Goal: Task Accomplishment & Management: Complete application form

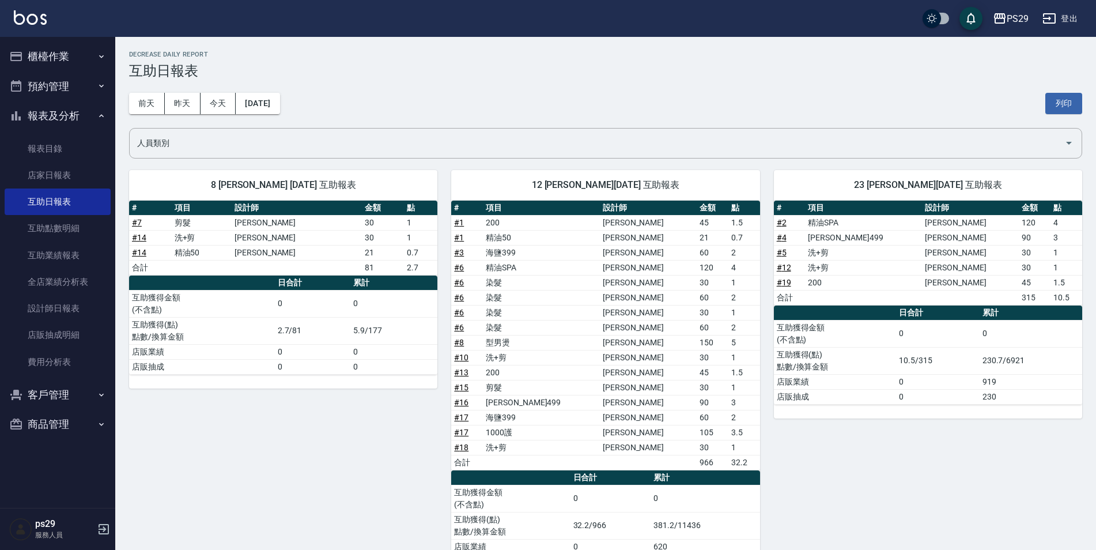
click at [36, 20] on img at bounding box center [30, 17] width 33 height 14
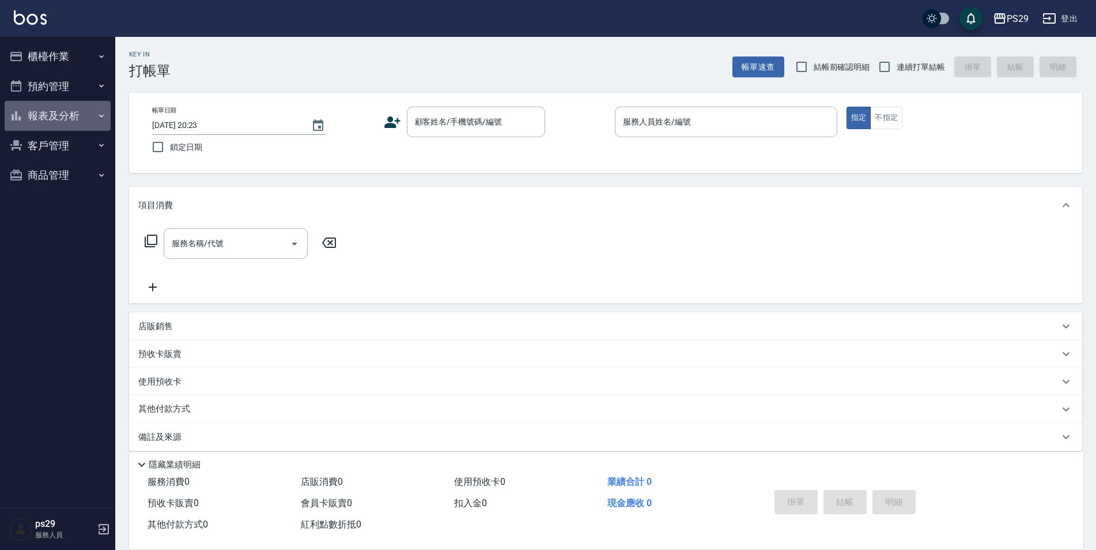
click at [67, 121] on button "報表及分析" at bounding box center [58, 116] width 106 height 30
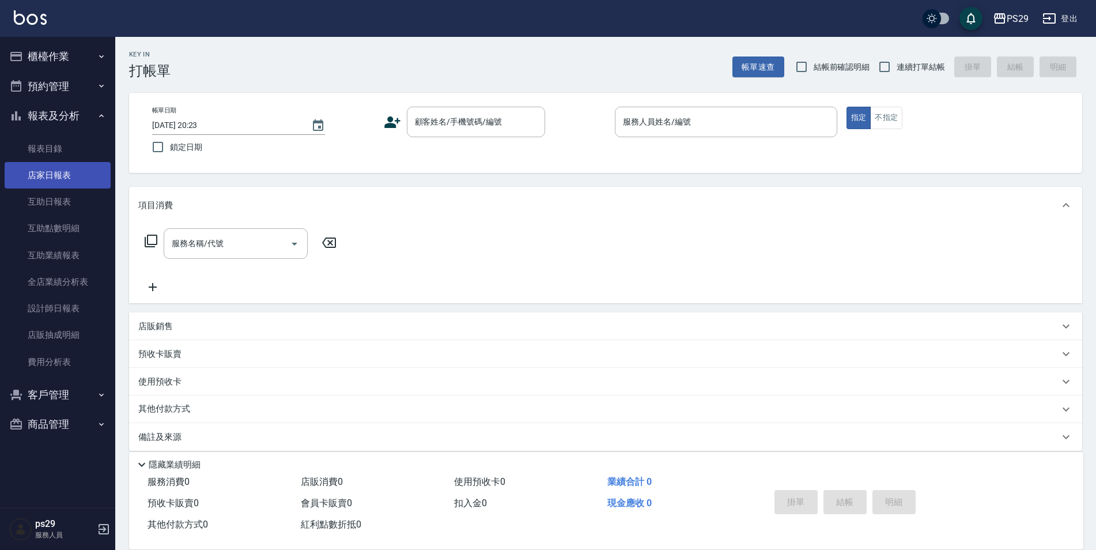
click at [74, 168] on link "店家日報表" at bounding box center [58, 175] width 106 height 26
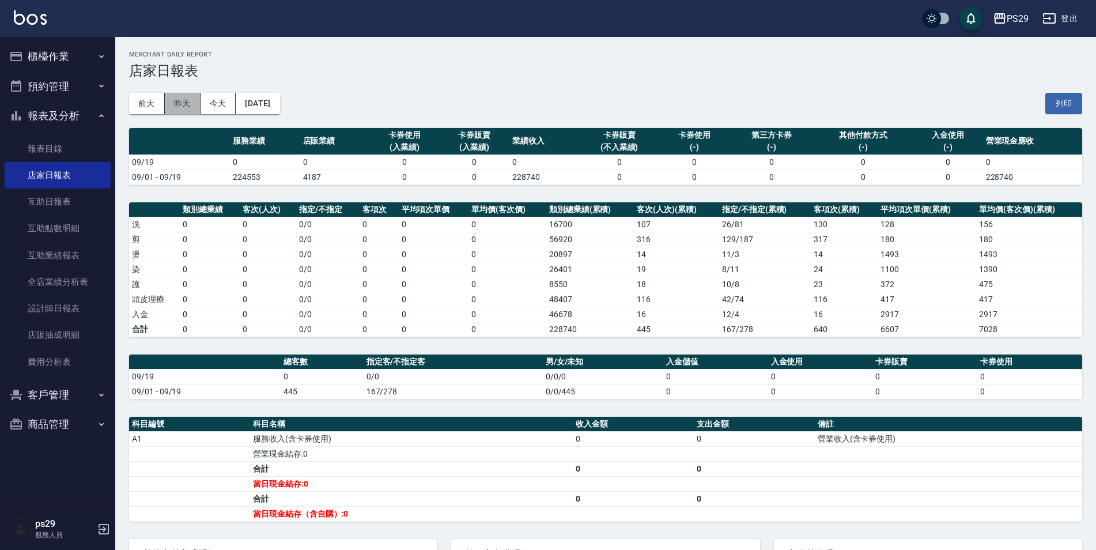
click at [194, 103] on button "昨天" at bounding box center [183, 103] width 36 height 21
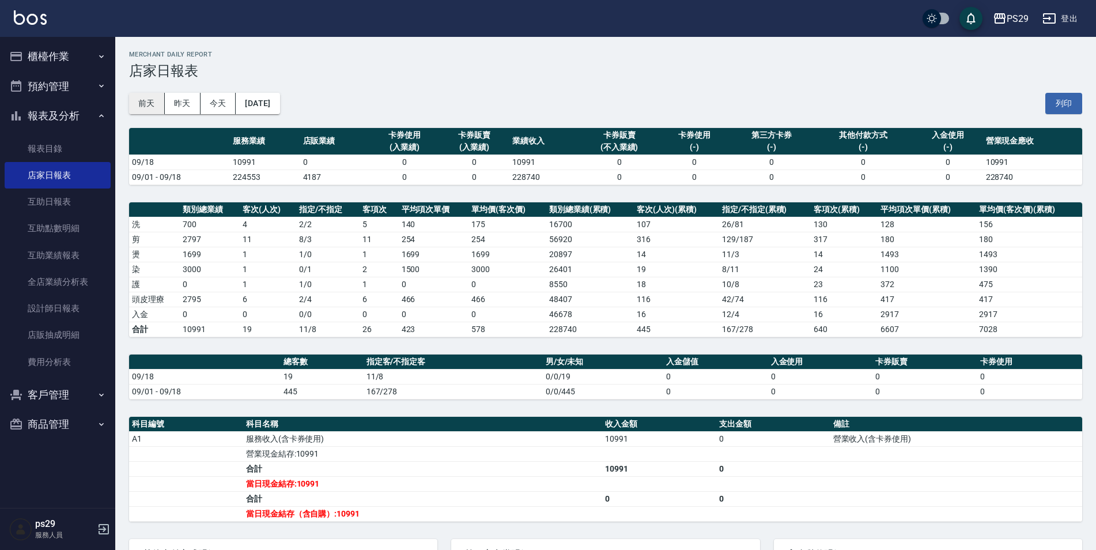
click at [150, 100] on button "前天" at bounding box center [147, 103] width 36 height 21
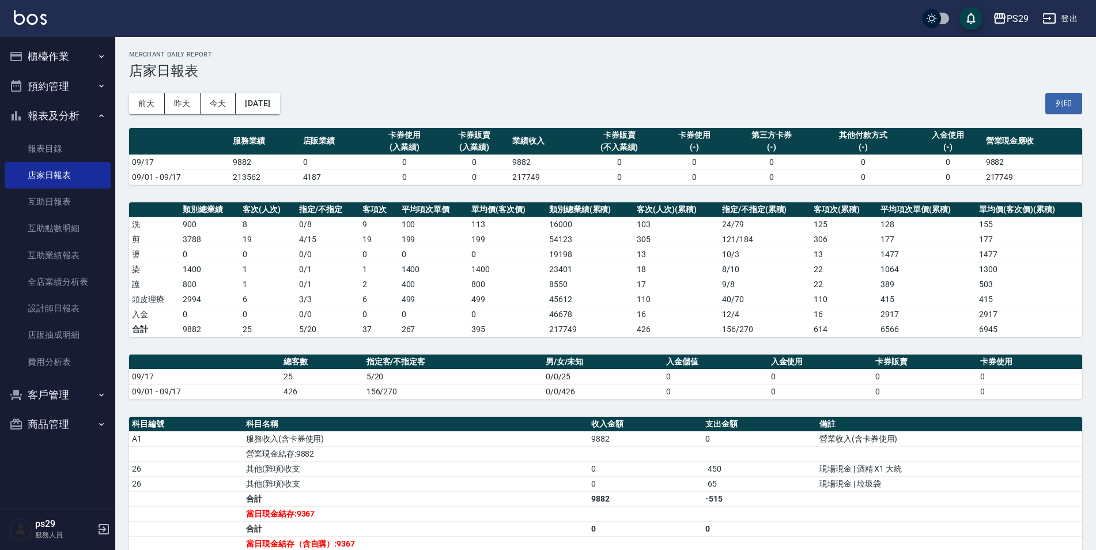
click at [275, 107] on button "[DATE]" at bounding box center [258, 103] width 44 height 21
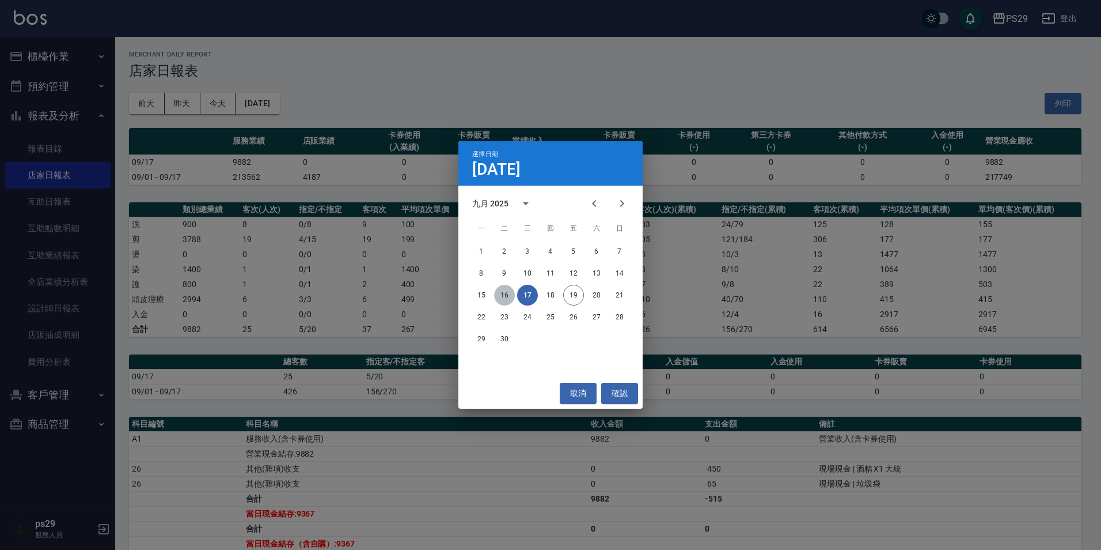
click at [503, 291] on button "16" at bounding box center [504, 295] width 21 height 21
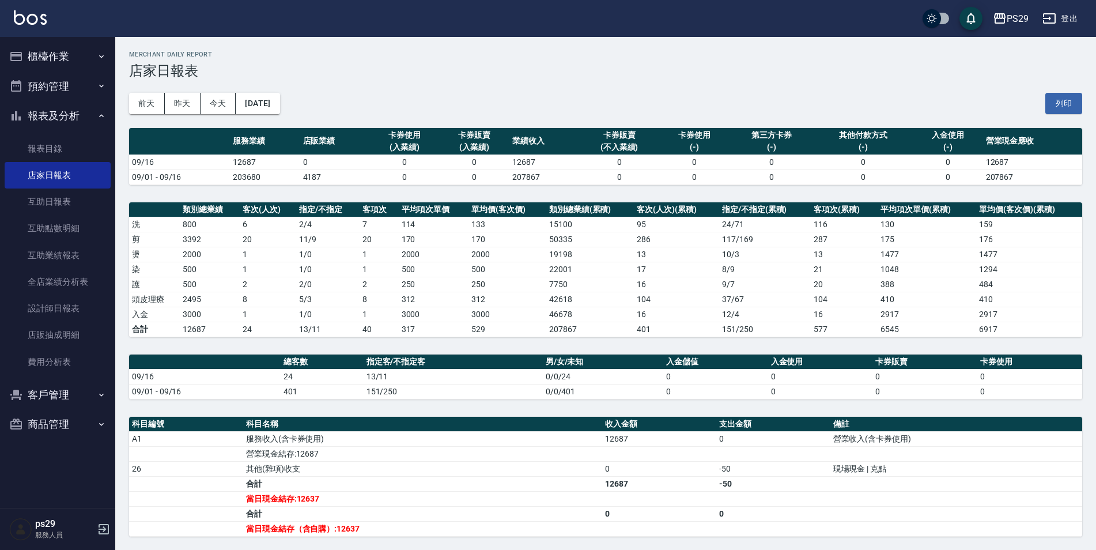
click at [279, 107] on button "[DATE]" at bounding box center [258, 103] width 44 height 21
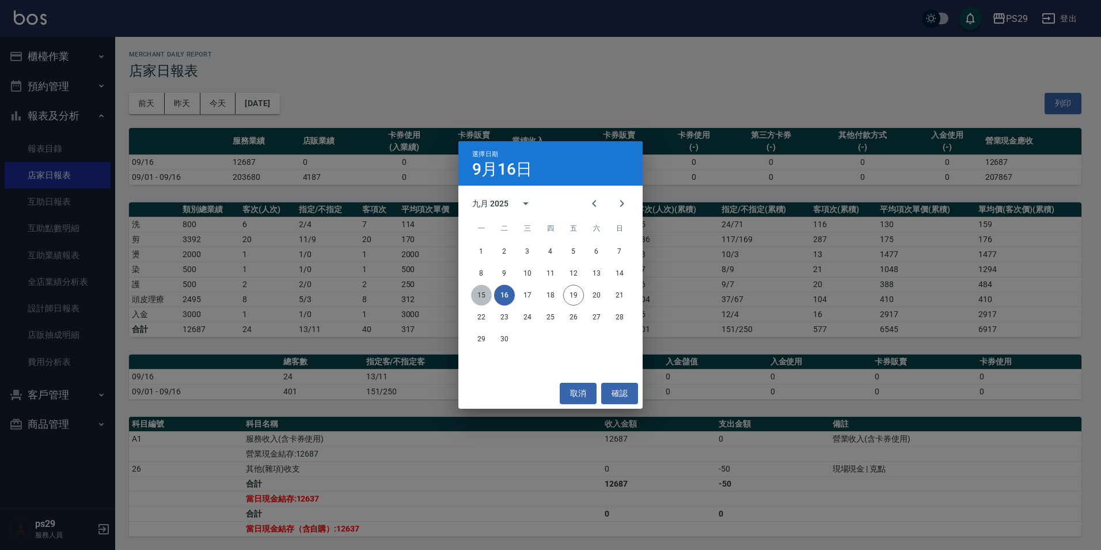
click at [476, 299] on button "15" at bounding box center [481, 295] width 21 height 21
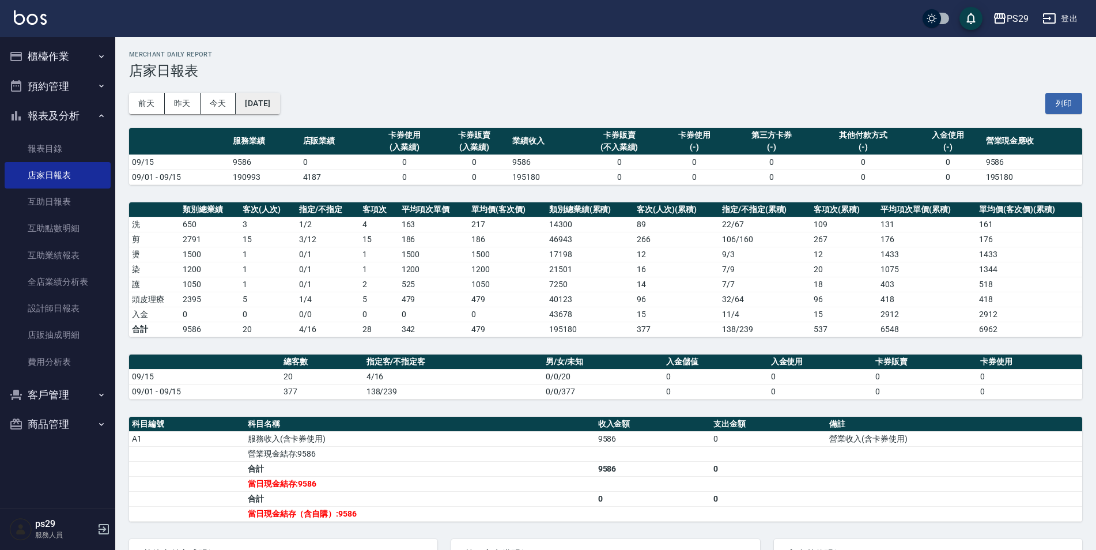
click at [279, 104] on button "[DATE]" at bounding box center [258, 103] width 44 height 21
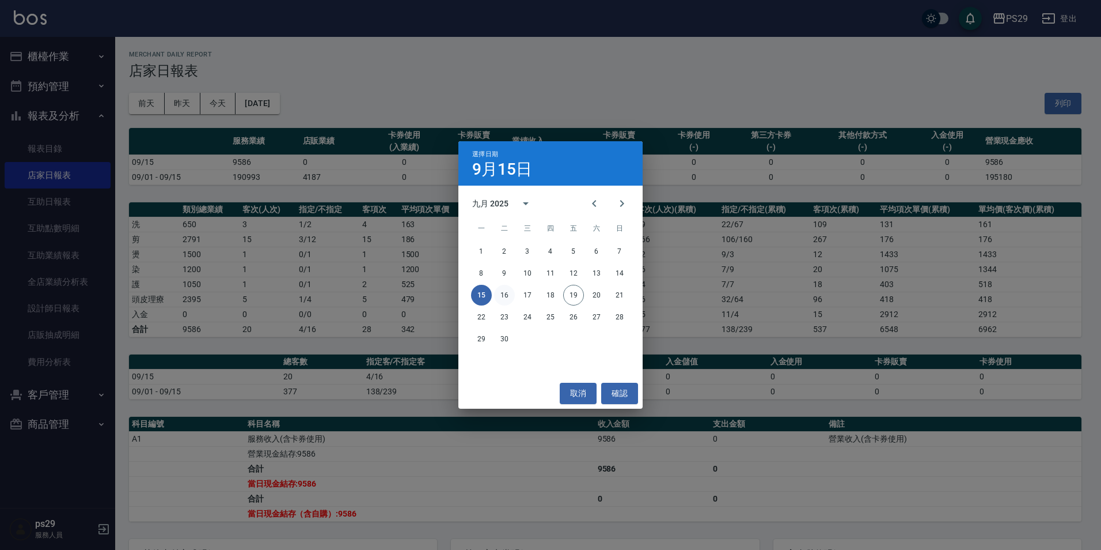
click at [499, 296] on button "16" at bounding box center [504, 295] width 21 height 21
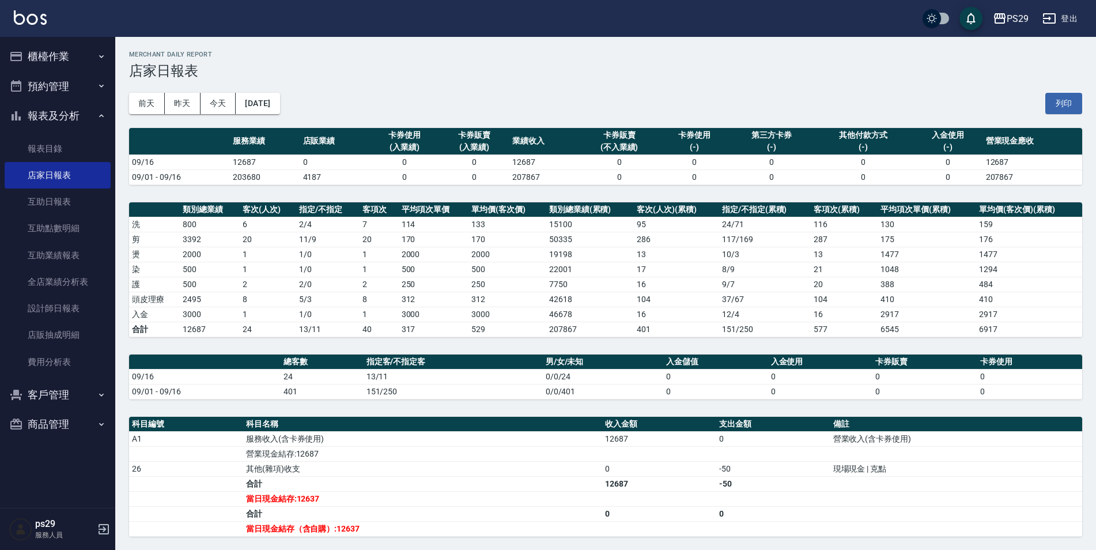
click at [106, 59] on button "櫃檯作業" at bounding box center [58, 56] width 106 height 30
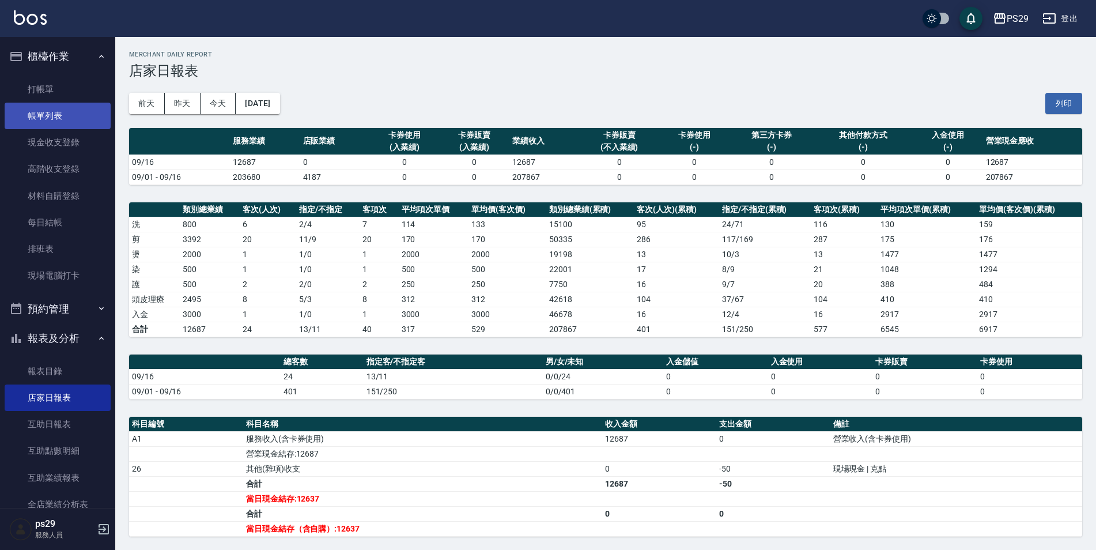
click at [62, 111] on link "帳單列表" at bounding box center [58, 116] width 106 height 26
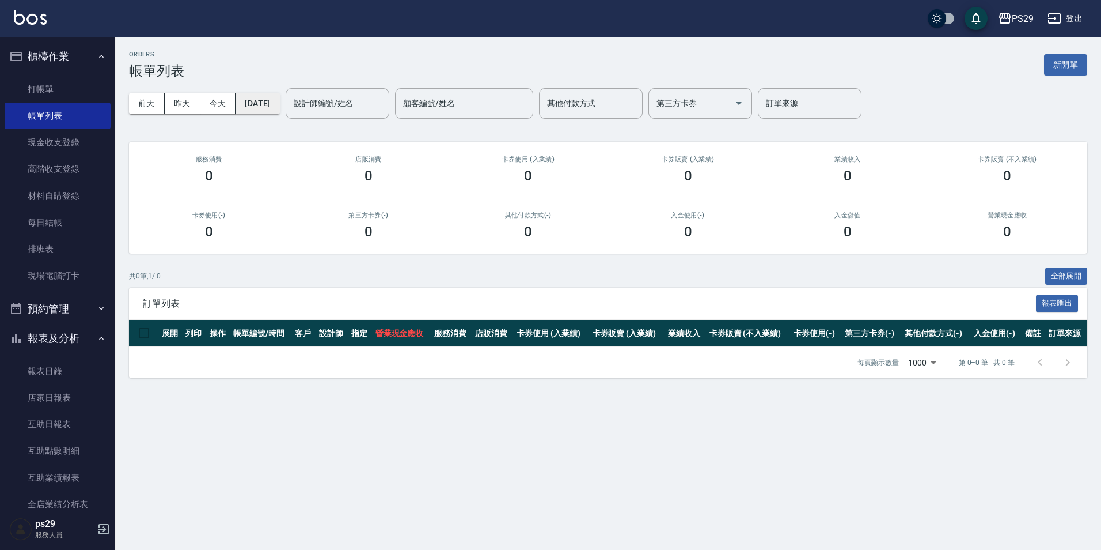
click at [261, 100] on button "[DATE]" at bounding box center [258, 103] width 44 height 21
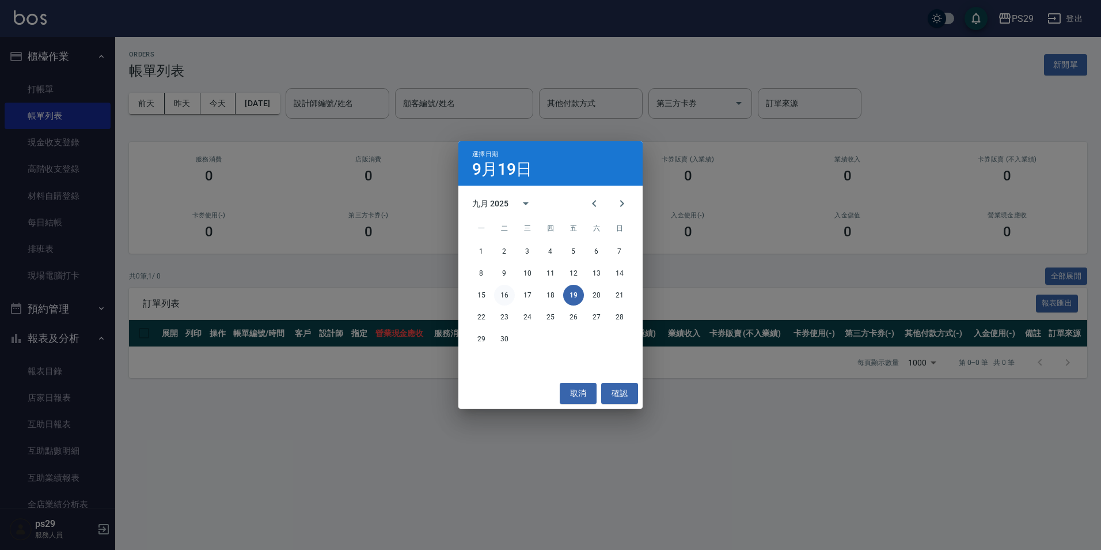
click at [510, 296] on button "16" at bounding box center [504, 295] width 21 height 21
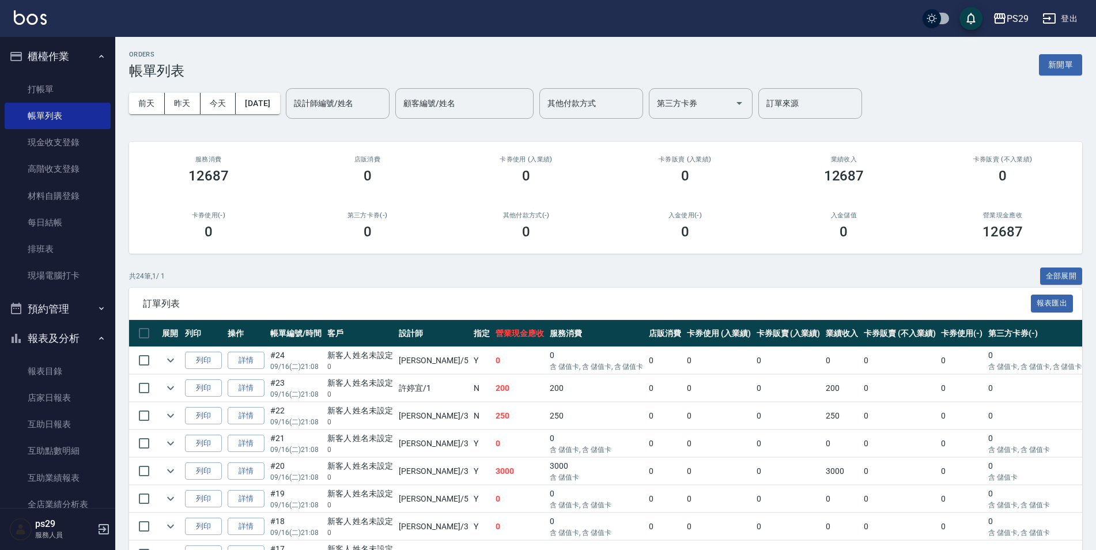
scroll to position [173, 0]
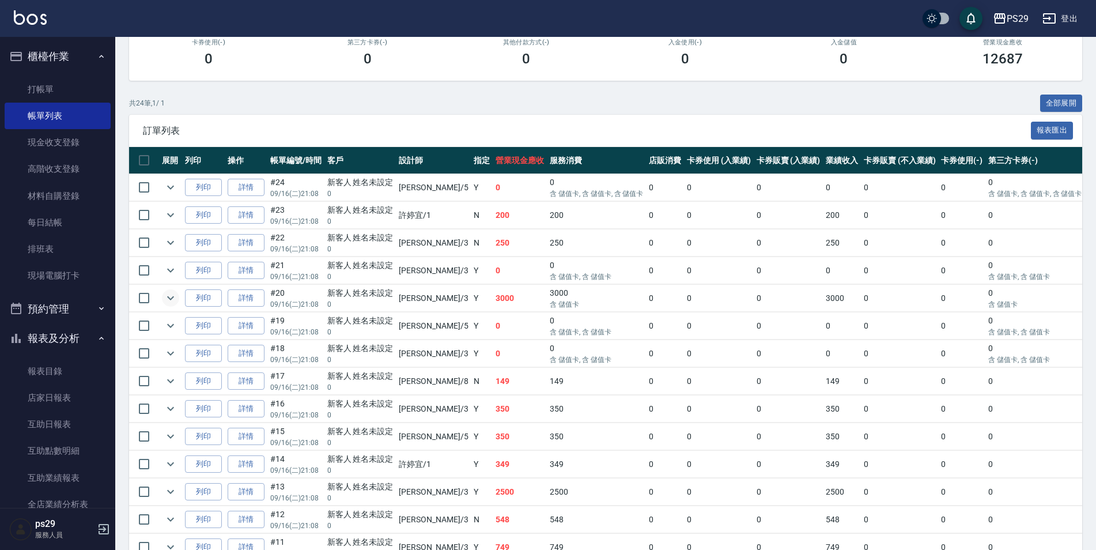
click at [172, 298] on icon "expand row" at bounding box center [170, 298] width 7 height 4
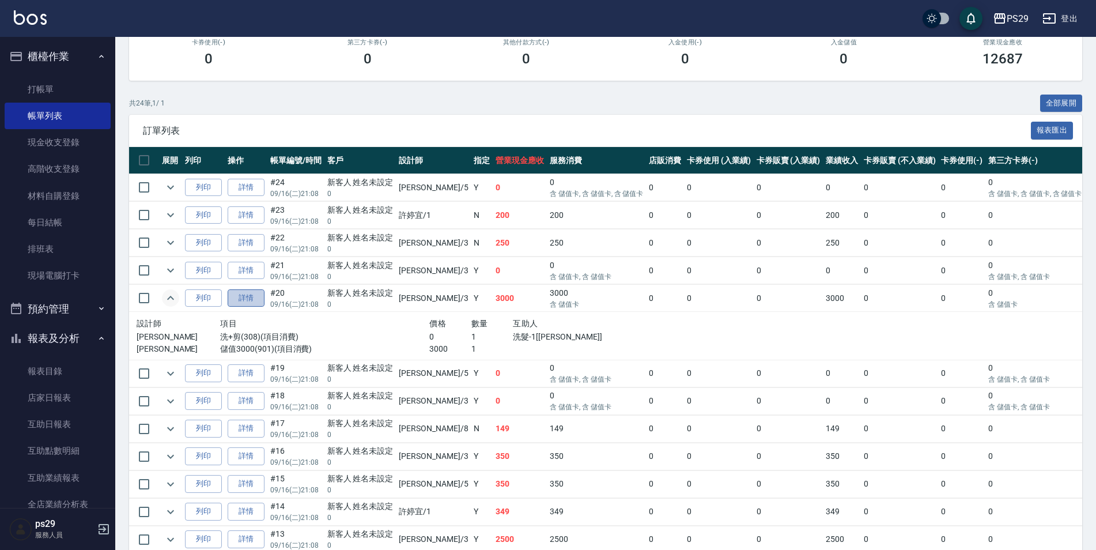
click at [254, 301] on link "詳情" at bounding box center [246, 298] width 37 height 18
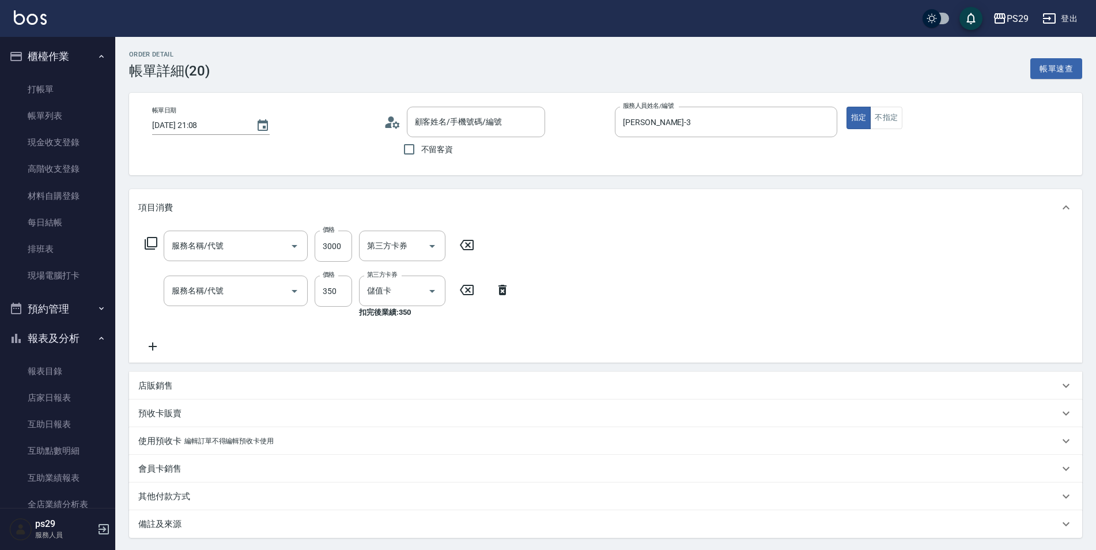
type input "[DATE] 21:08"
type input "[PERSON_NAME]-3"
type input "儲值3000(901)"
type input "洗+剪(308)"
type input "新客人 姓名未設定/0/null"
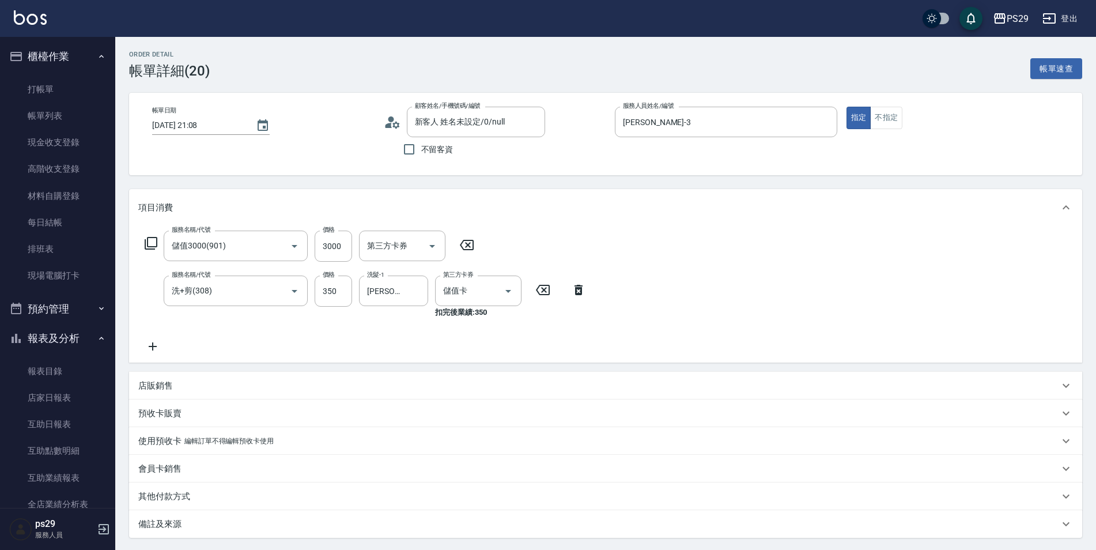
click at [46, 20] on img at bounding box center [30, 17] width 33 height 14
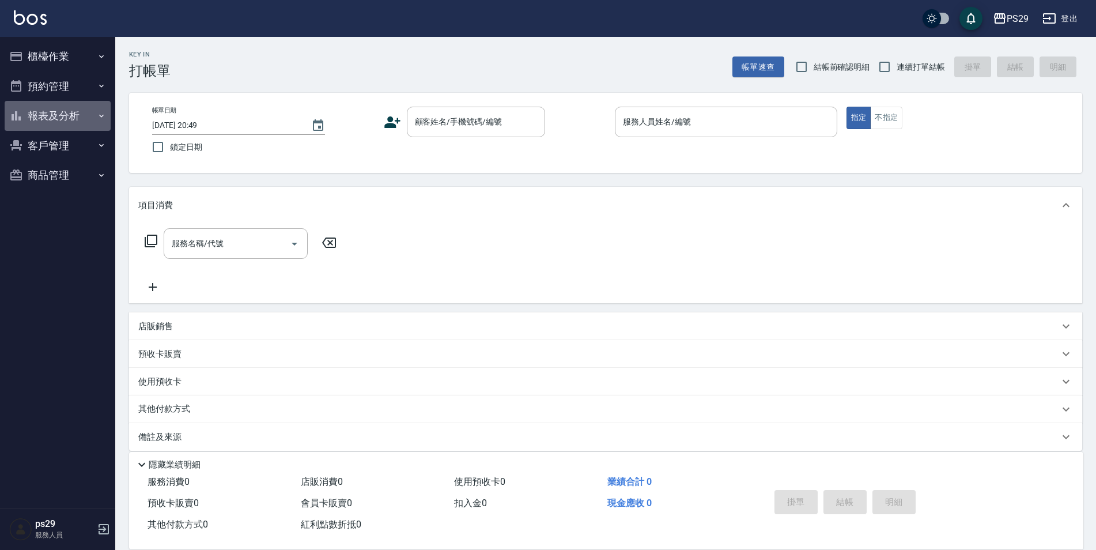
click at [95, 116] on button "報表及分析" at bounding box center [58, 116] width 106 height 30
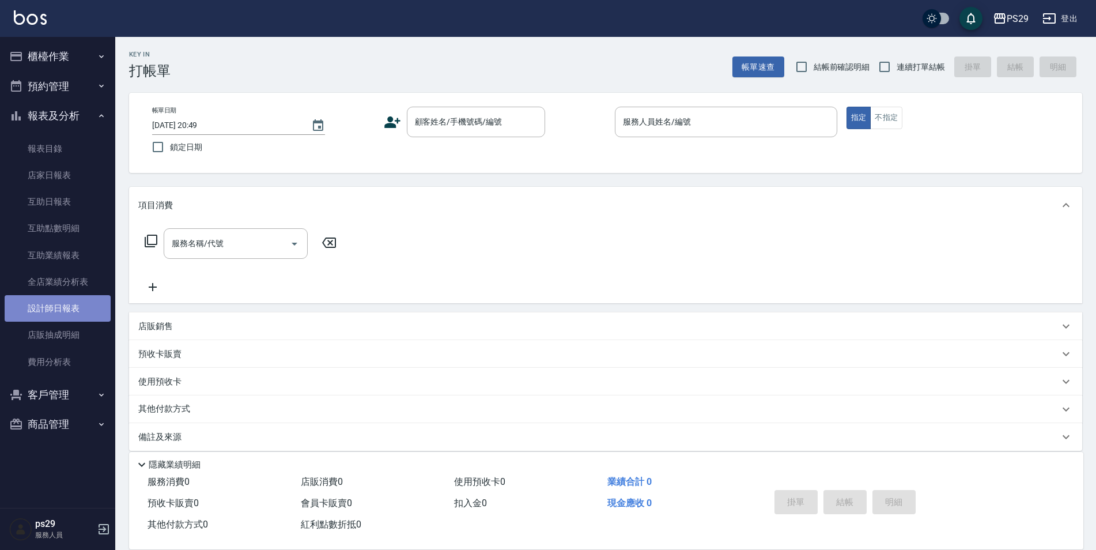
click at [79, 301] on link "設計師日報表" at bounding box center [58, 308] width 106 height 26
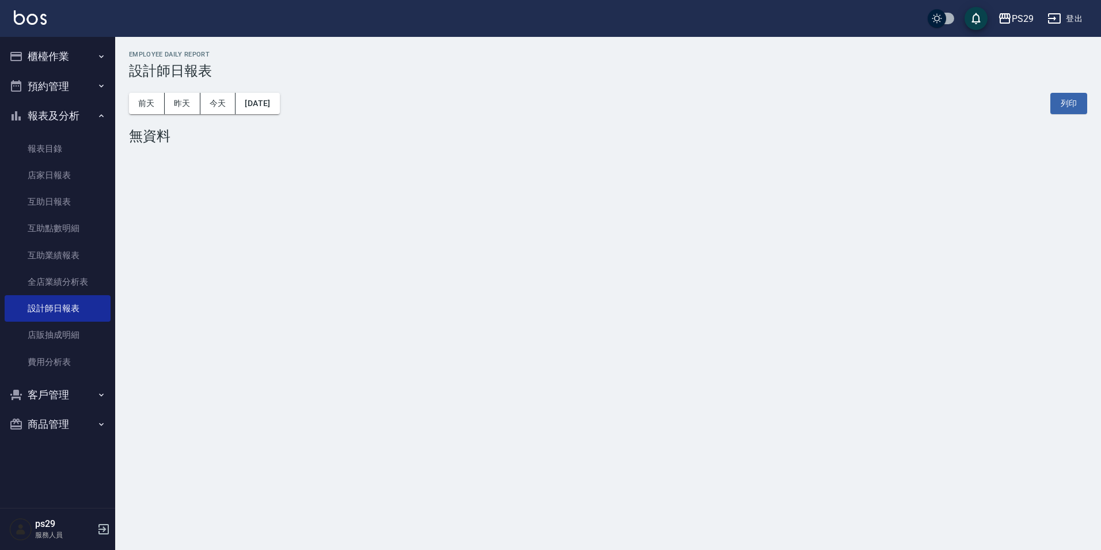
click at [66, 50] on button "櫃檯作業" at bounding box center [58, 56] width 106 height 30
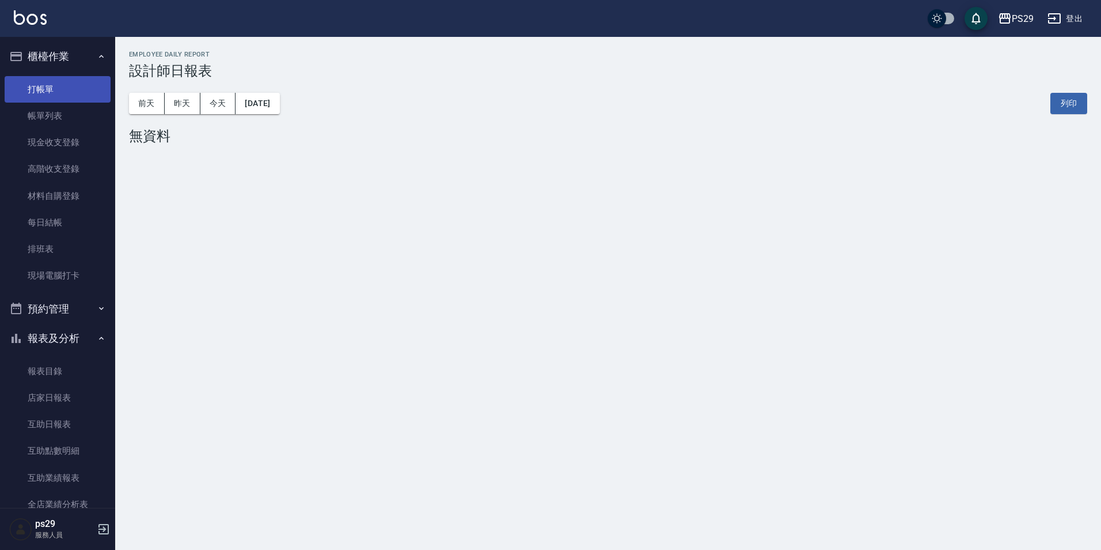
click at [53, 92] on link "打帳單" at bounding box center [58, 89] width 106 height 26
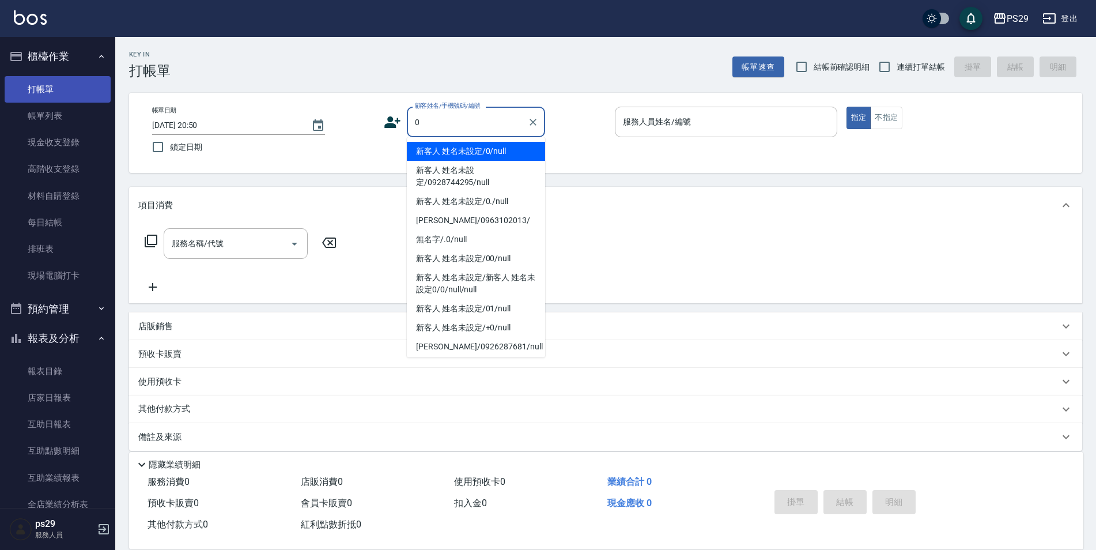
type input "新客人 姓名未設定/0/null"
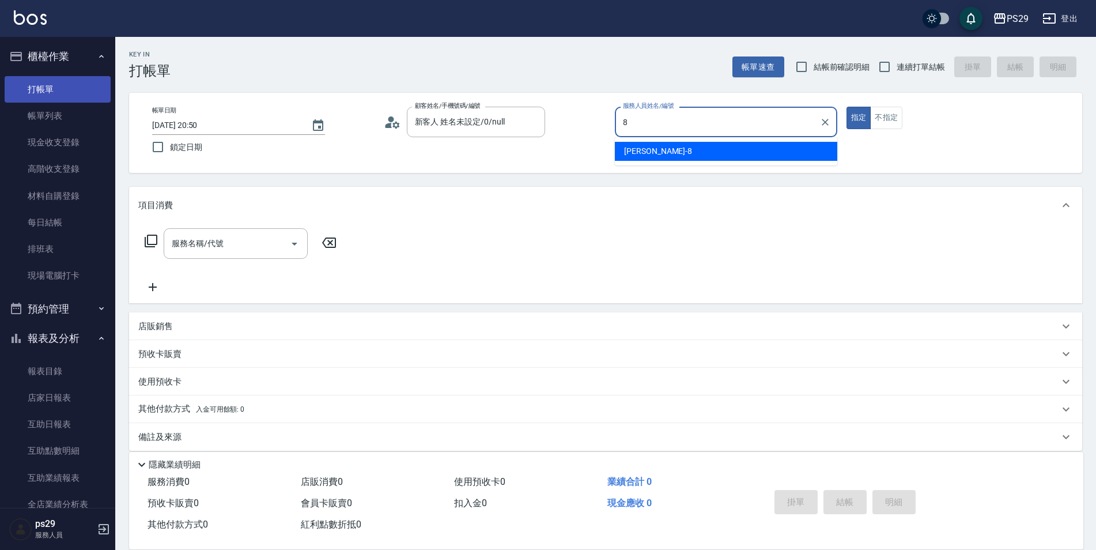
type input "[PERSON_NAME]-8"
type button "true"
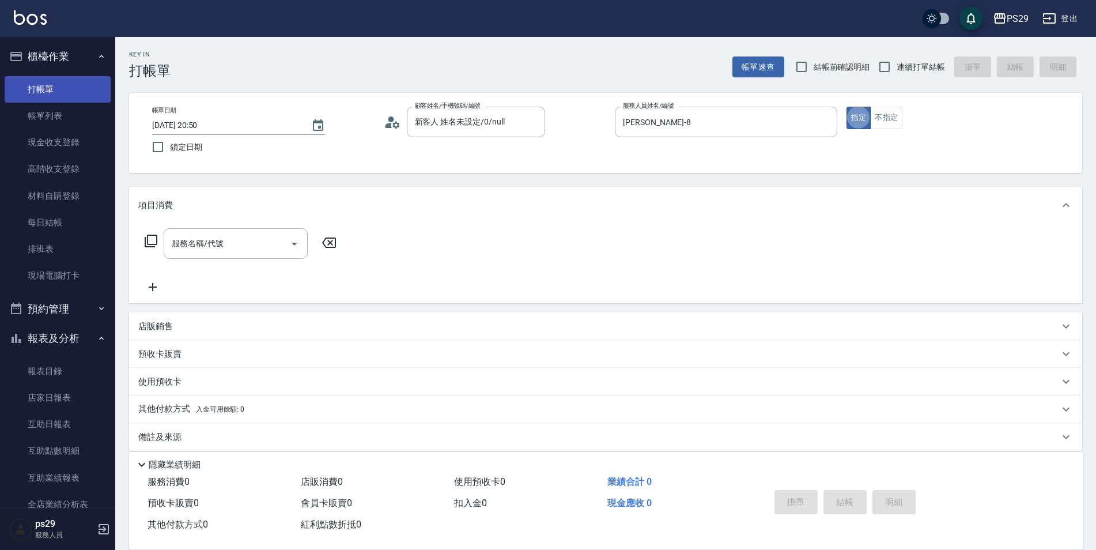
scroll to position [12, 0]
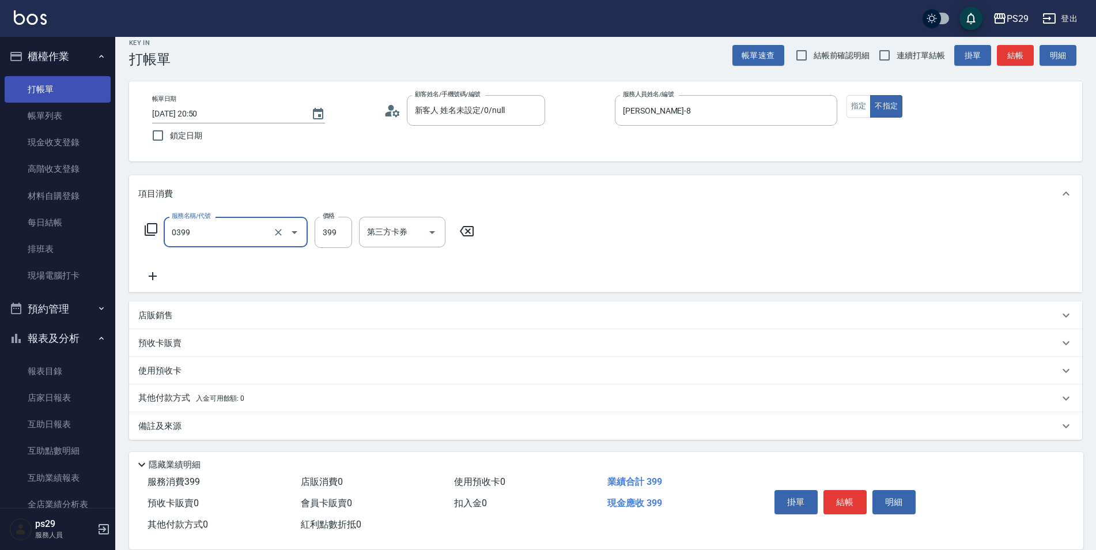
type input "海鹽399(0399)"
type input "[PERSON_NAME]-20"
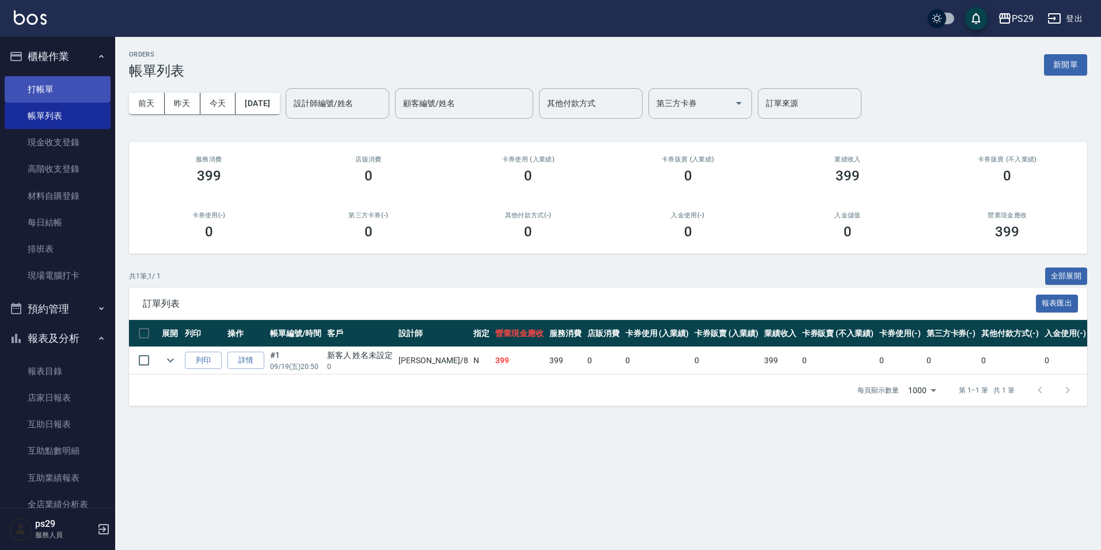
click at [98, 91] on link "打帳單" at bounding box center [58, 89] width 106 height 26
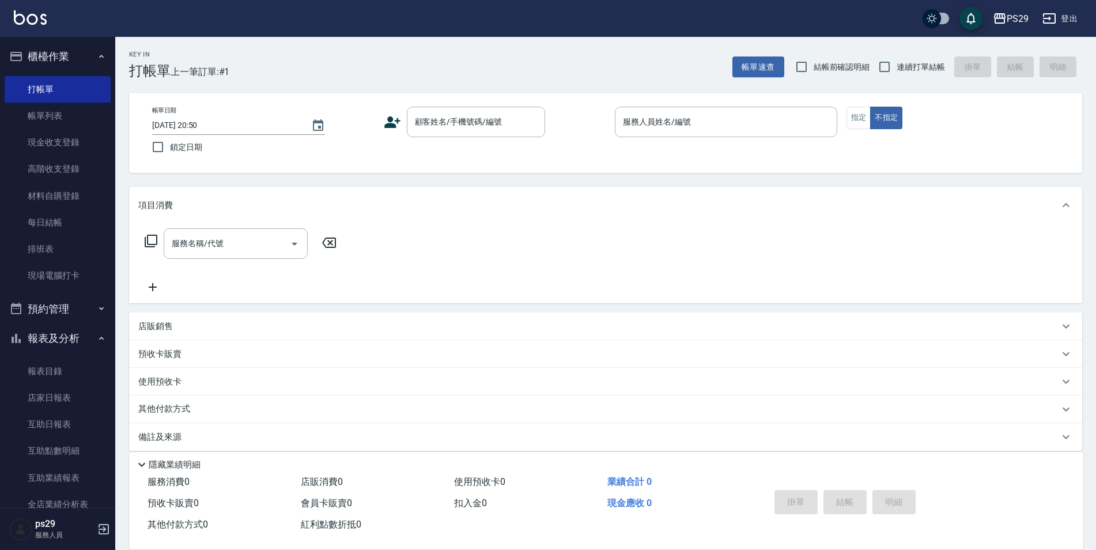
click at [174, 154] on label "鎖定日期" at bounding box center [255, 147] width 219 height 24
click at [170, 154] on input "鎖定日期" at bounding box center [158, 147] width 24 height 24
checkbox input "true"
click at [873, 62] on input "連續打單結帳" at bounding box center [884, 67] width 24 height 24
click at [882, 67] on input "連續打單結帳" at bounding box center [884, 67] width 24 height 24
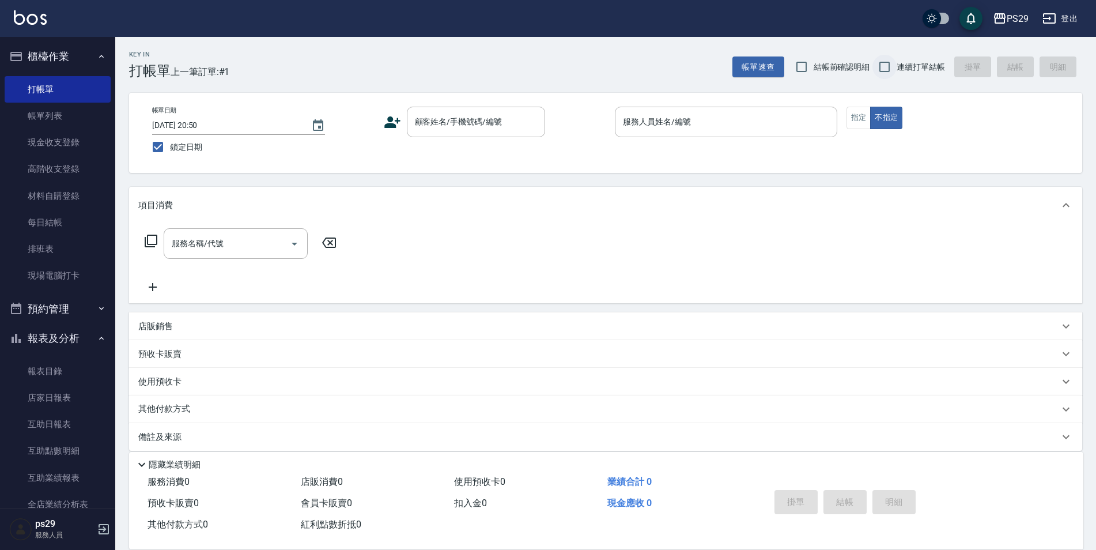
click at [889, 71] on input "連續打單結帳" at bounding box center [884, 67] width 24 height 24
checkbox input "true"
click at [483, 110] on div "顧客姓名/手機號碼/編號" at bounding box center [476, 122] width 138 height 31
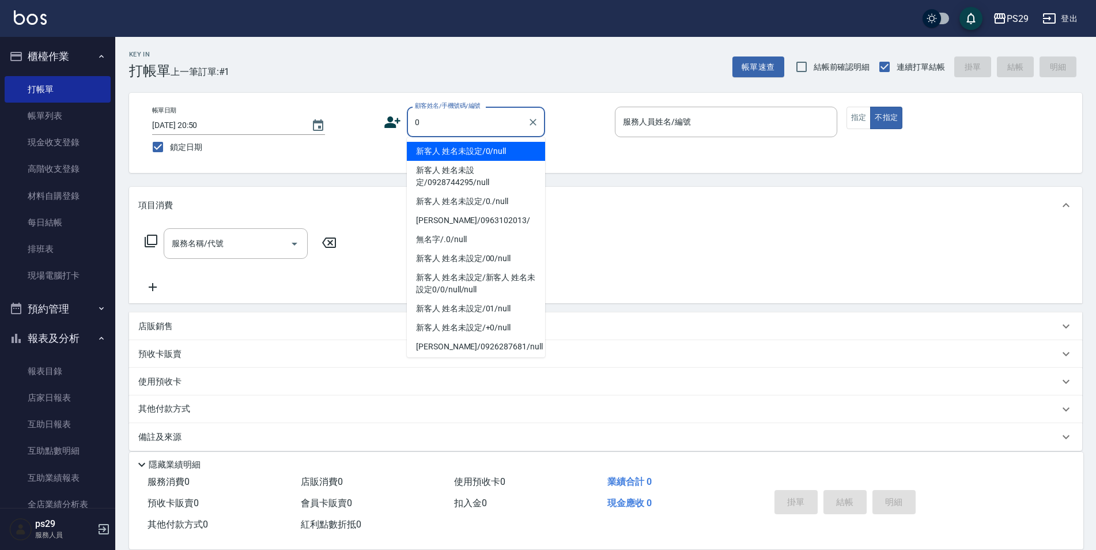
type input "新客人 姓名未設定/0/null"
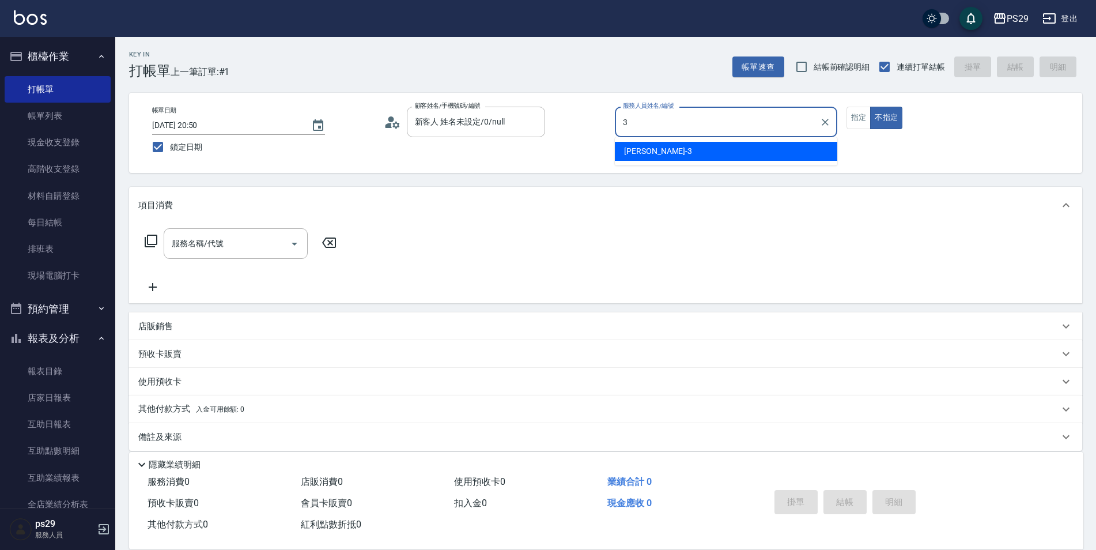
type input "[PERSON_NAME]-3"
type button "false"
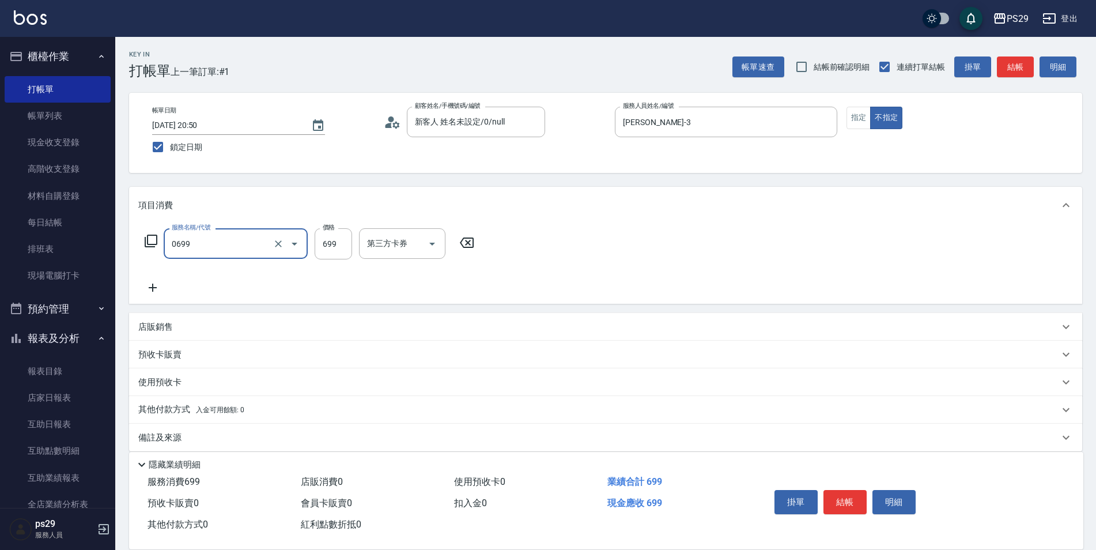
type input "精油SPA(0699)"
type input "699"
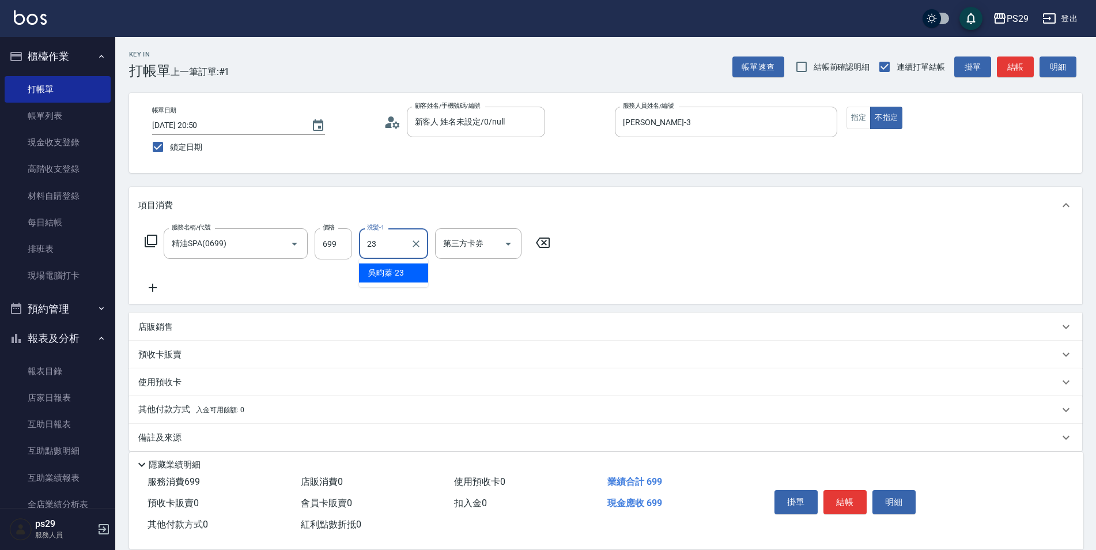
type input "吳畇蓁-23"
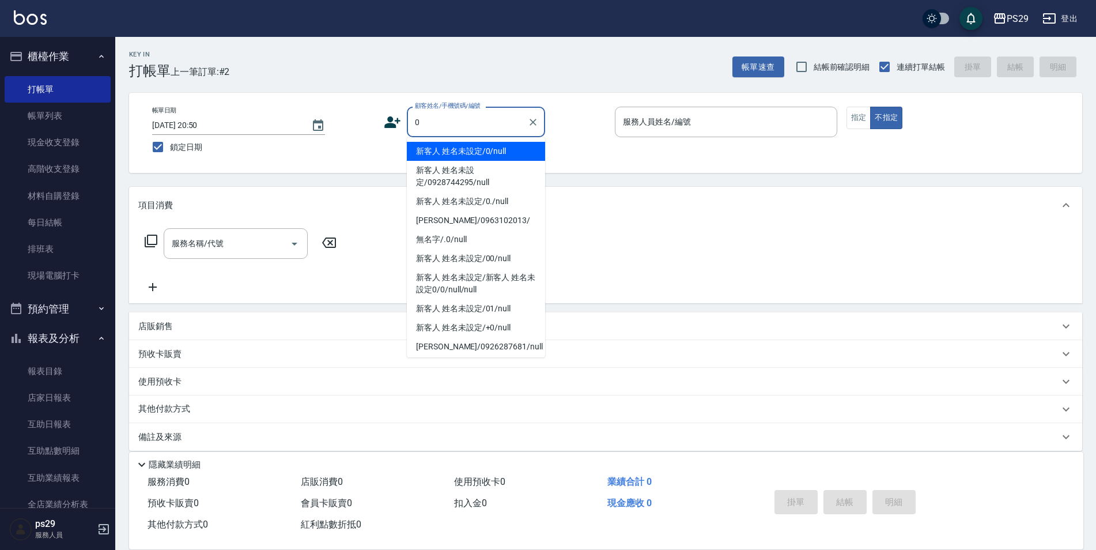
type input "新客人 姓名未設定/0/null"
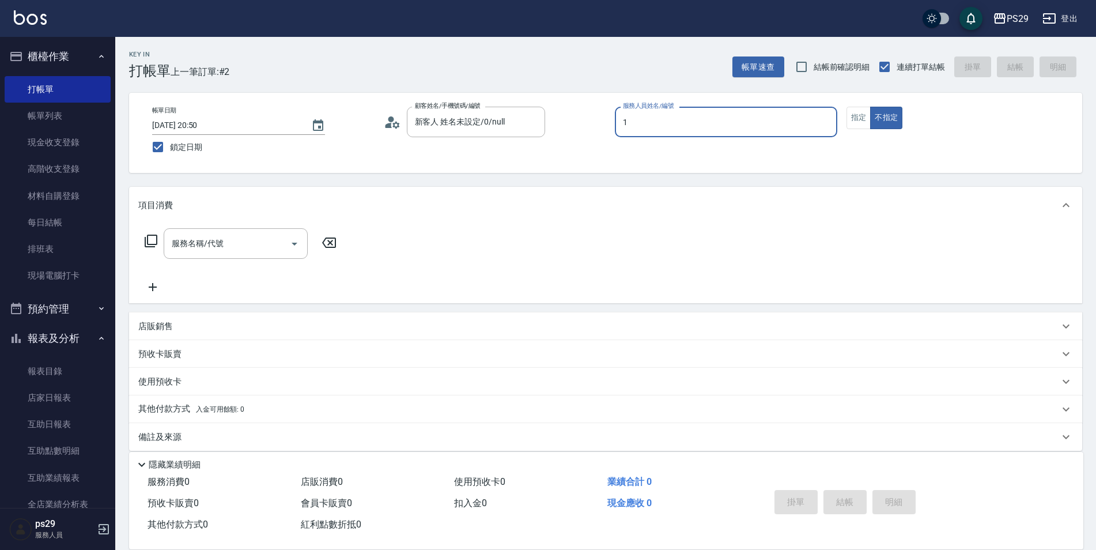
type input "[PERSON_NAME]-1"
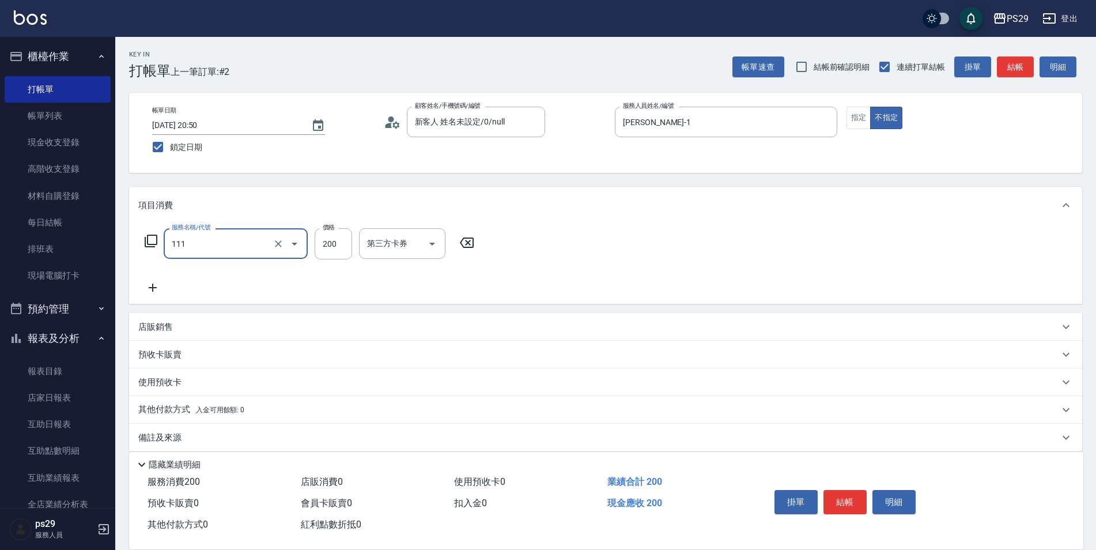
type input "200(111)"
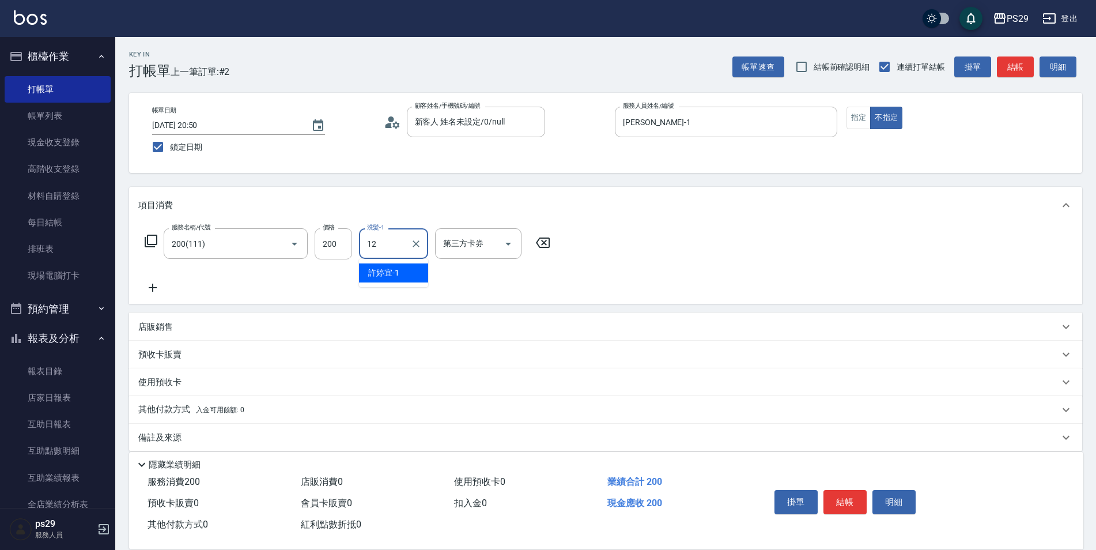
type input "[PERSON_NAME]-12"
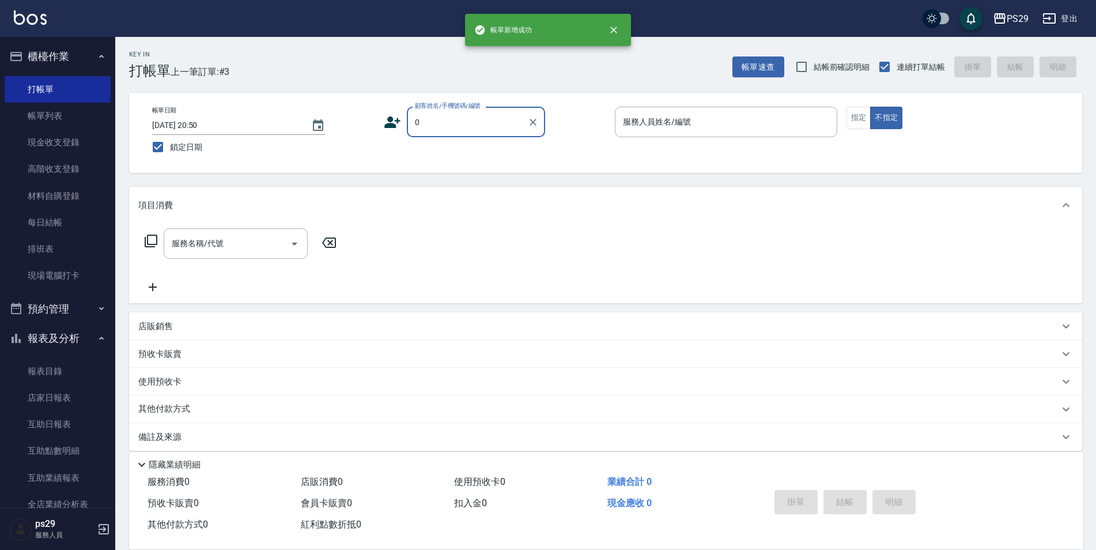
type input "新客人 姓名未設定/0/null"
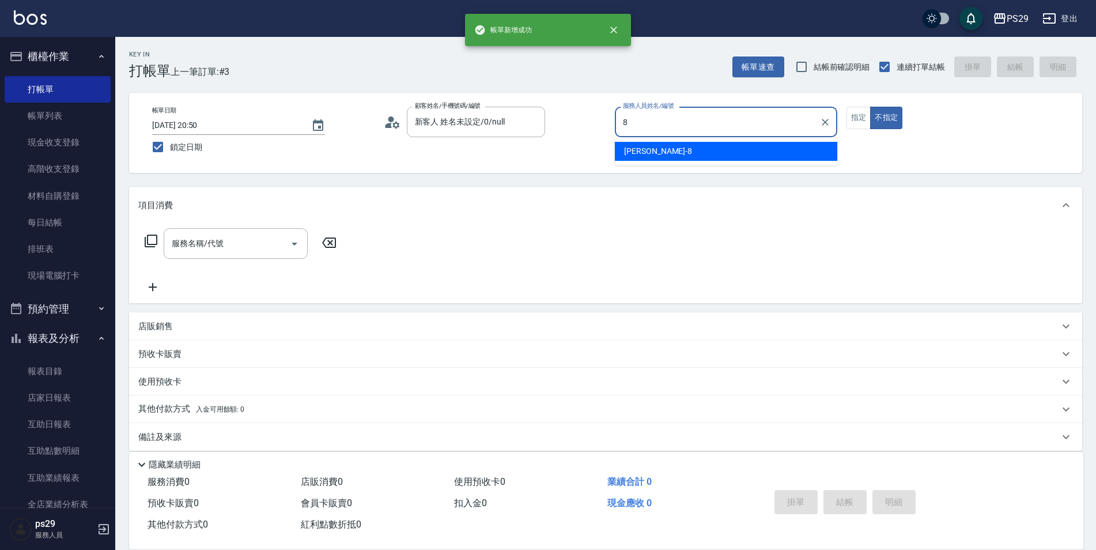
type input "[PERSON_NAME]-8"
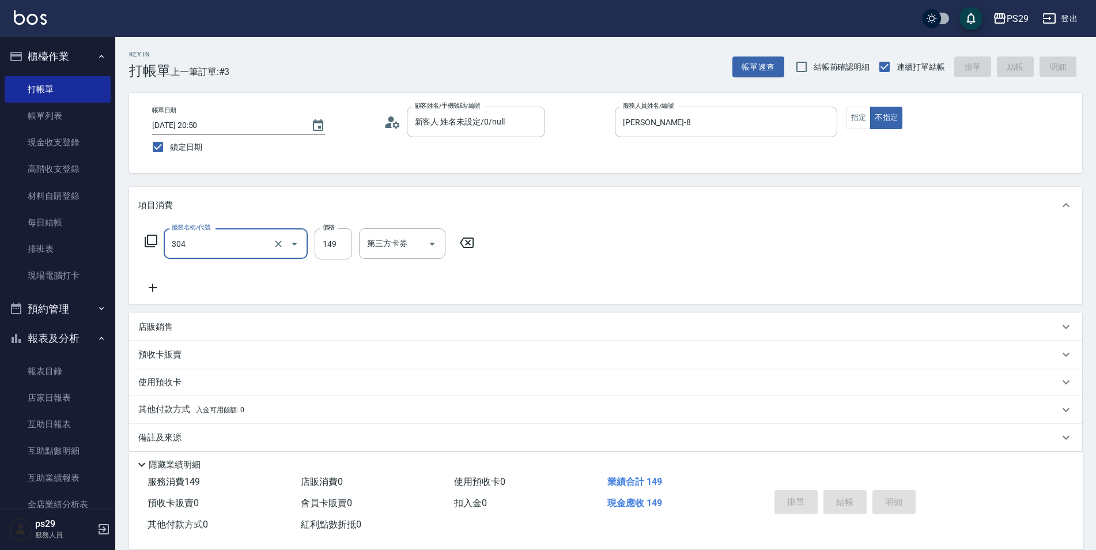
type input "304"
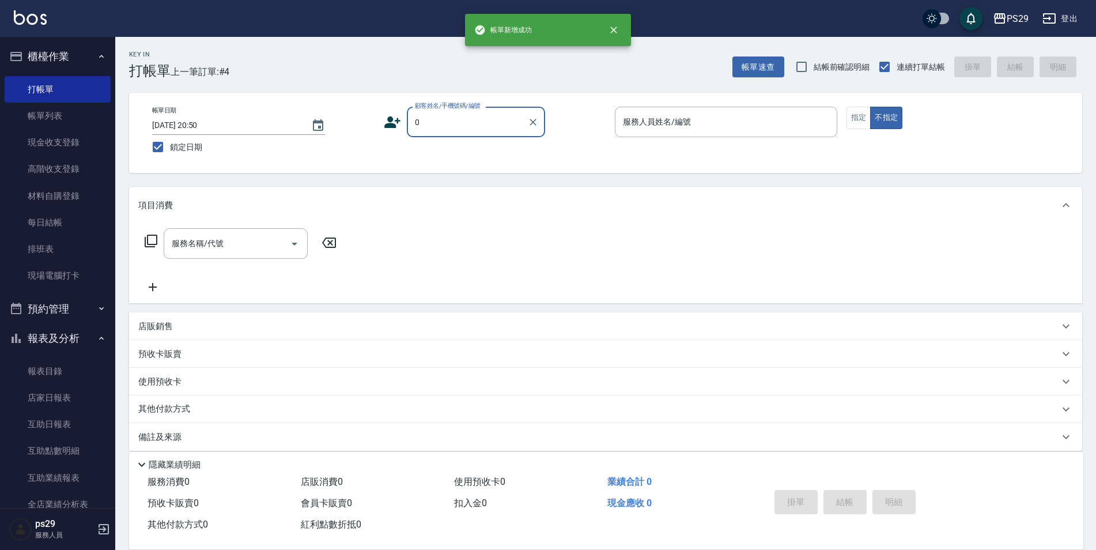
type input "新客人 姓名未設定/0/null"
type input "[PERSON_NAME]-8"
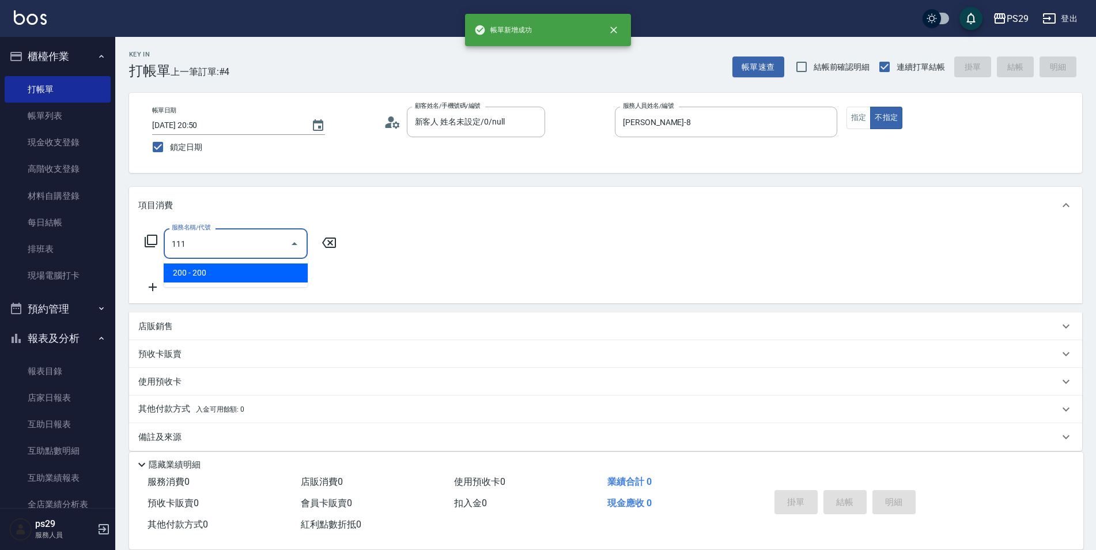
type input "200(111)"
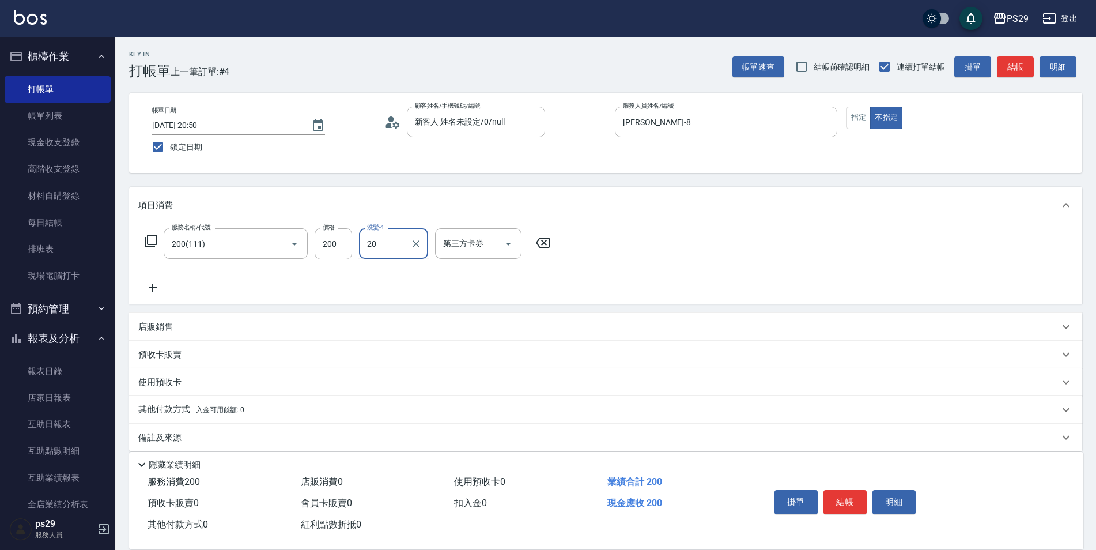
type input "[PERSON_NAME]-20"
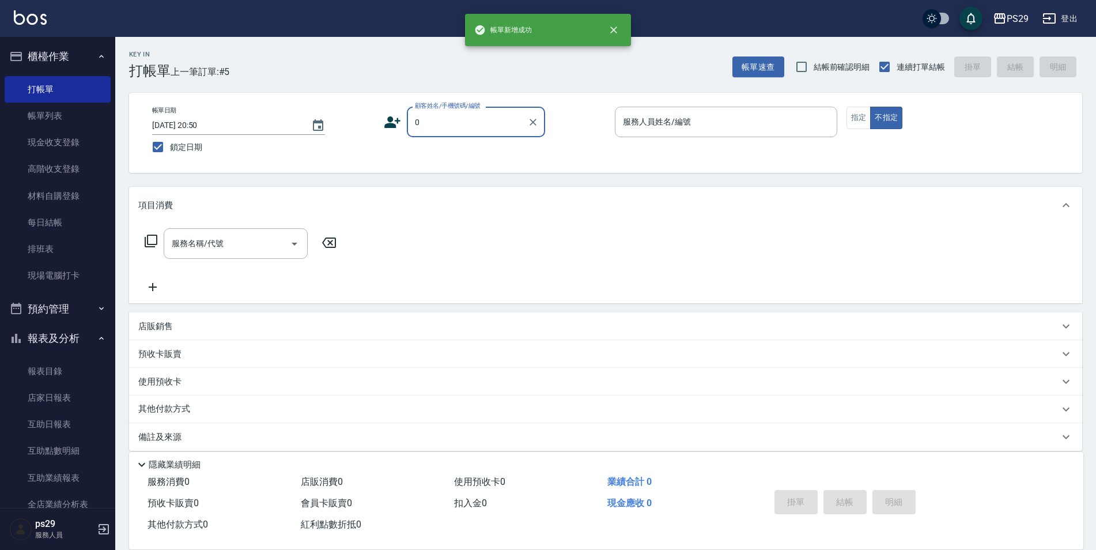
type input "新客人 姓名未設定/0/null"
type input "[PERSON_NAME]-3"
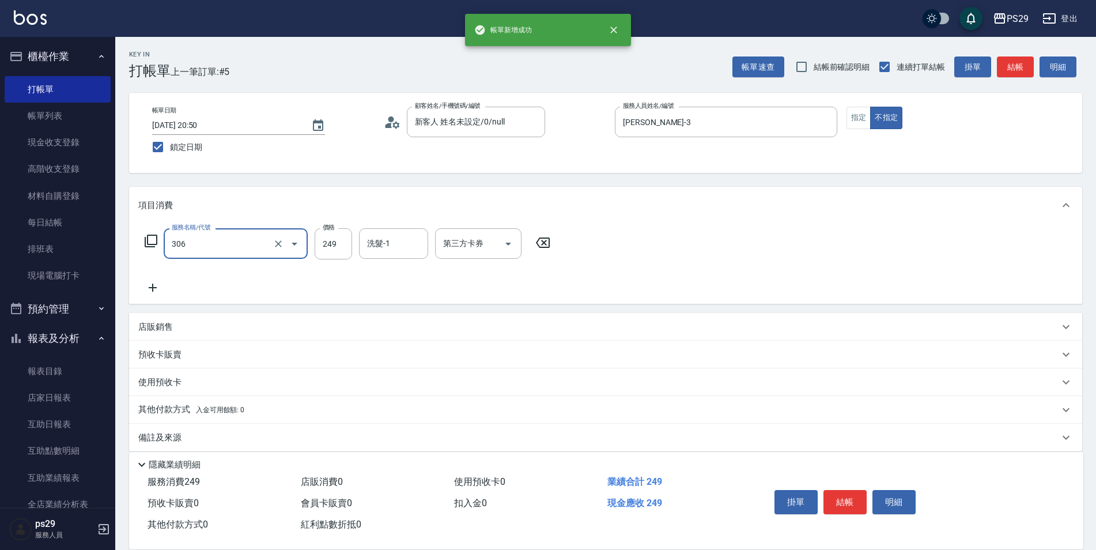
type input "剪髮(306)"
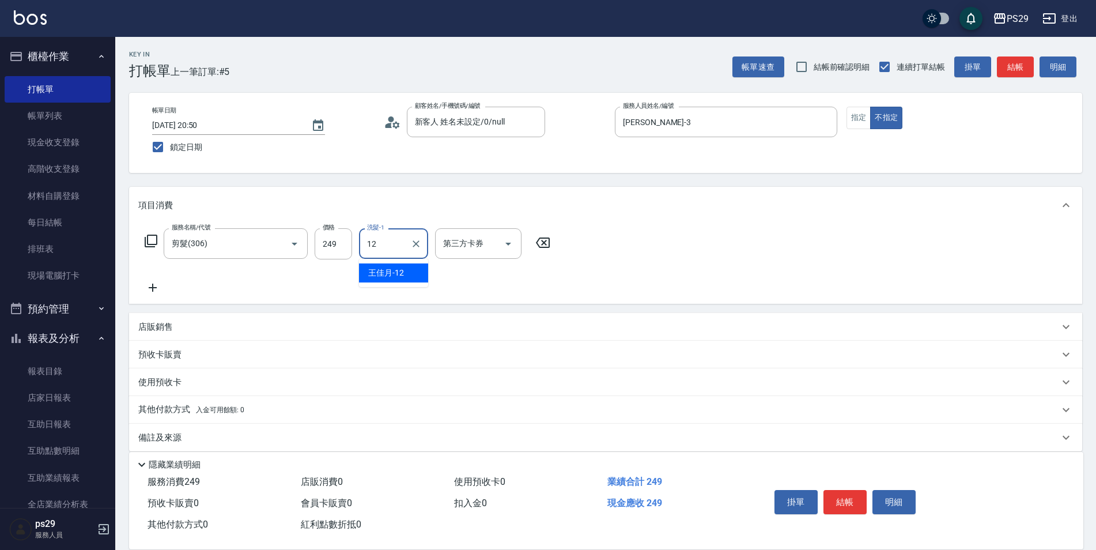
type input "[PERSON_NAME]-12"
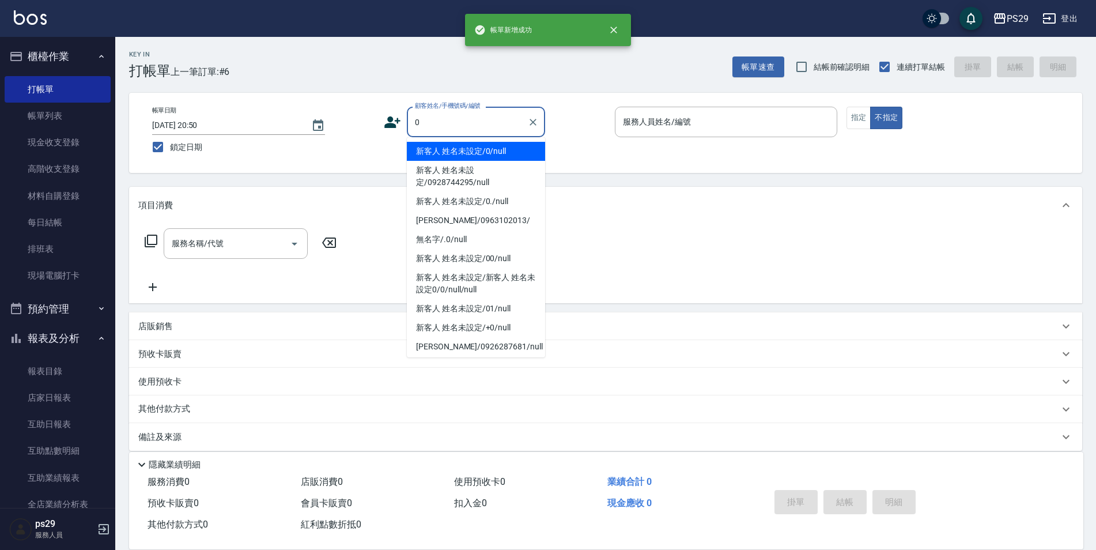
type input "新客人 姓名未設定/0/null"
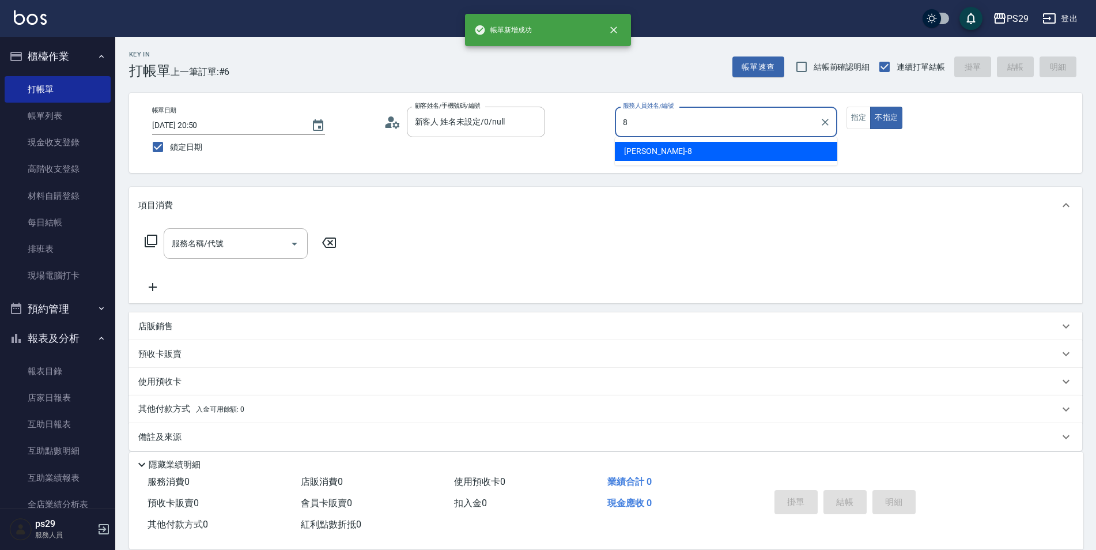
type input "[PERSON_NAME]-8"
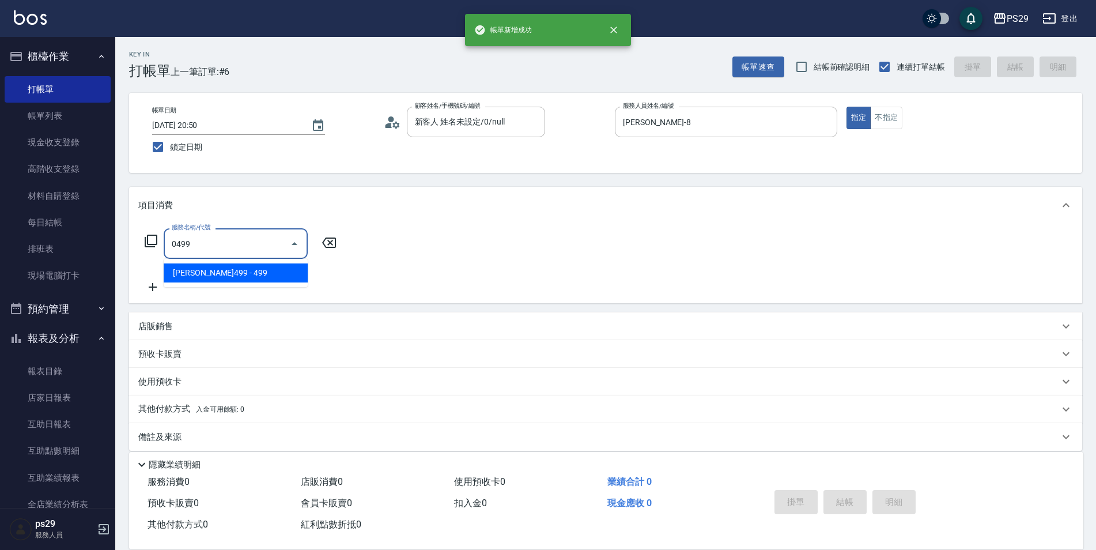
type input "[PERSON_NAME]499(0499)"
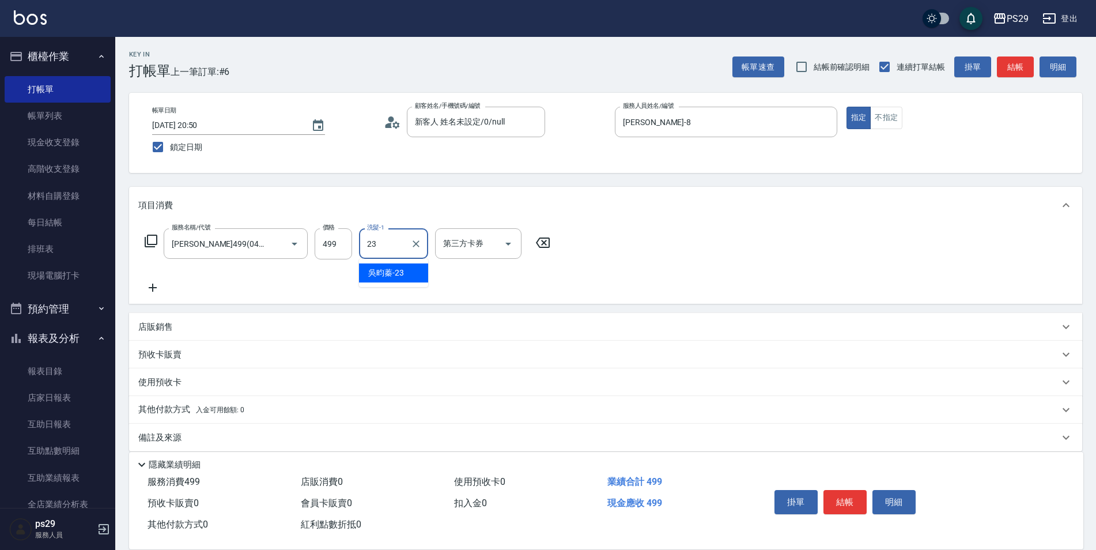
type input "吳畇蓁-23"
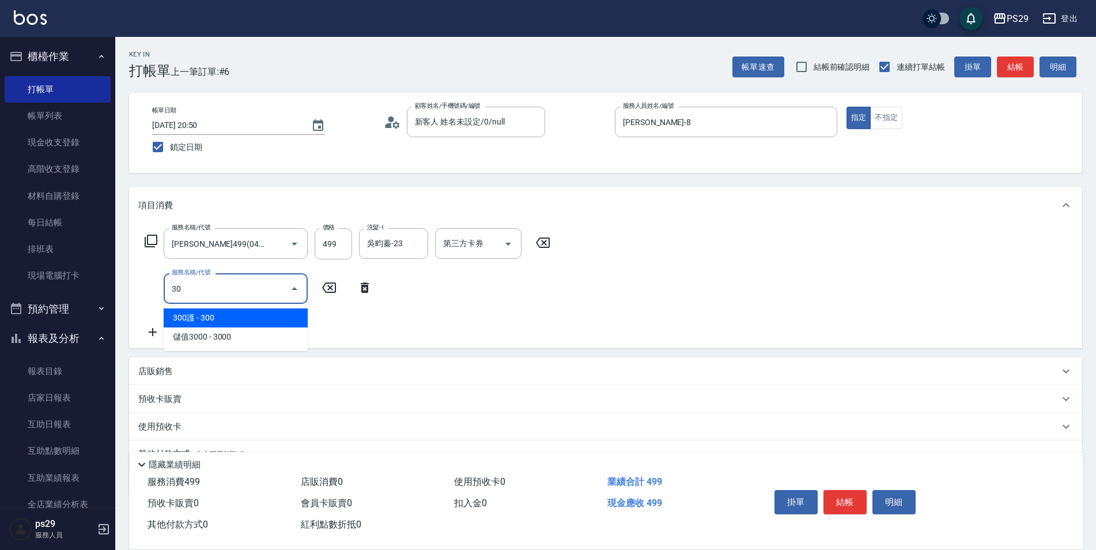
type input "305"
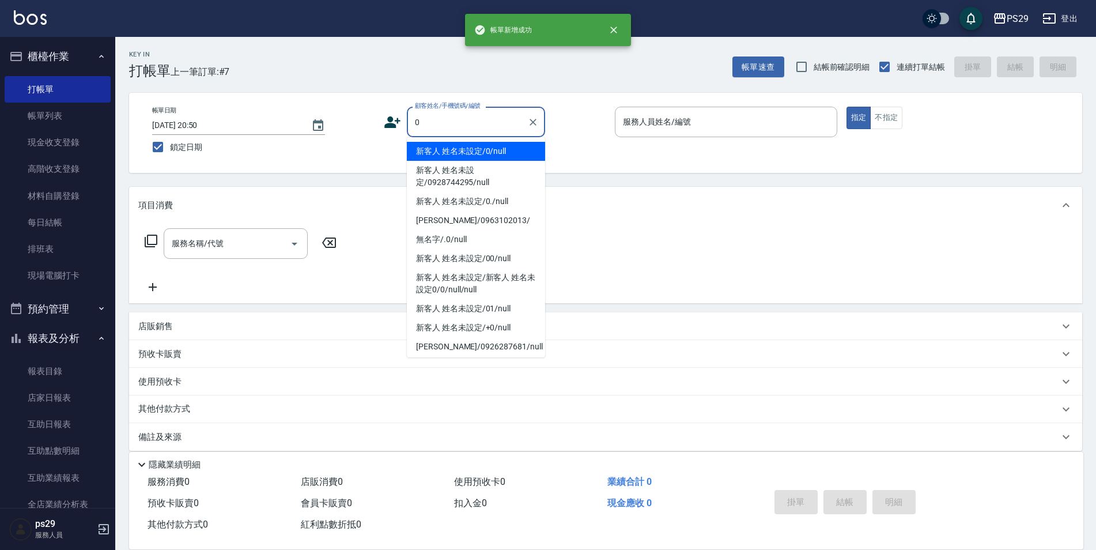
type input "新客人 姓名未設定/0/null"
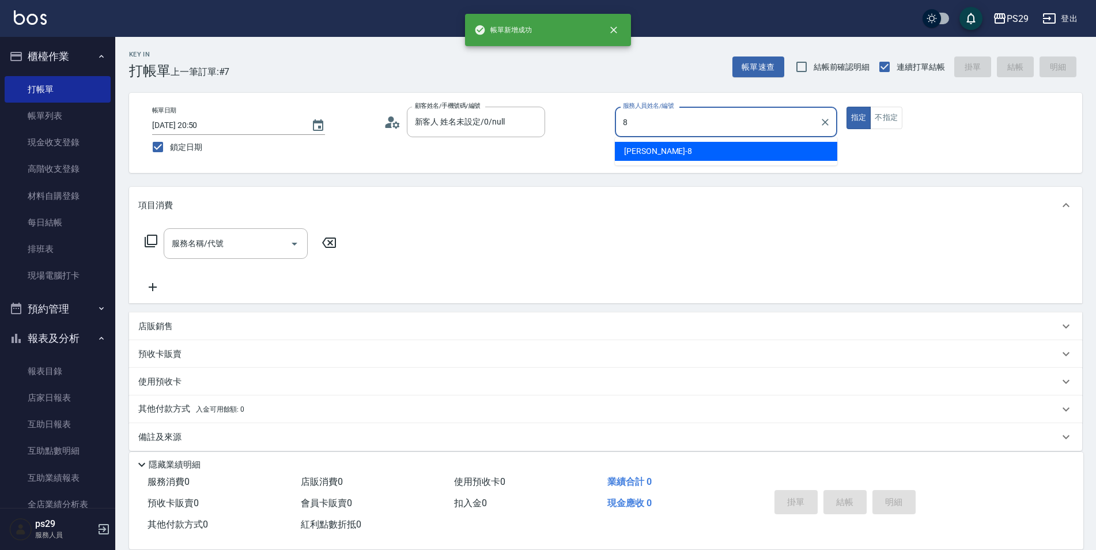
type input "[PERSON_NAME]-8"
type button "true"
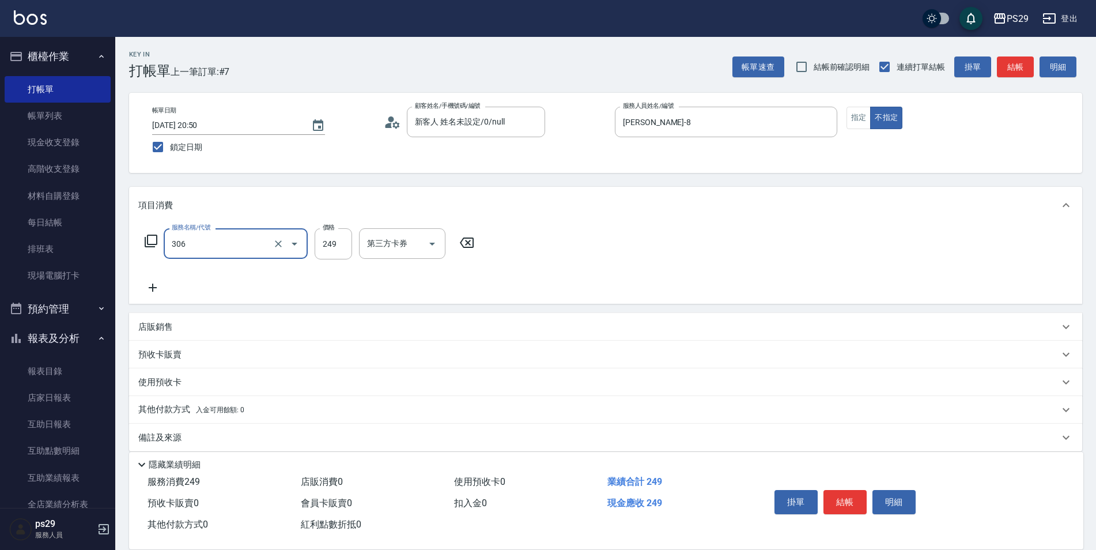
type input "剪髮(306)"
type input "吳畇蓁-23"
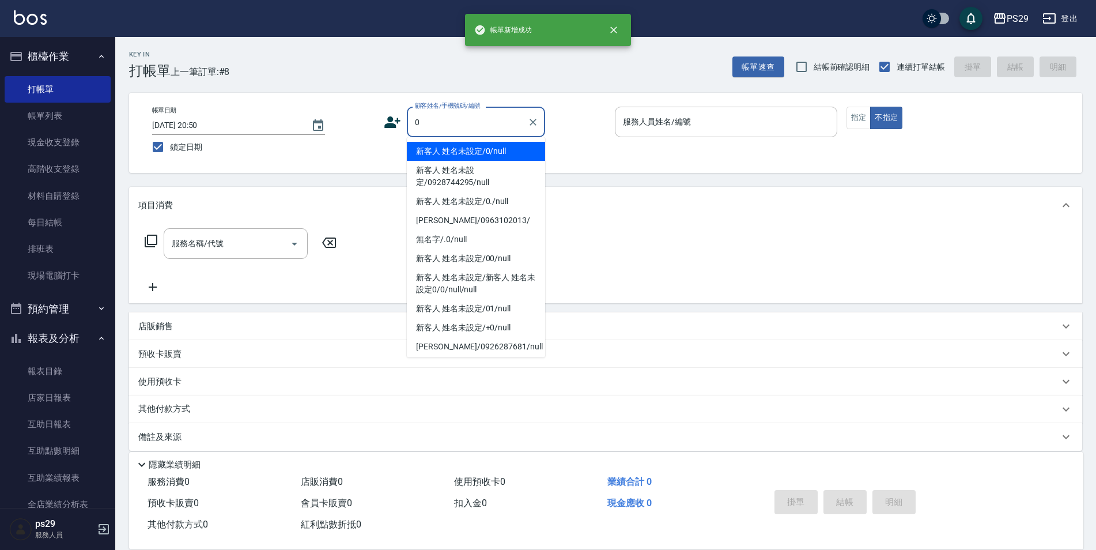
type input "新客人 姓名未設定/0/null"
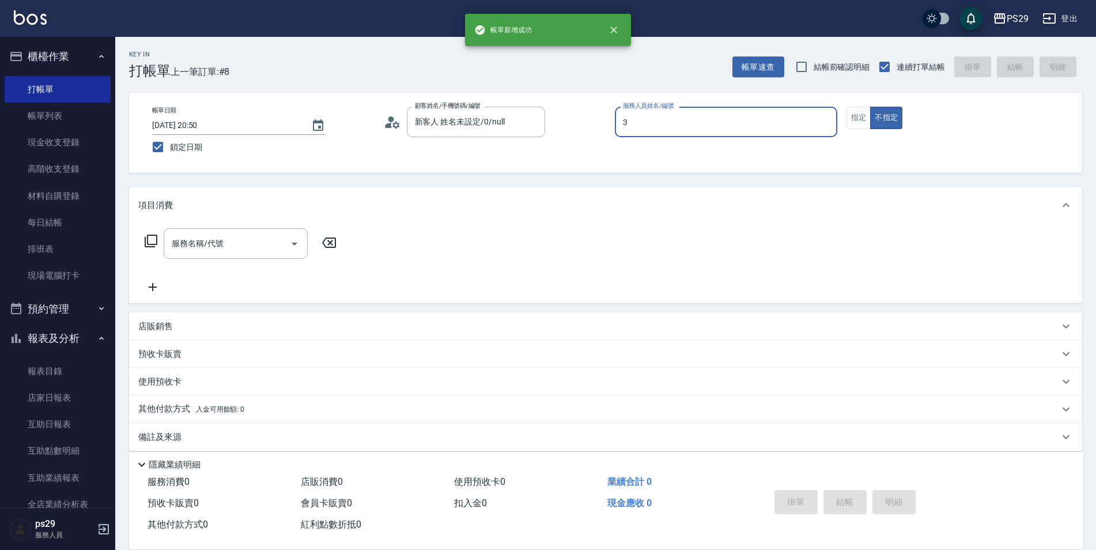
type input "[PERSON_NAME]-3"
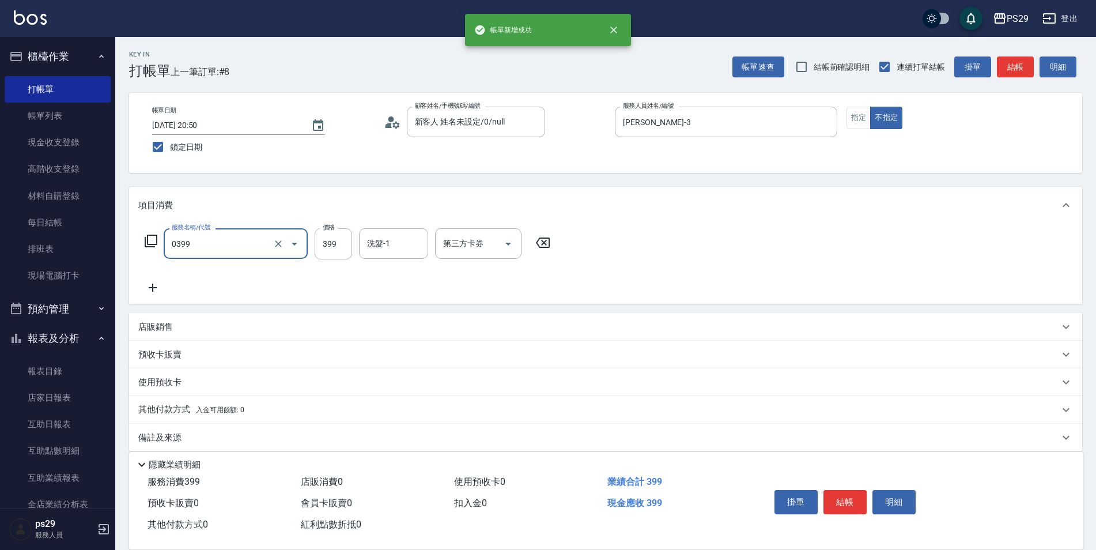
type input "海鹽399(0399)"
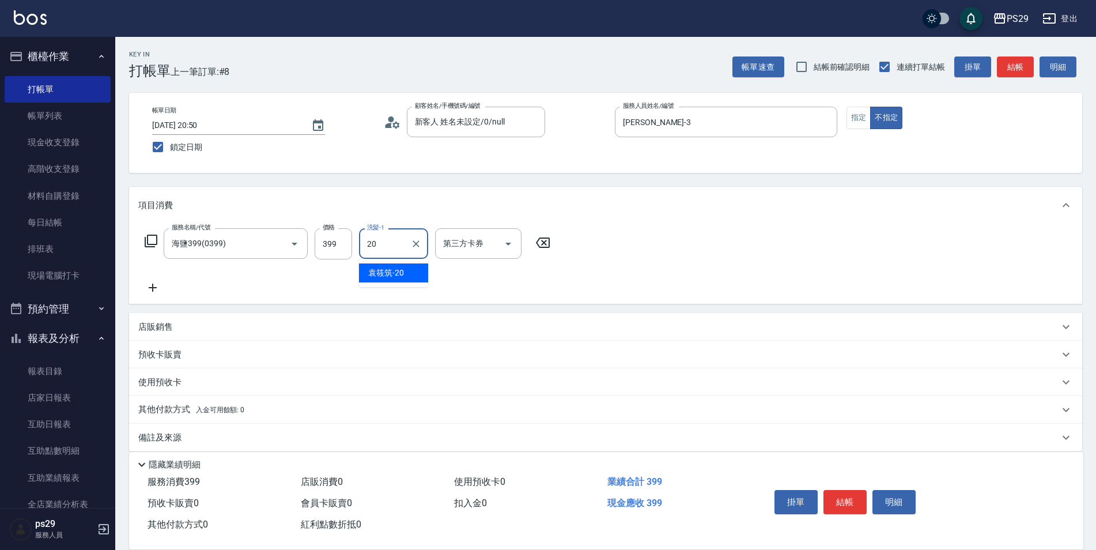
type input "[PERSON_NAME]-20"
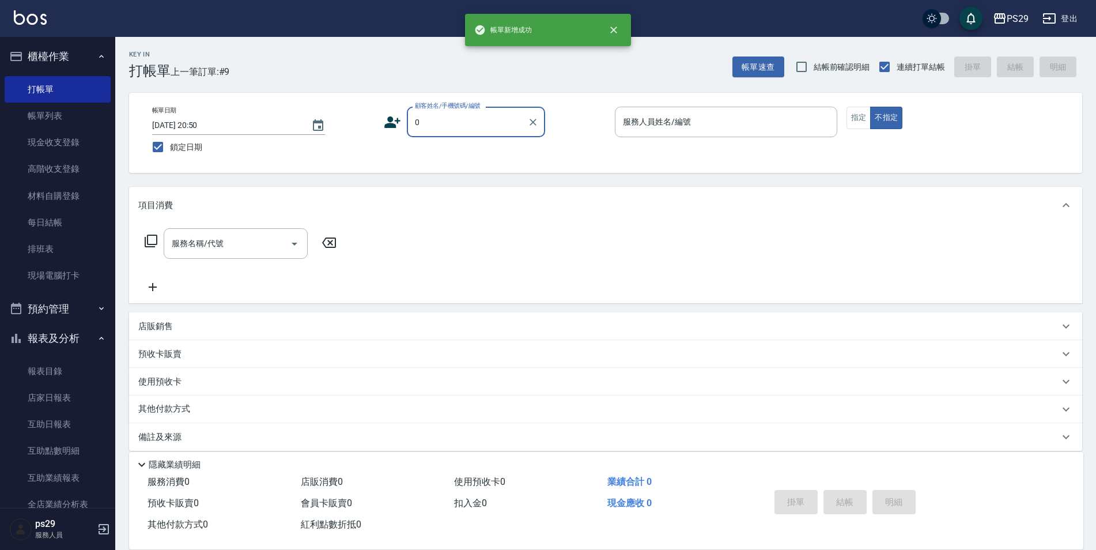
type input "新客人 姓名未設定/0/null"
type input "[PERSON_NAME]-3"
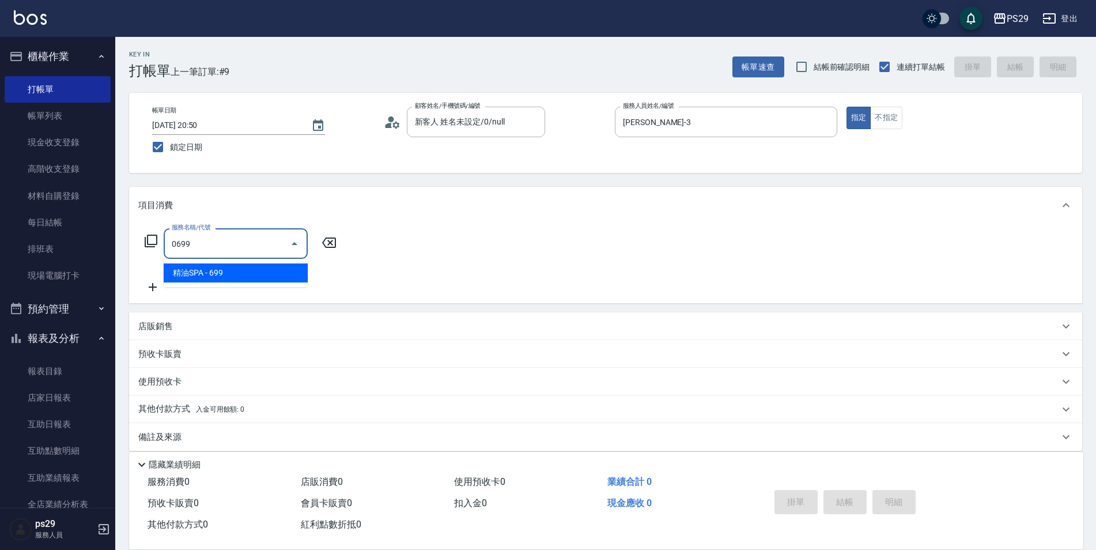
type input "精油SPA(0699)"
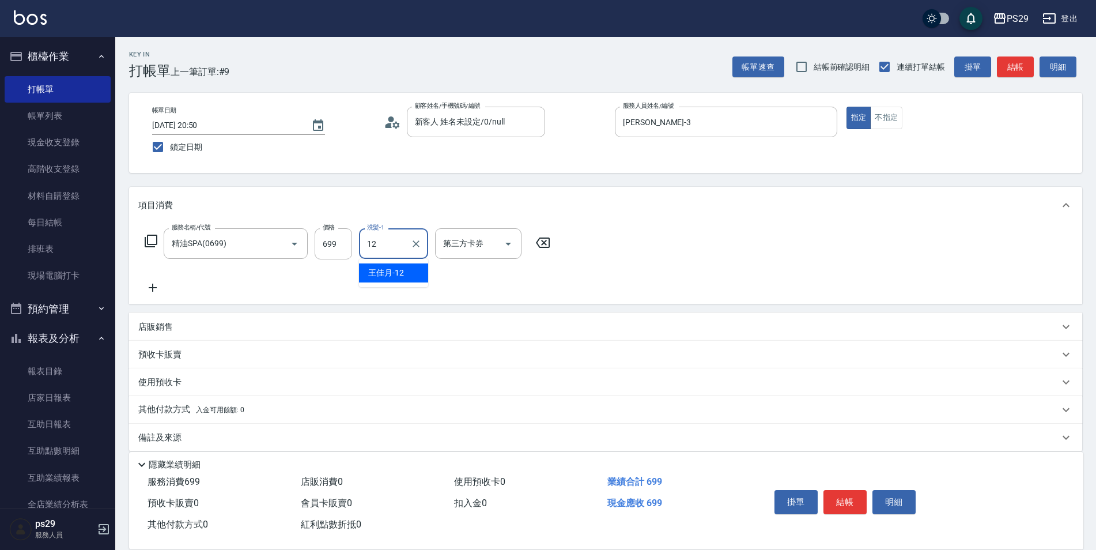
type input "[PERSON_NAME]-12"
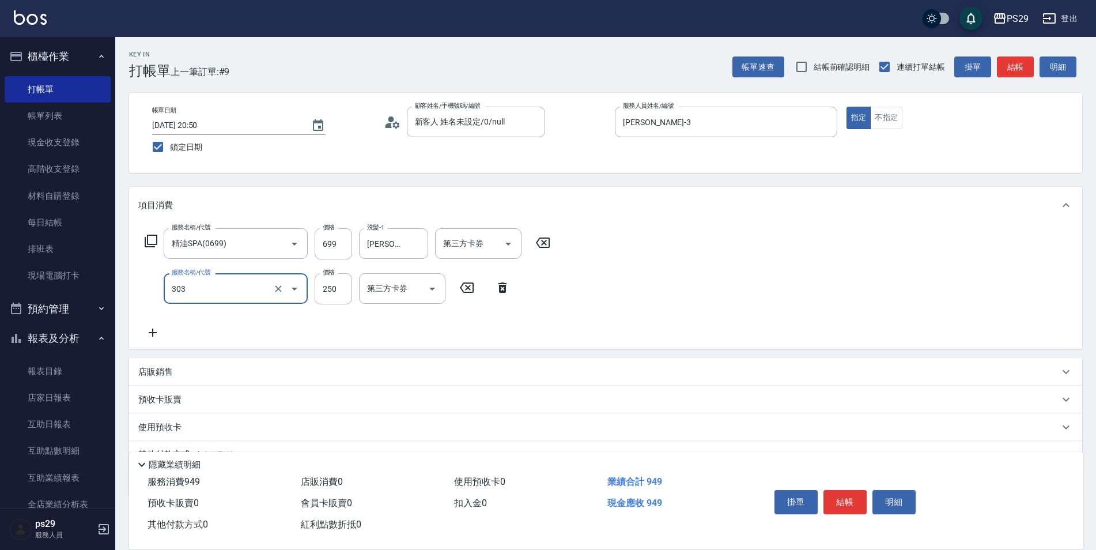
type input "剪髮(303)"
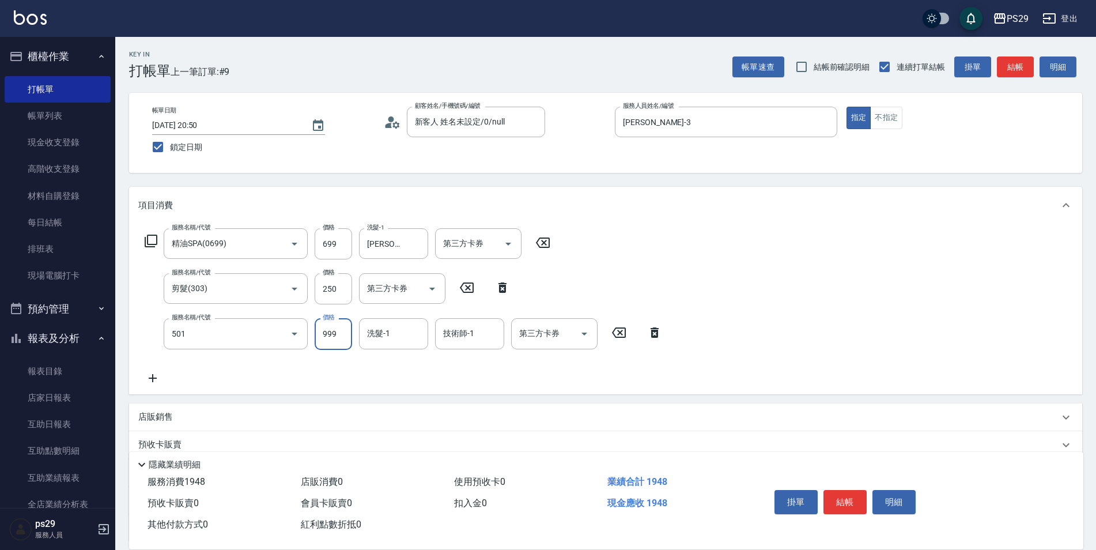
type input "染髮(501)"
type input "1200"
type input "[PERSON_NAME]-12"
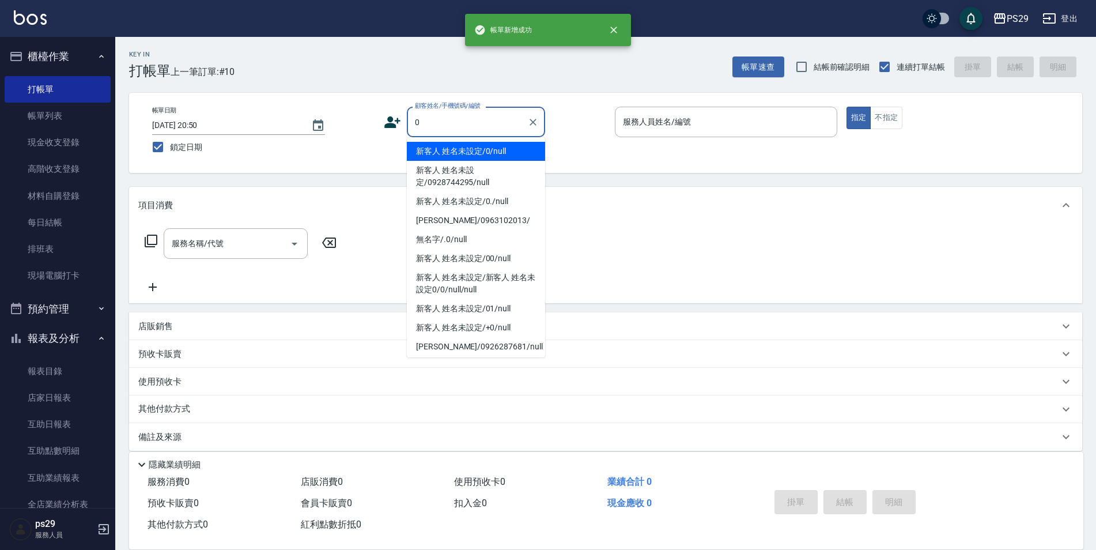
type input "新客人 姓名未設定/0/null"
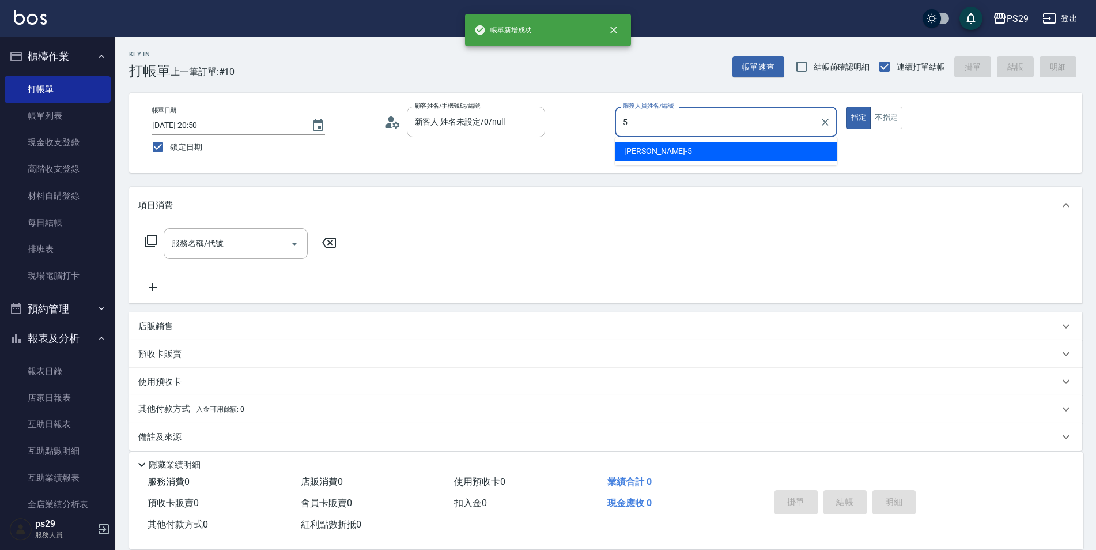
type input "[PERSON_NAME]維-5"
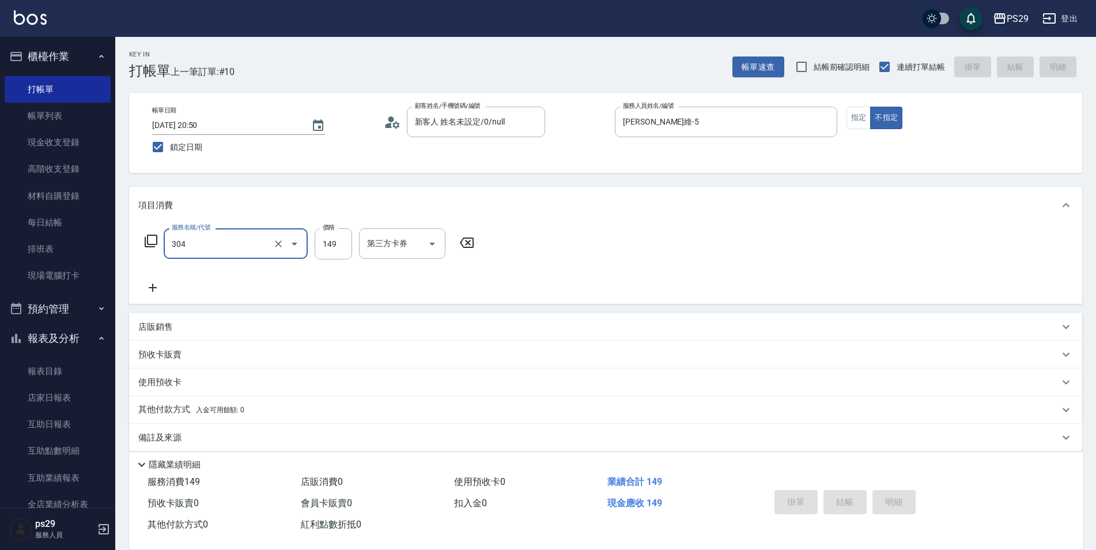
type input "304"
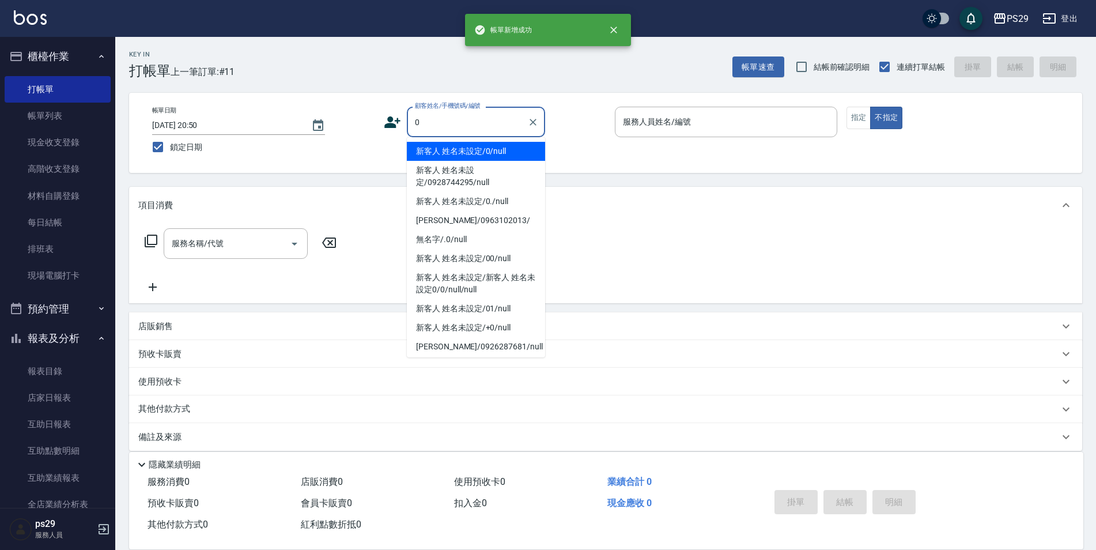
type input "新客人 姓名未設定/0/null"
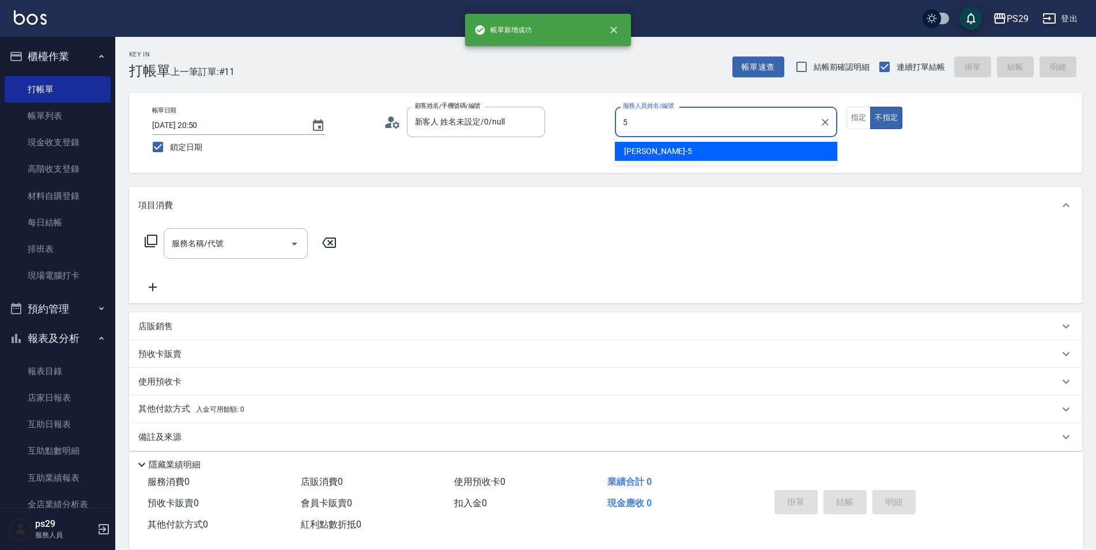
type input "[PERSON_NAME]維-5"
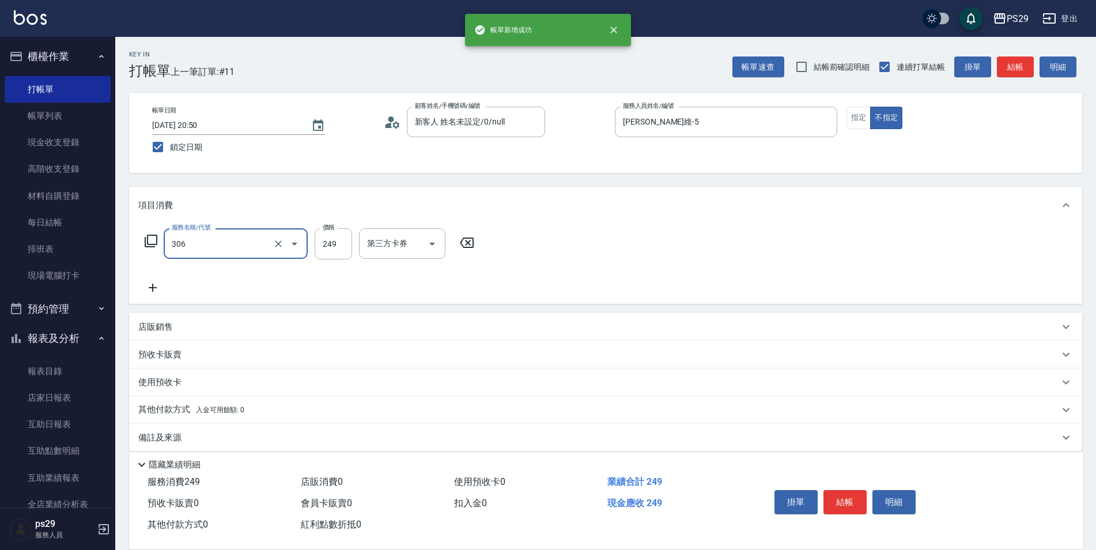
type input "剪髮(306)"
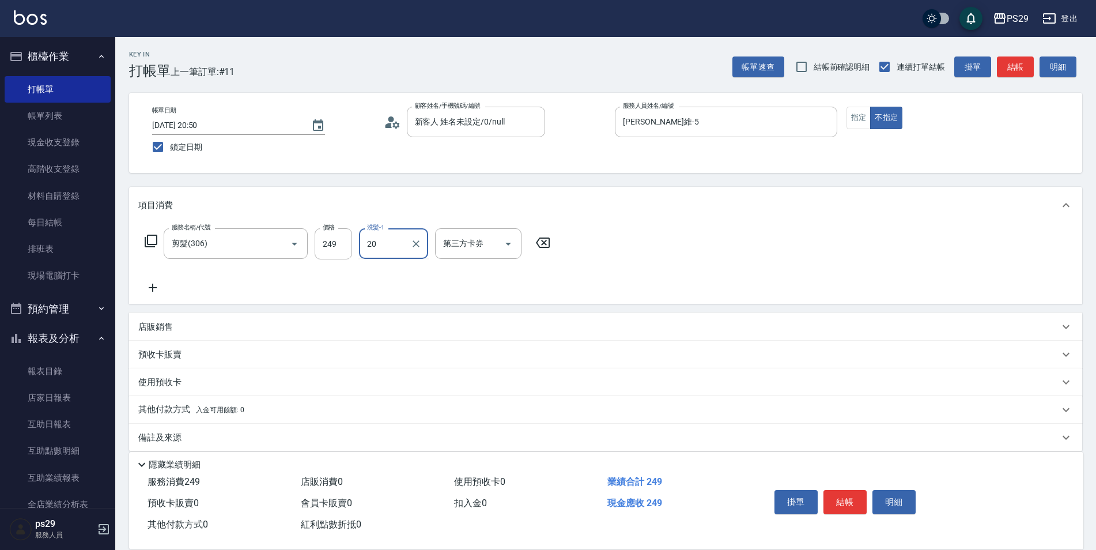
type input "[PERSON_NAME]-20"
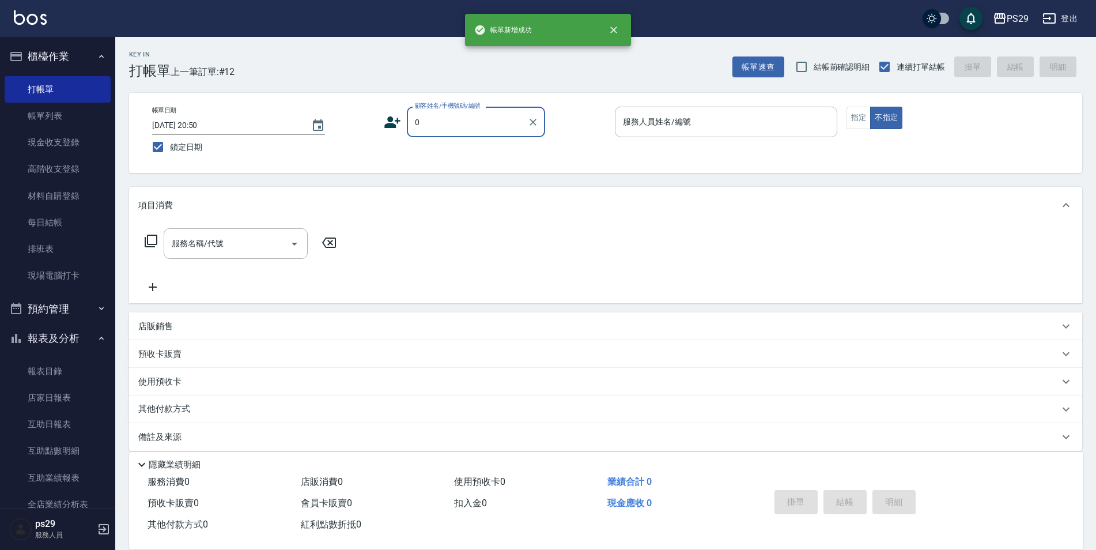
type input "新客人 姓名未設定/0/null"
type input "[PERSON_NAME]-1"
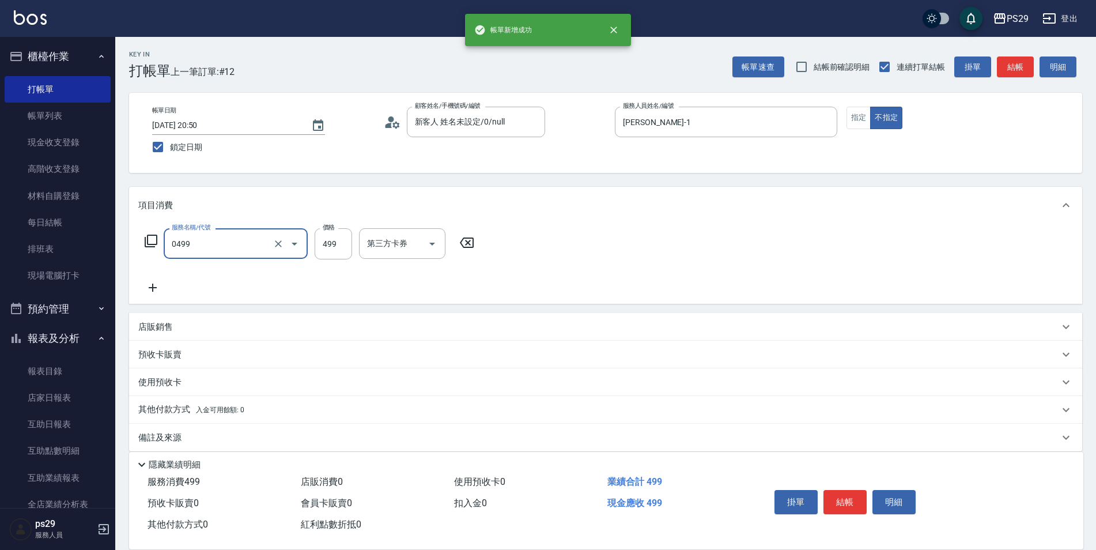
type input "[PERSON_NAME]499(0499)"
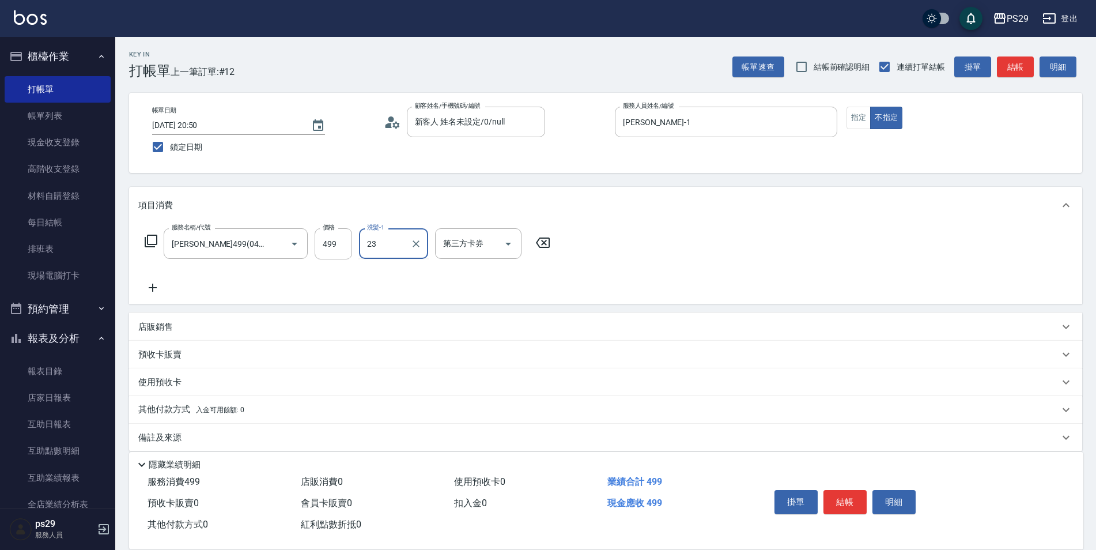
type input "吳畇蓁-23"
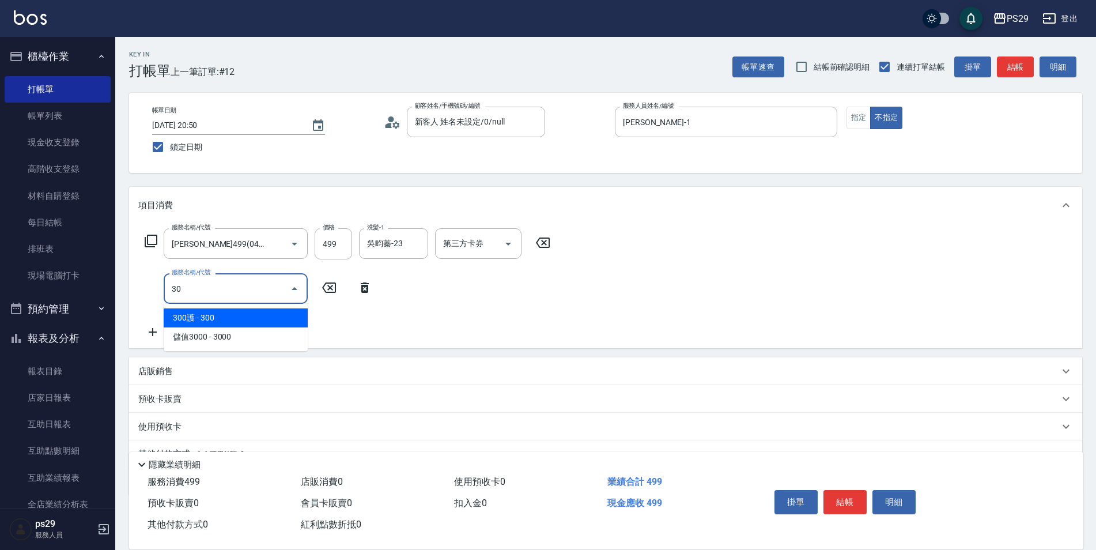
type input "304"
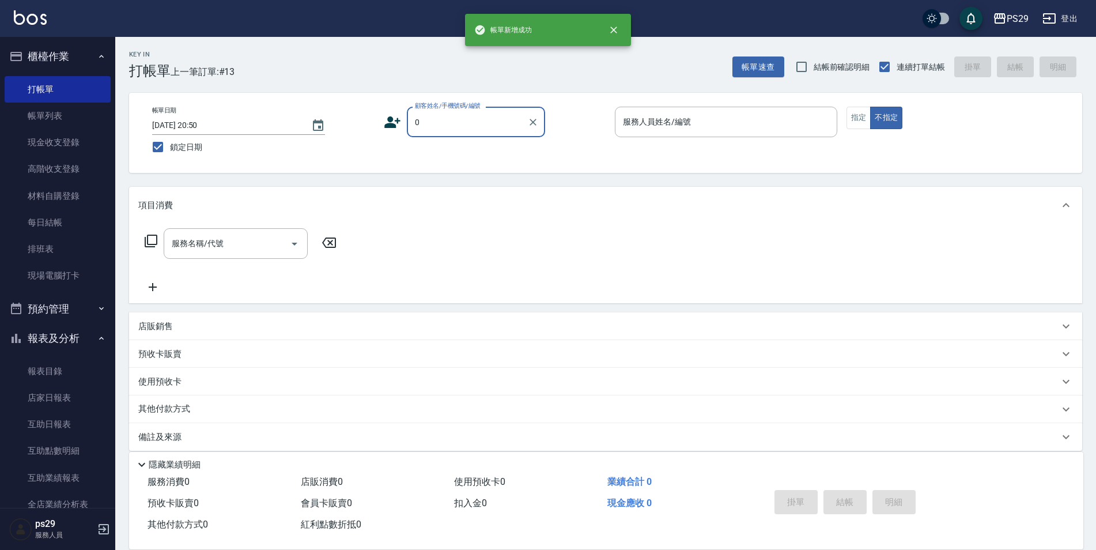
type input "新客人 姓名未設定/0/null"
type input "[PERSON_NAME]-1"
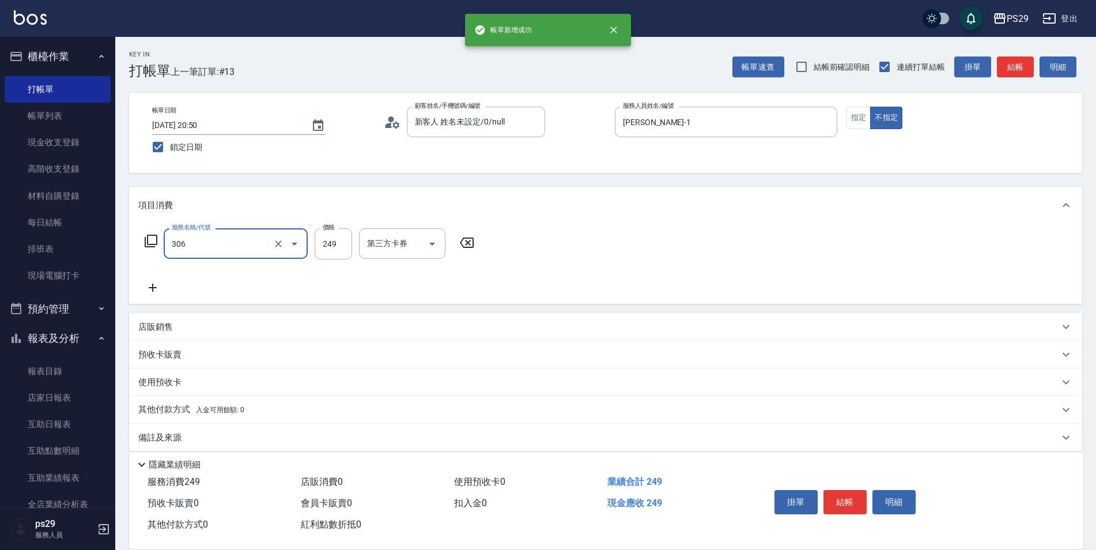
type input "剪髮(306)"
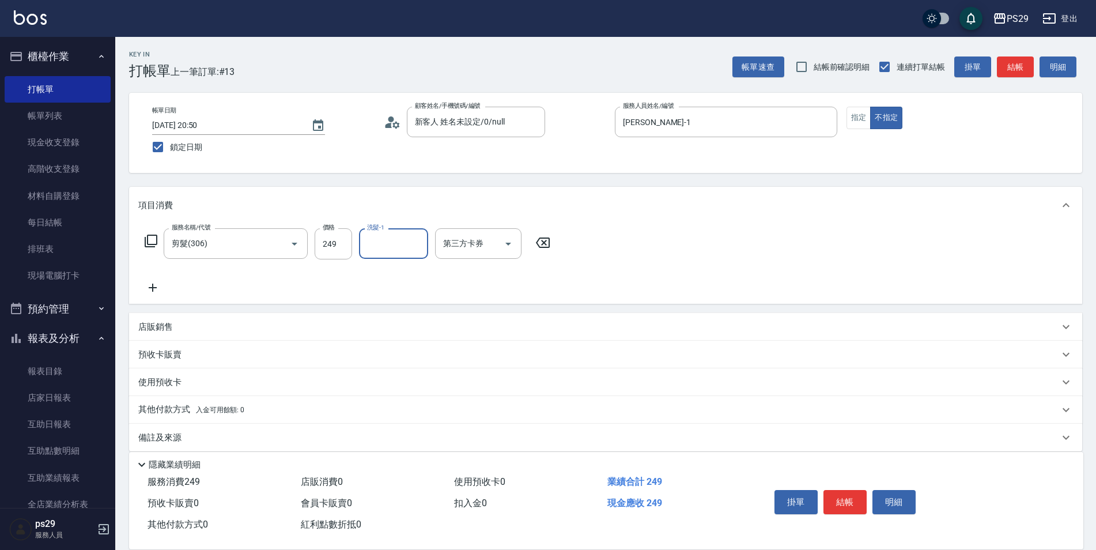
type input "1"
type input "吳畇蓁-23"
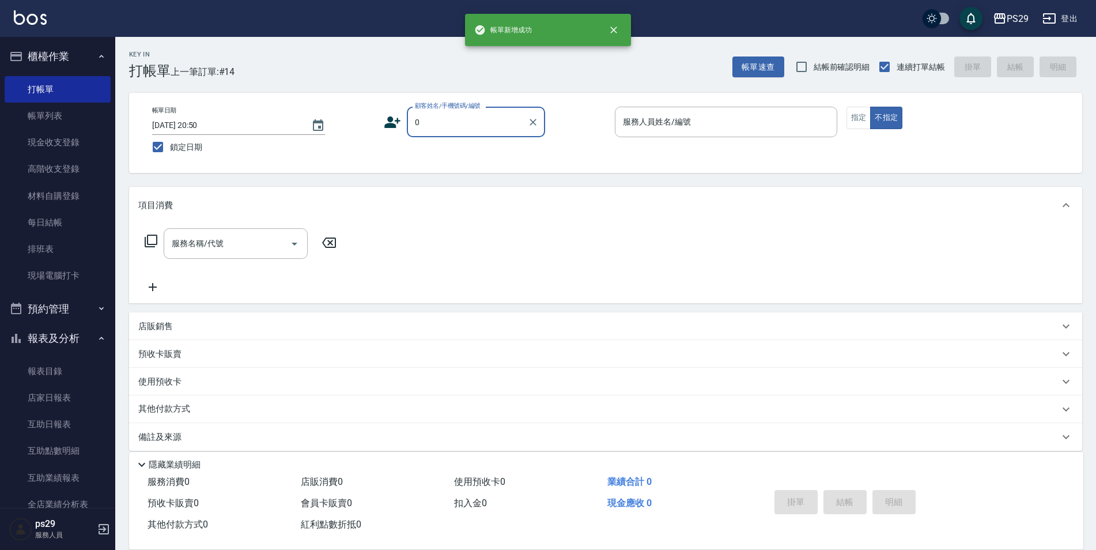
type input "新客人 姓名未設定/0/null"
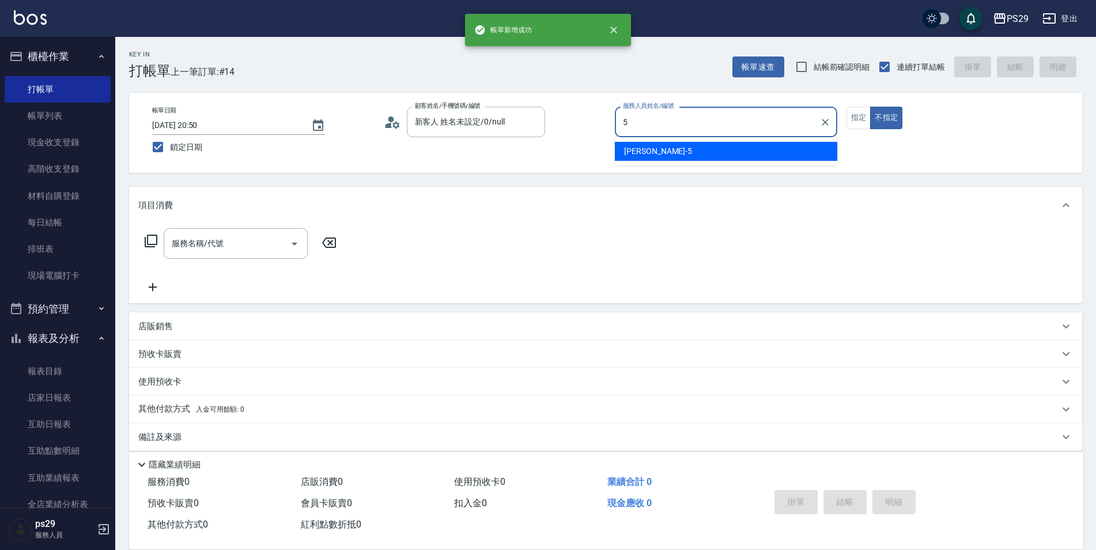
type input "[PERSON_NAME]維-5"
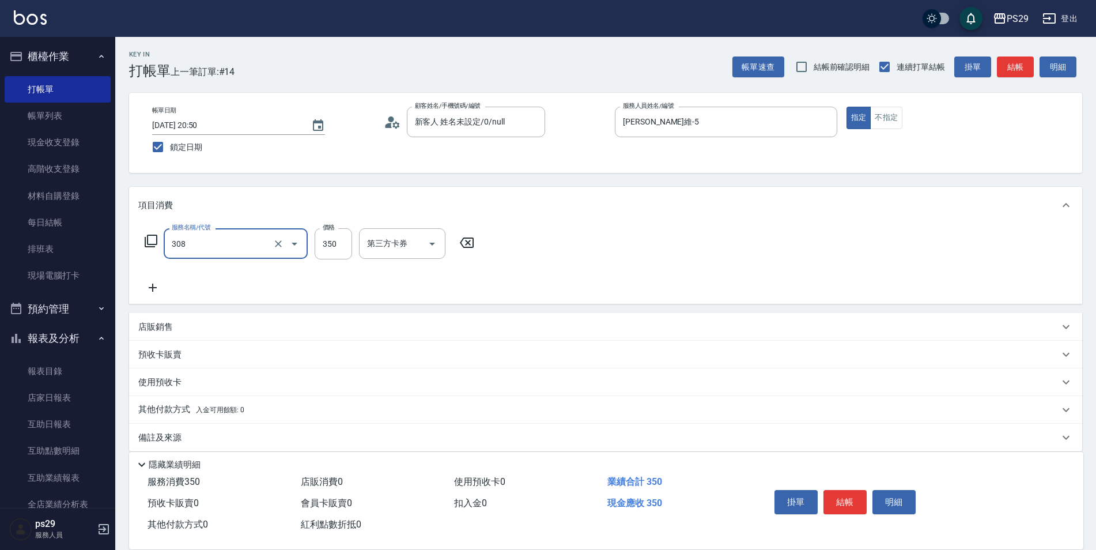
type input "洗+剪(308)"
type input "吳畇蓁-23"
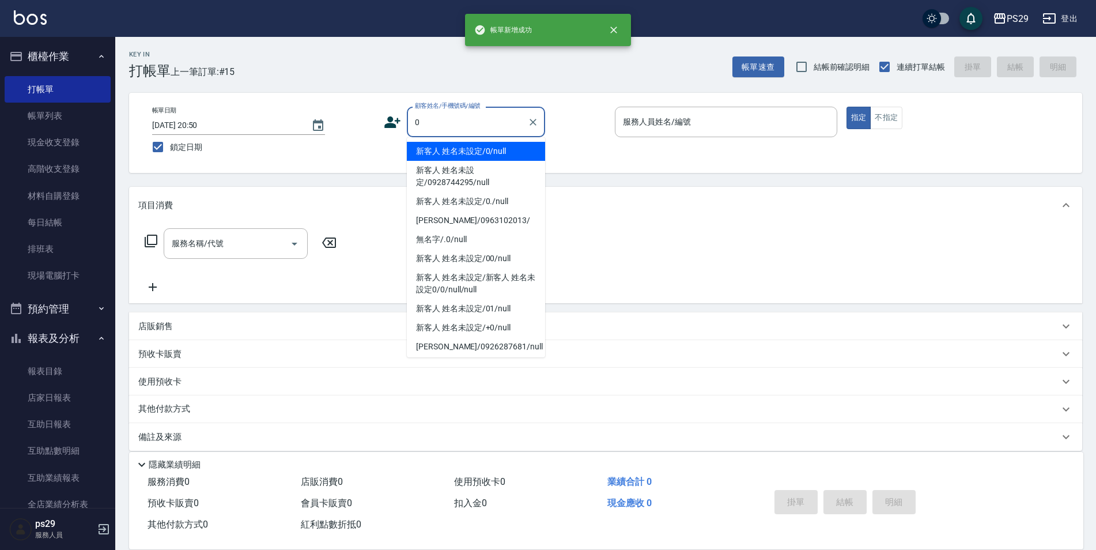
type input "新客人 姓名未設定/0/null"
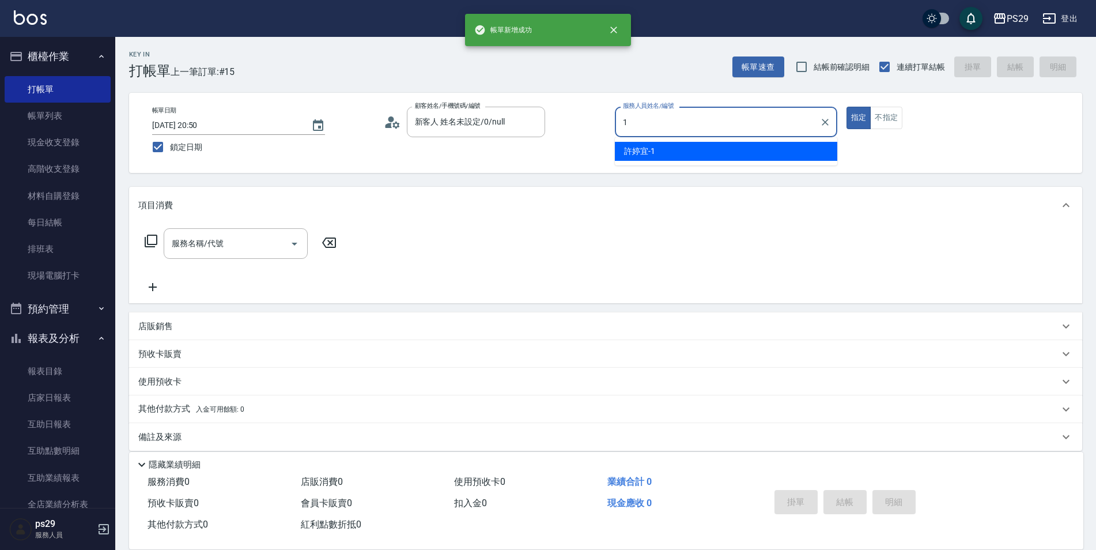
type input "[PERSON_NAME]-1"
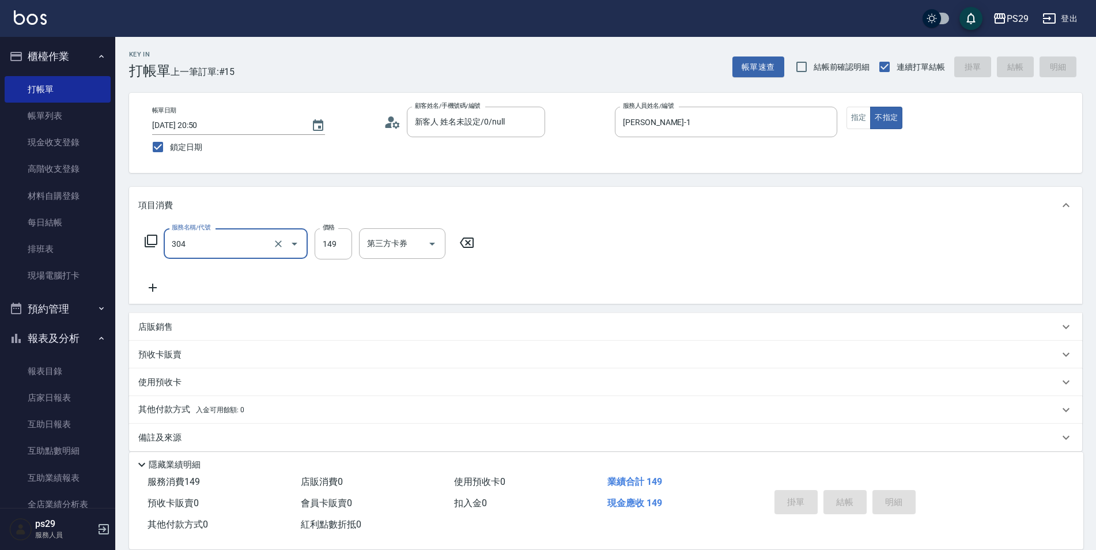
type input "304"
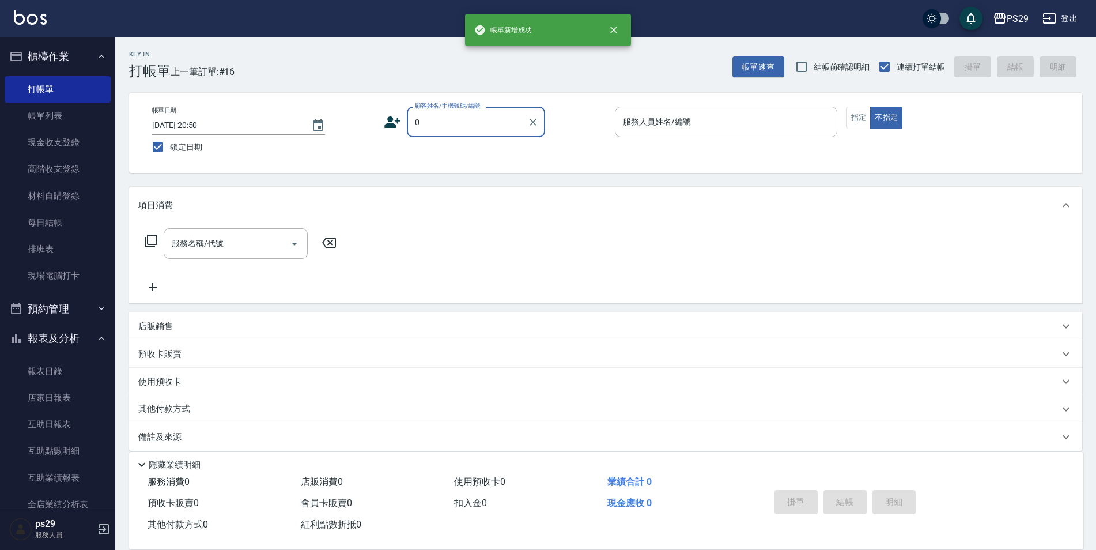
type input "新客人 姓名未設定/0/null"
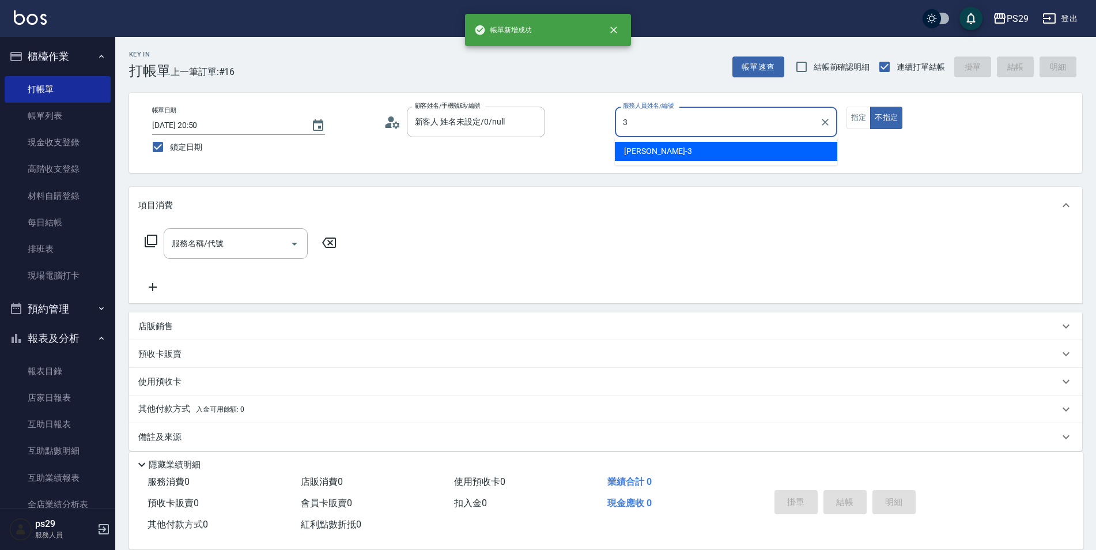
type input "[PERSON_NAME]-3"
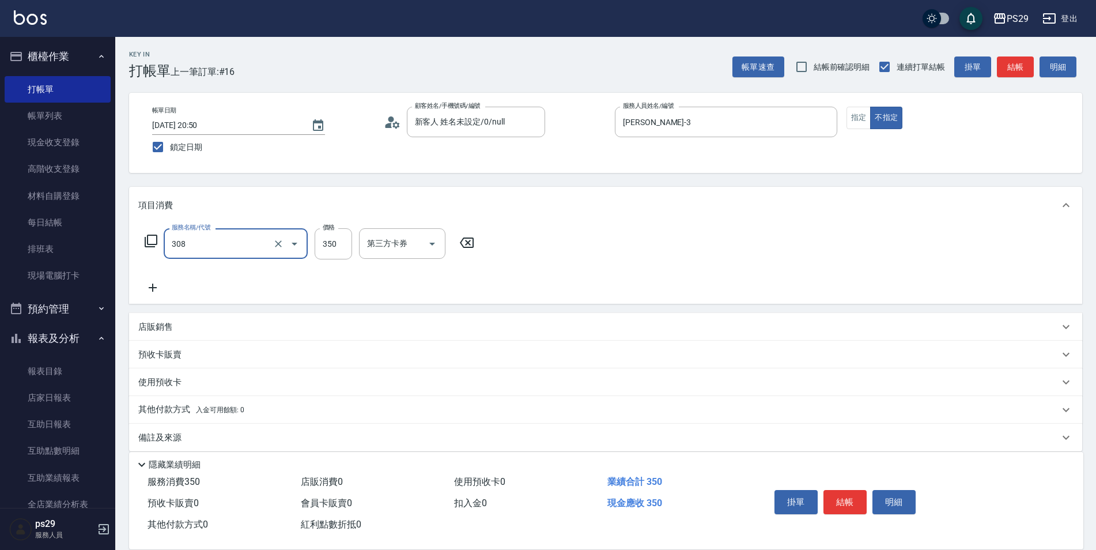
type input "洗+剪(308)"
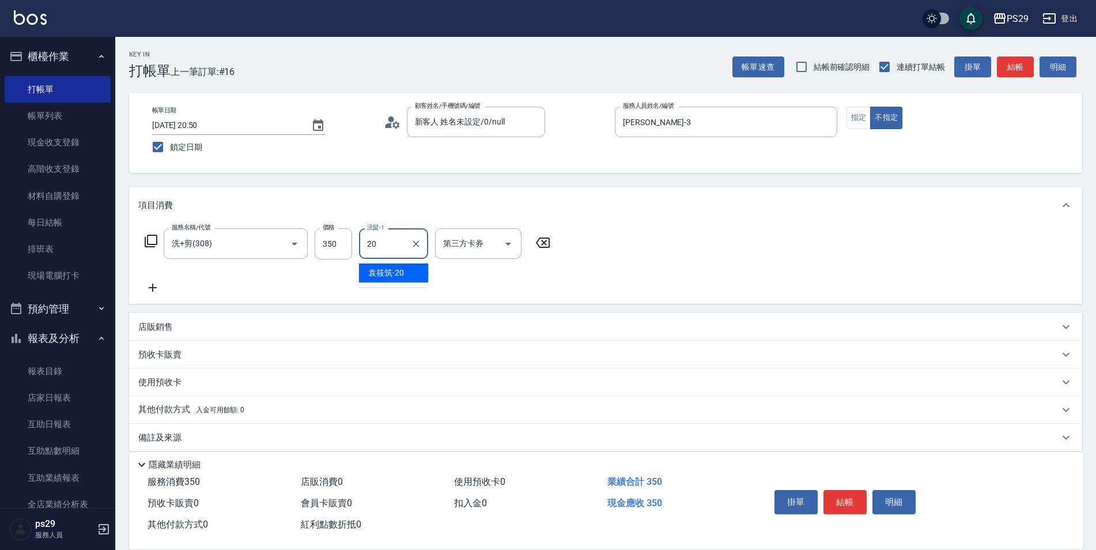
type input "[PERSON_NAME]-20"
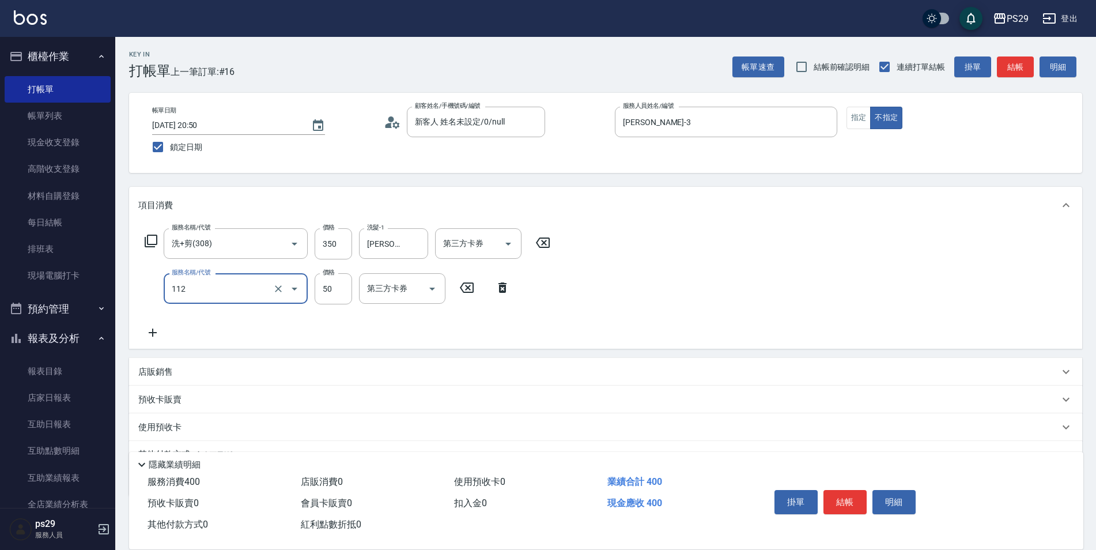
type input "精油50(112)"
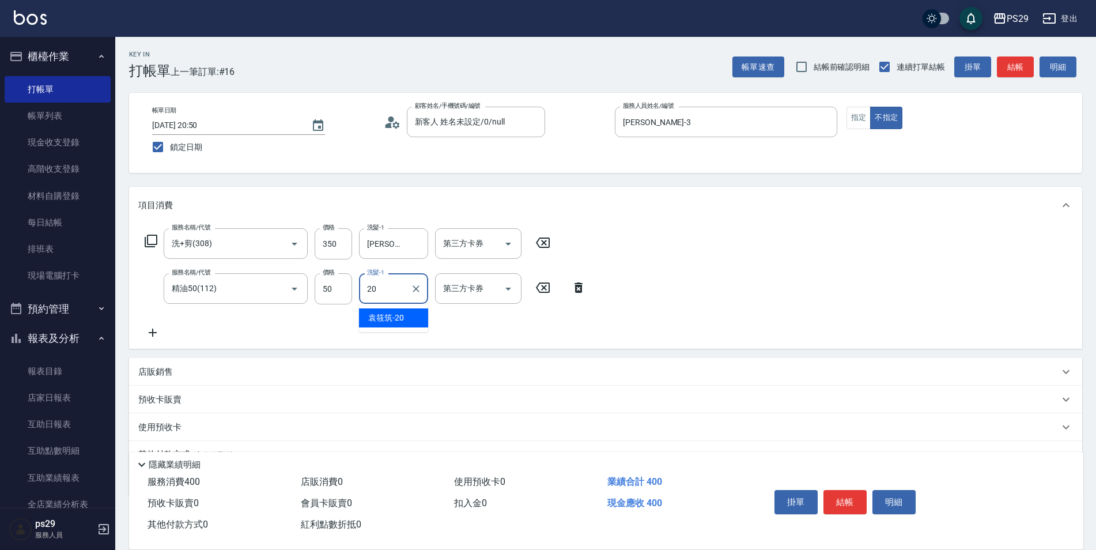
type input "[PERSON_NAME]-20"
click at [870, 128] on button "不指定" at bounding box center [886, 118] width 32 height 22
click at [863, 120] on button "指定" at bounding box center [858, 118] width 25 height 22
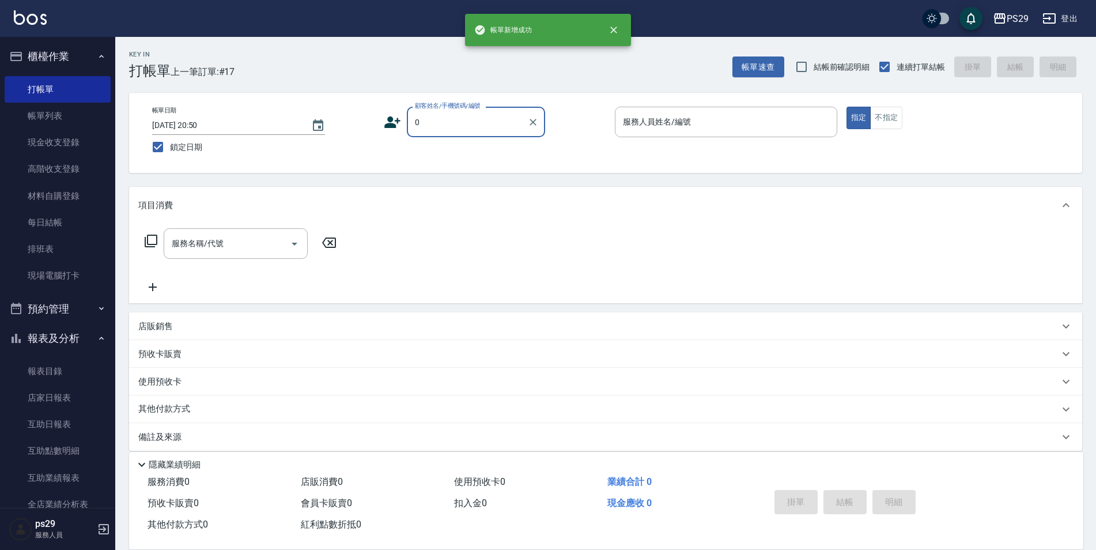
type input "新客人 姓名未設定/0/null"
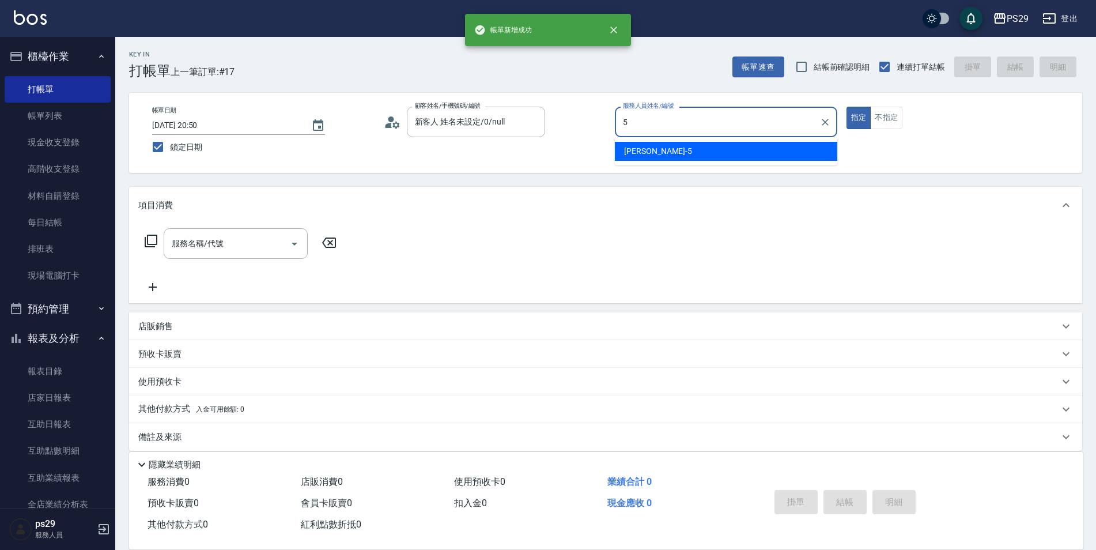
type input "[PERSON_NAME]維-5"
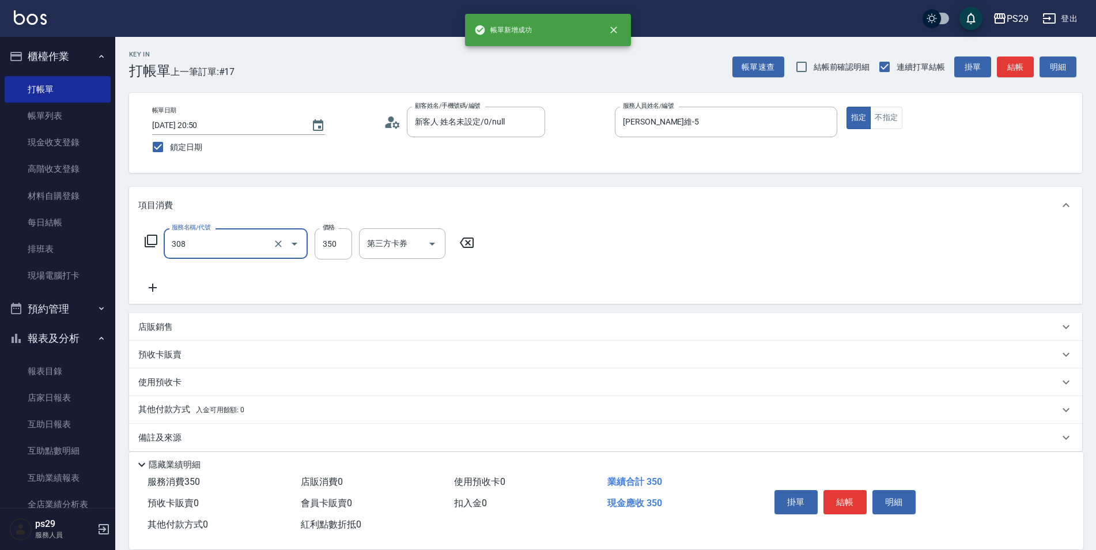
type input "洗+剪(308)"
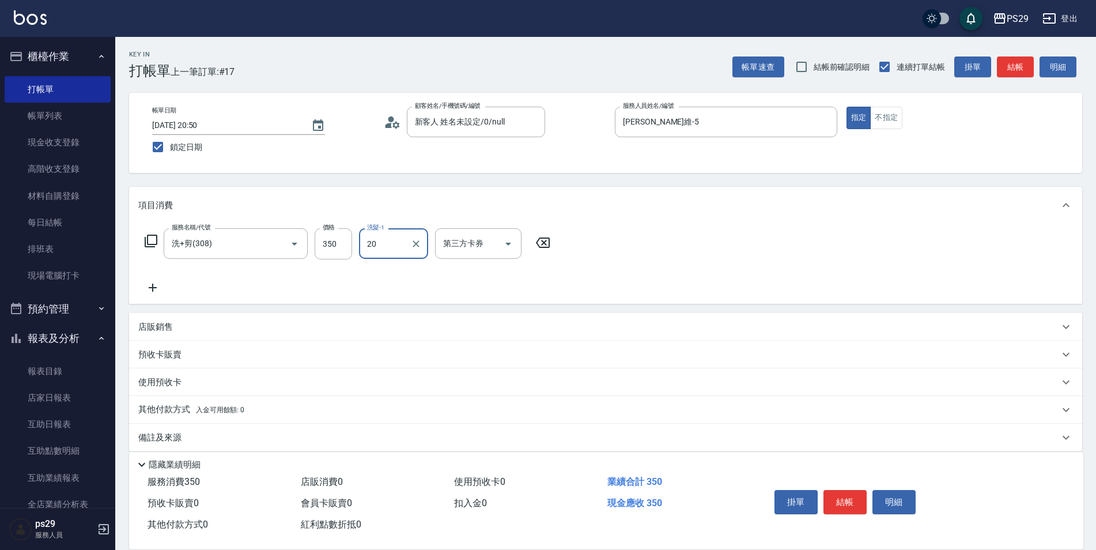
type input "[PERSON_NAME]-20"
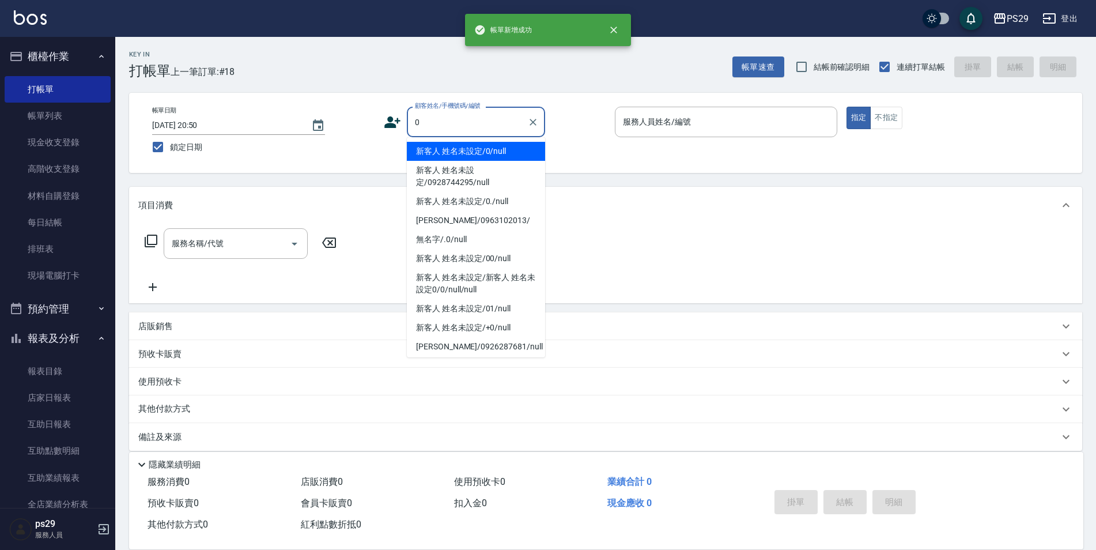
type input "新客人 姓名未設定/0/null"
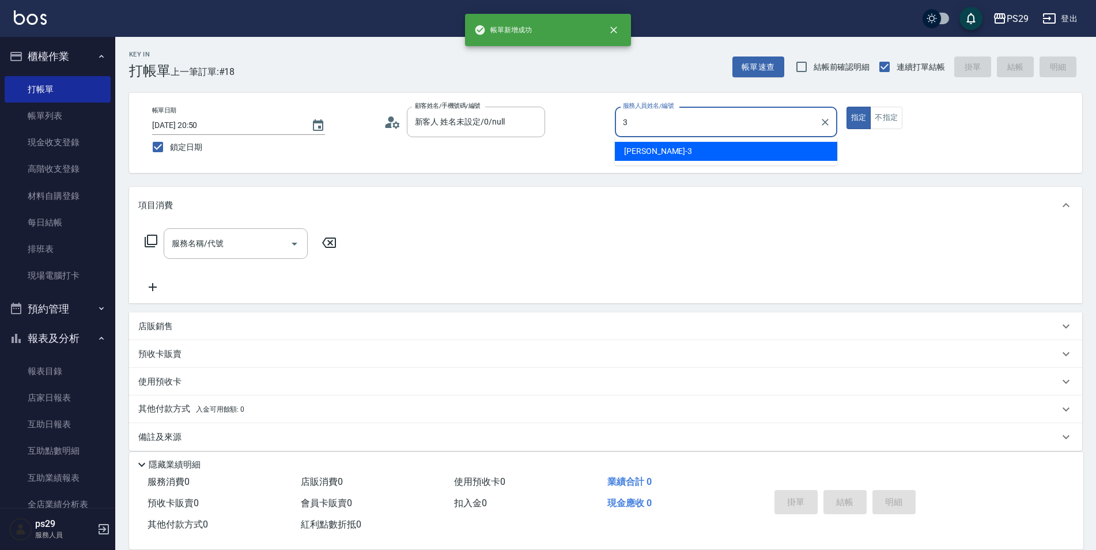
type input "[PERSON_NAME]-3"
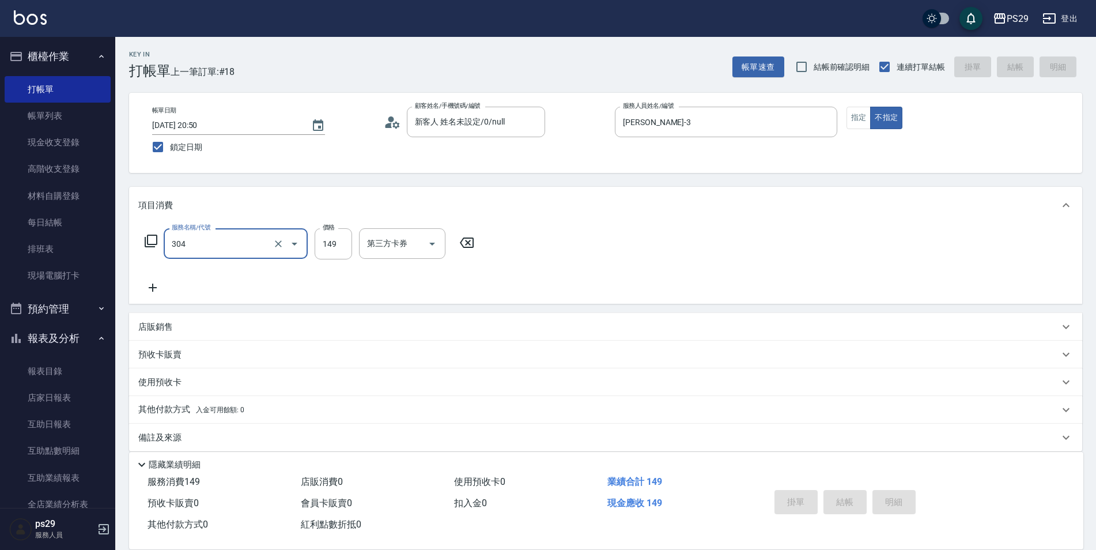
type input "304"
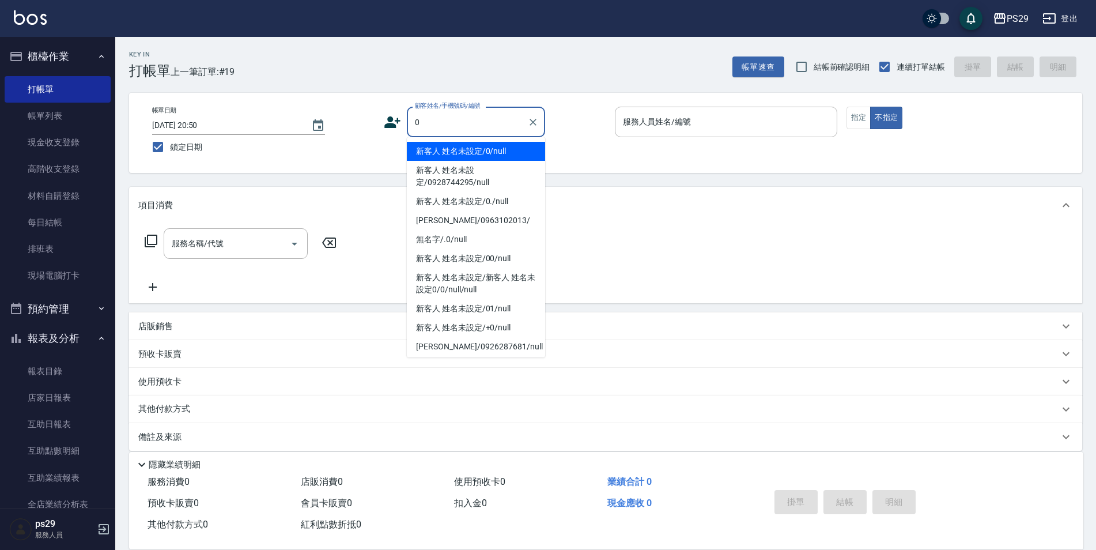
type input "新客人 姓名未設定/0/null"
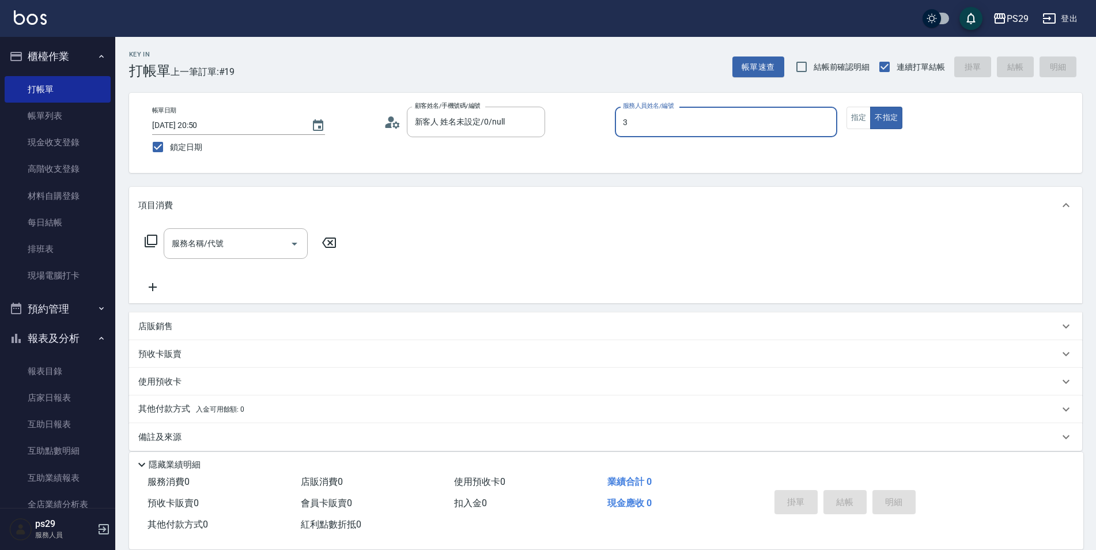
type input "[PERSON_NAME]-3"
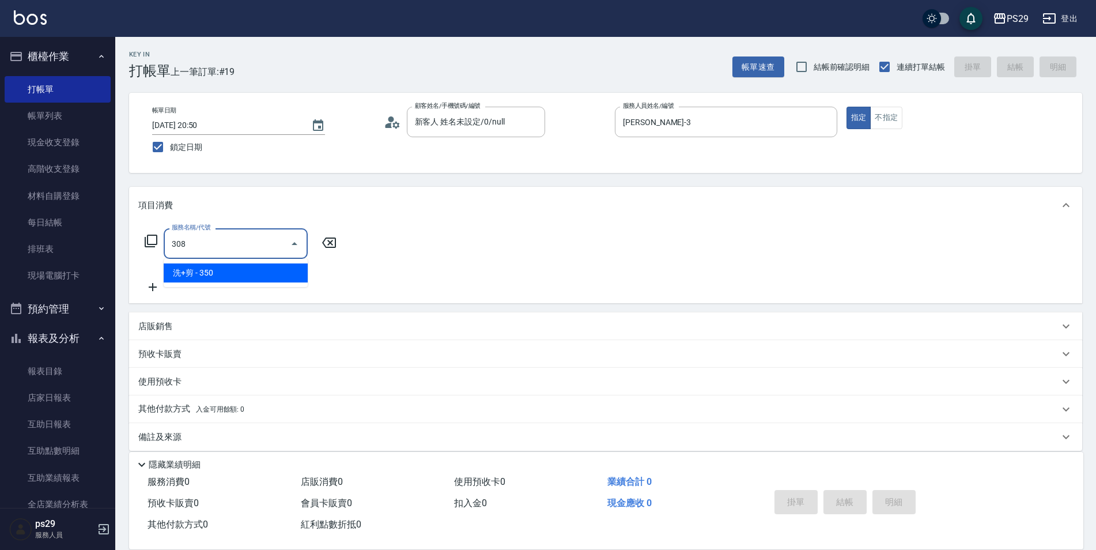
type input "洗+剪(308)"
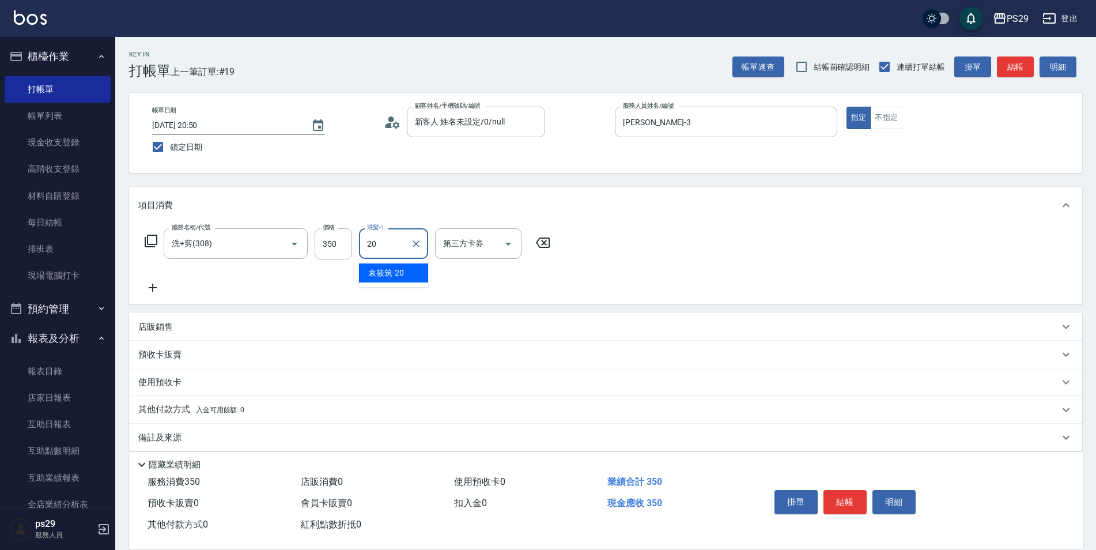
type input "[PERSON_NAME]-20"
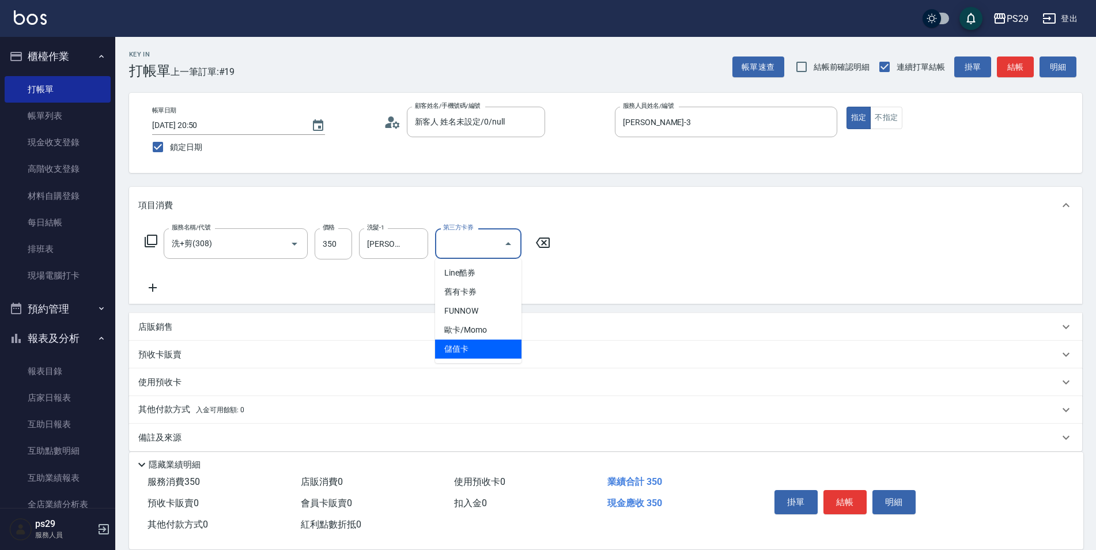
type input "儲值卡"
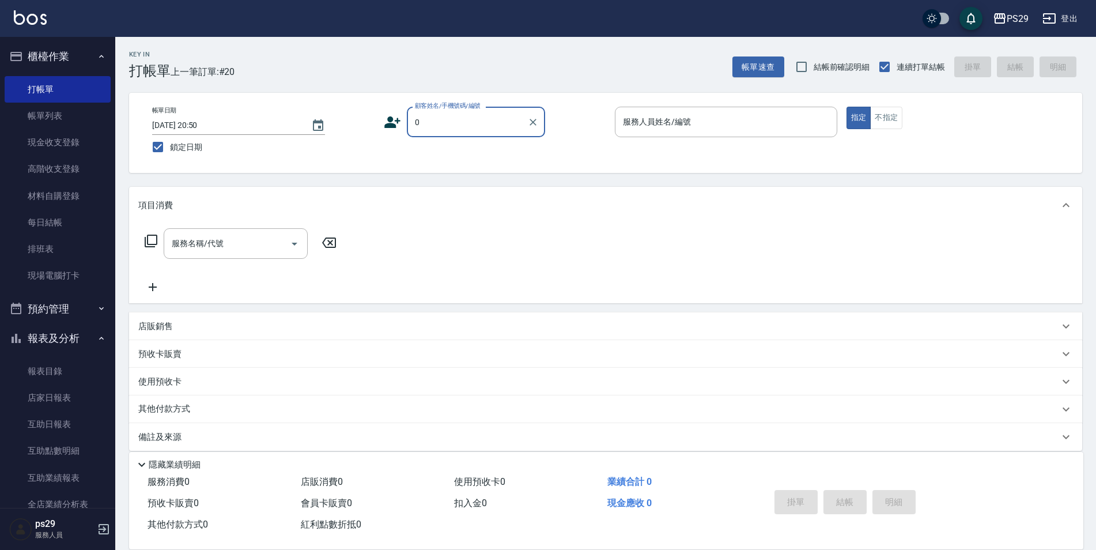
type input "新客人 姓名未設定/0/null"
type input "[PERSON_NAME]-3"
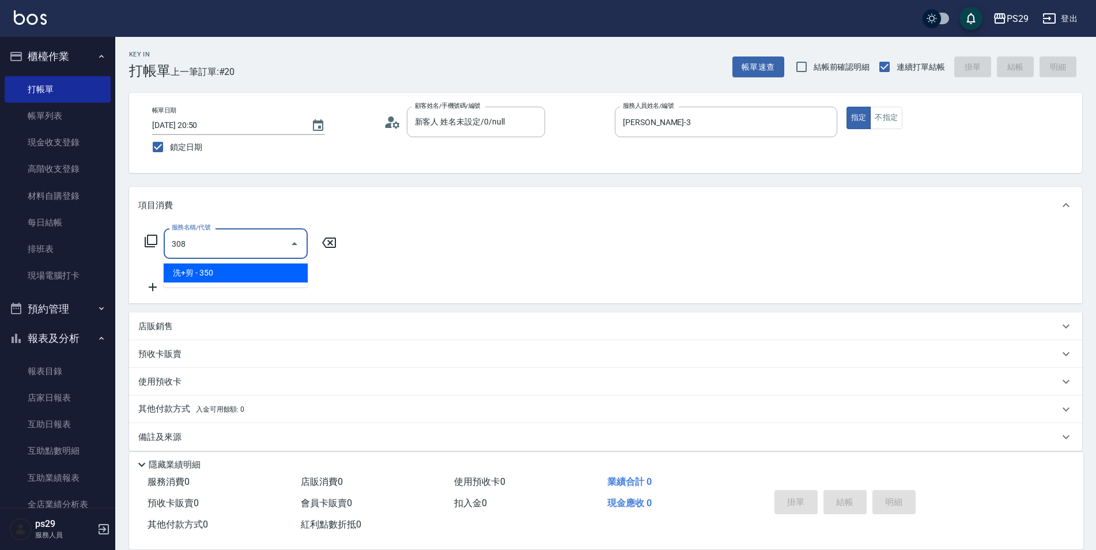
type input "洗+剪(308)"
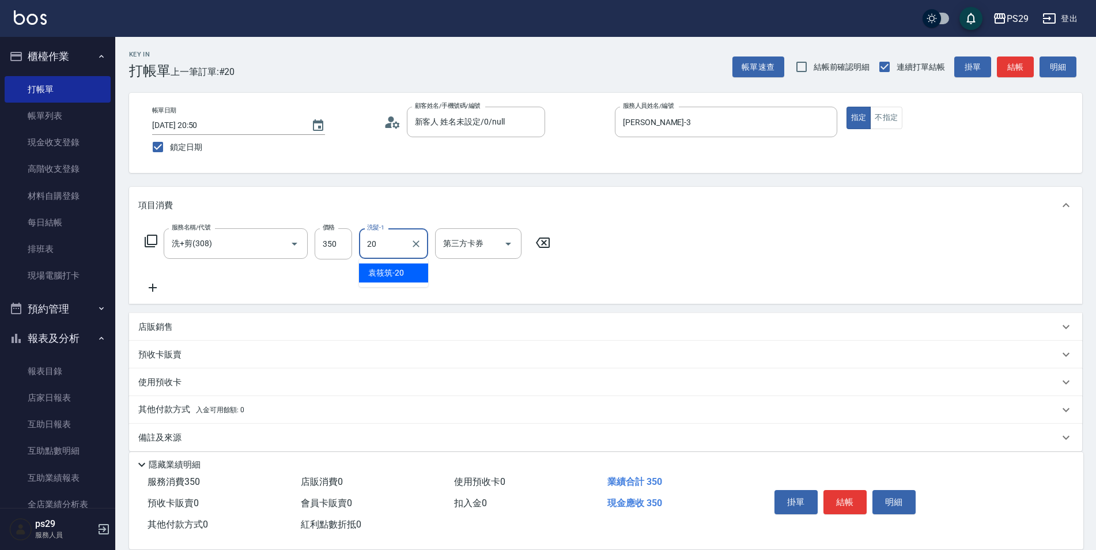
type input "[PERSON_NAME]-20"
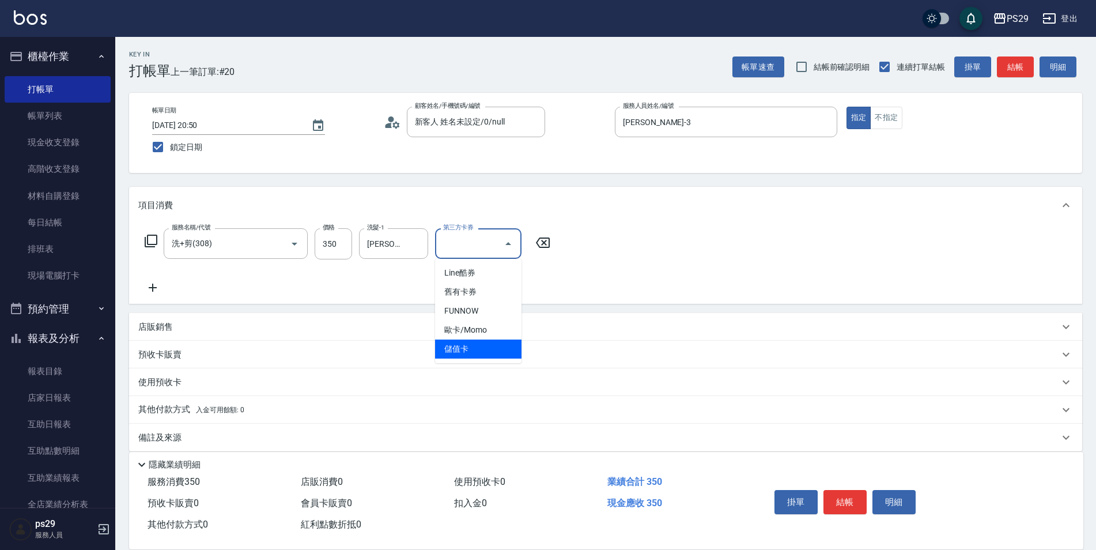
type input "儲值卡"
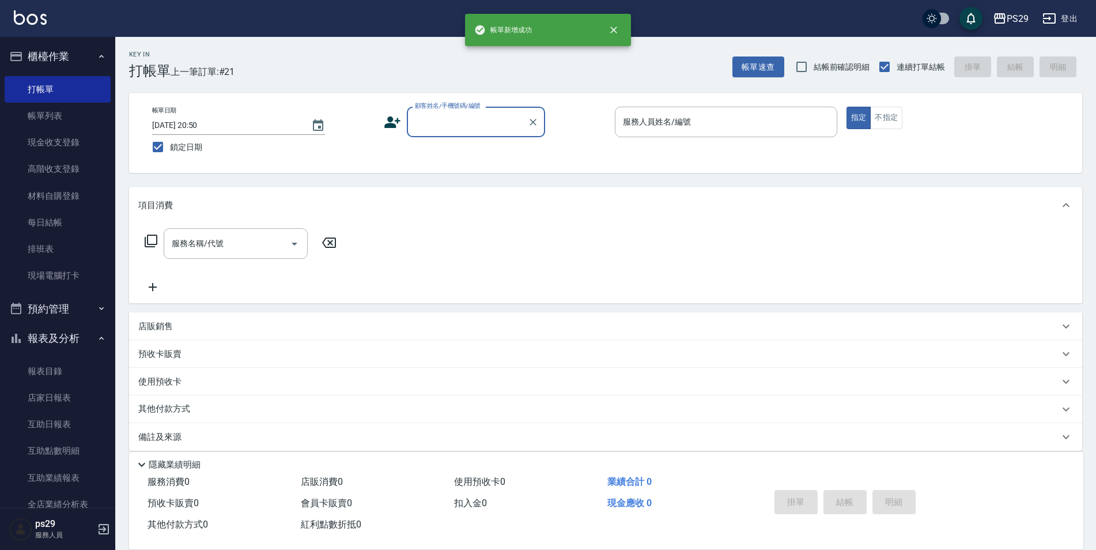
click at [90, 56] on button "櫃檯作業" at bounding box center [58, 56] width 106 height 30
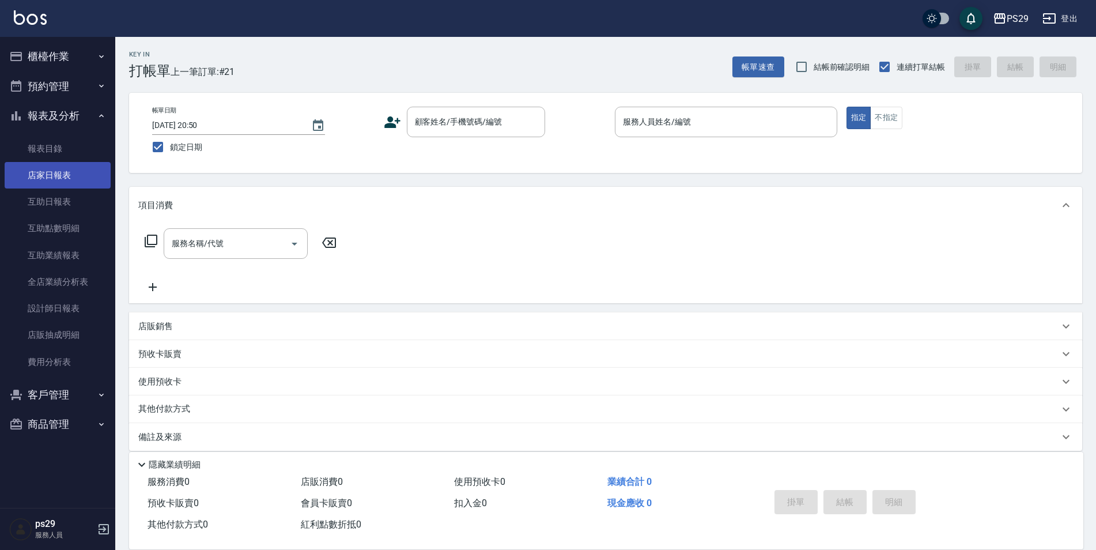
click at [66, 176] on link "店家日報表" at bounding box center [58, 175] width 106 height 26
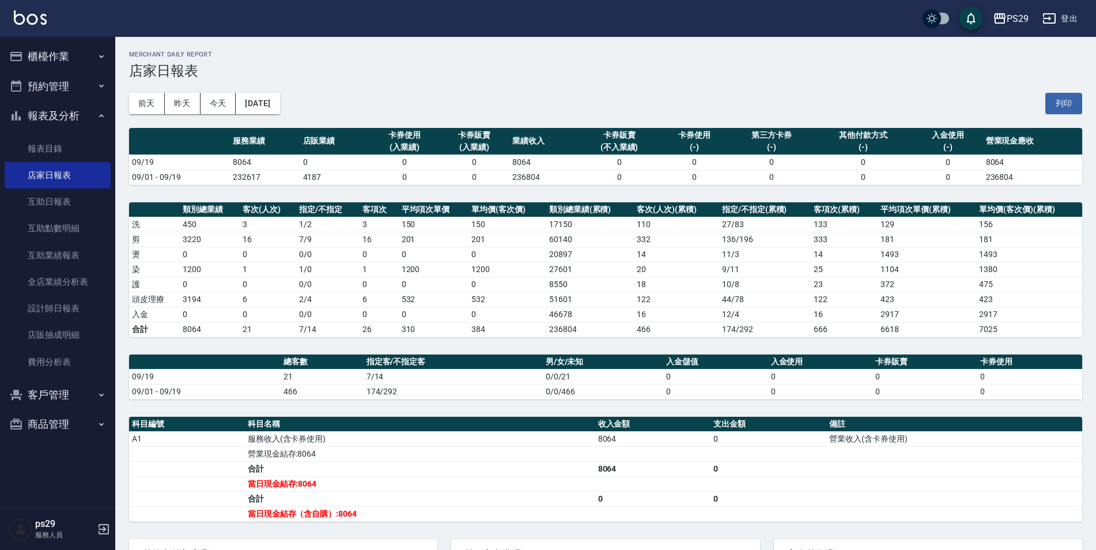
click at [35, 29] on div "PS29 登出" at bounding box center [548, 18] width 1096 height 37
click at [35, 28] on div "PS29 登出" at bounding box center [548, 18] width 1096 height 37
drag, startPoint x: 35, startPoint y: 28, endPoint x: 26, endPoint y: 21, distance: 11.0
click at [26, 21] on img at bounding box center [30, 17] width 33 height 14
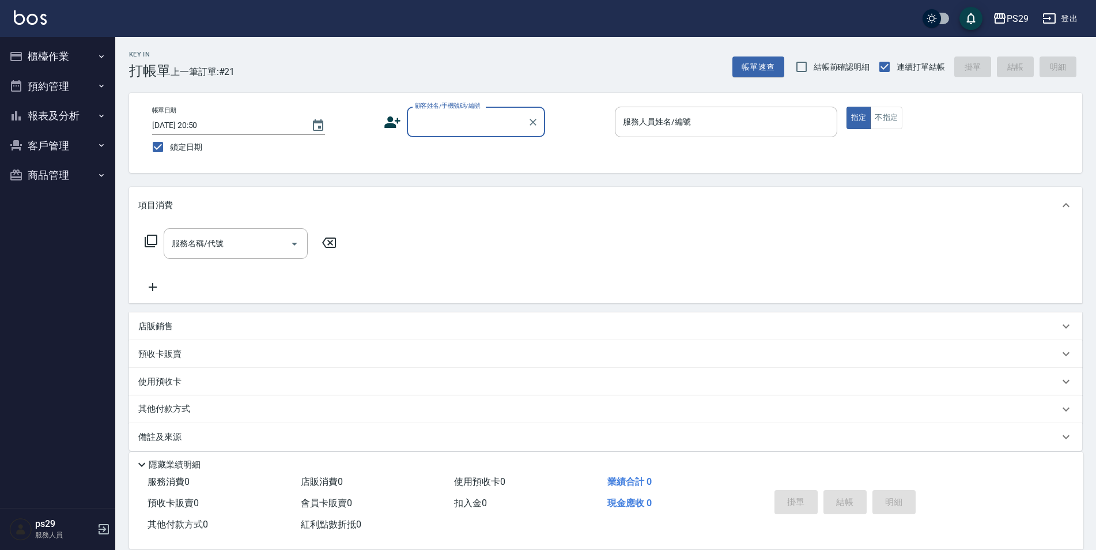
drag, startPoint x: 62, startPoint y: 121, endPoint x: 83, endPoint y: 115, distance: 21.5
click at [63, 122] on button "報表及分析" at bounding box center [58, 116] width 106 height 30
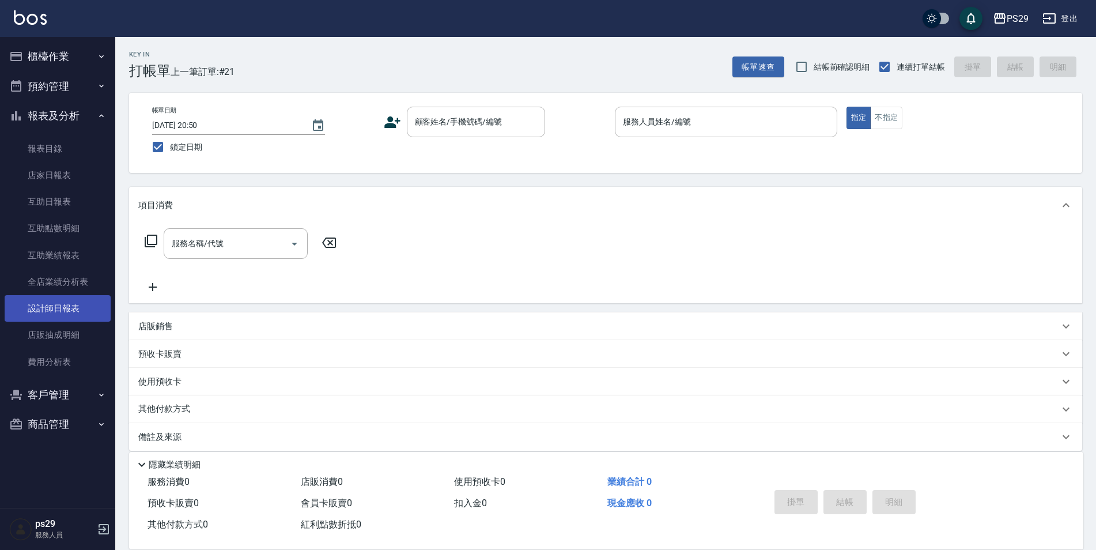
click at [63, 302] on link "設計師日報表" at bounding box center [58, 308] width 106 height 26
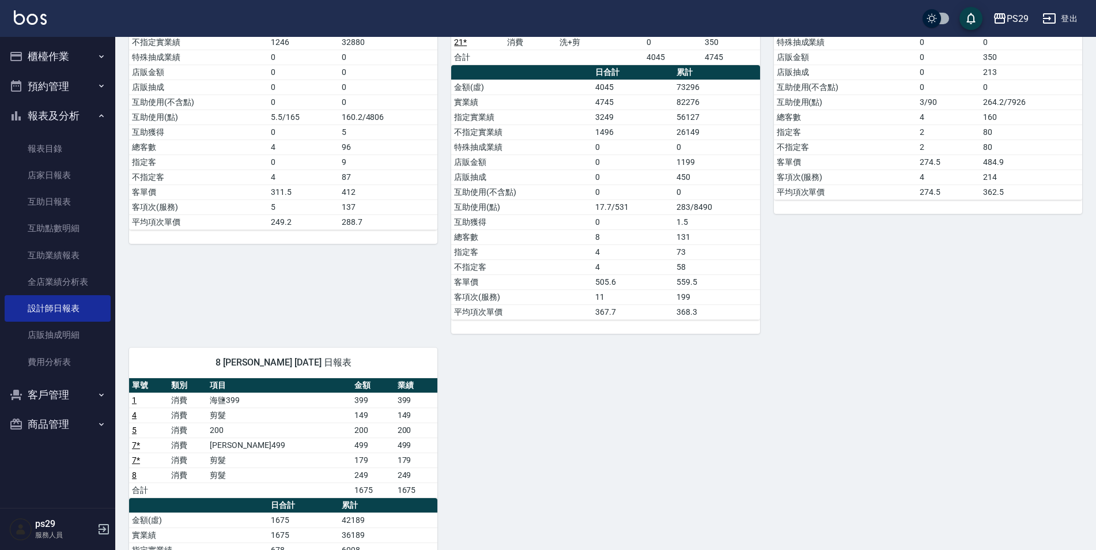
scroll to position [115, 0]
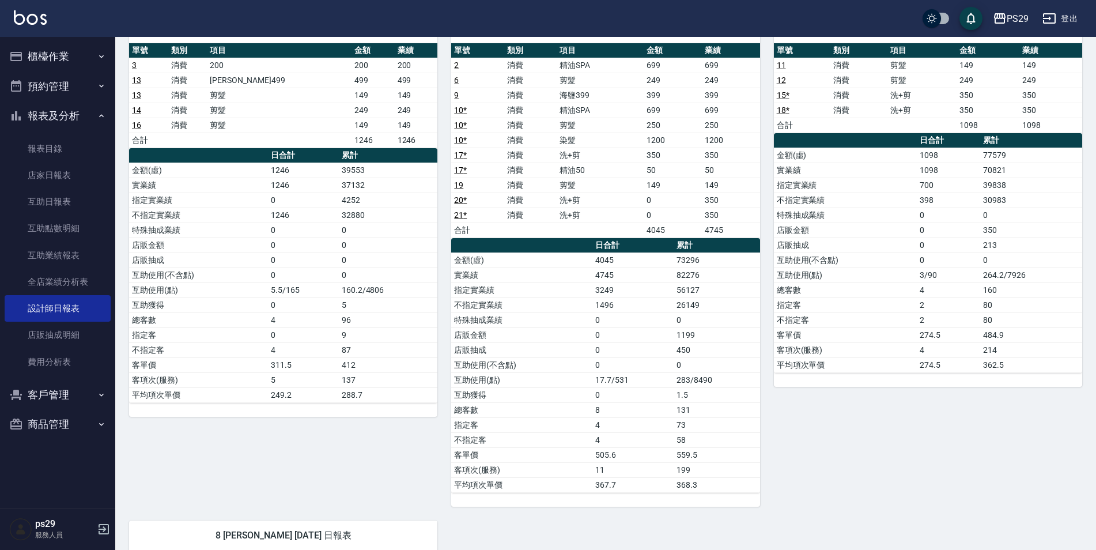
click at [44, 22] on img at bounding box center [30, 17] width 33 height 14
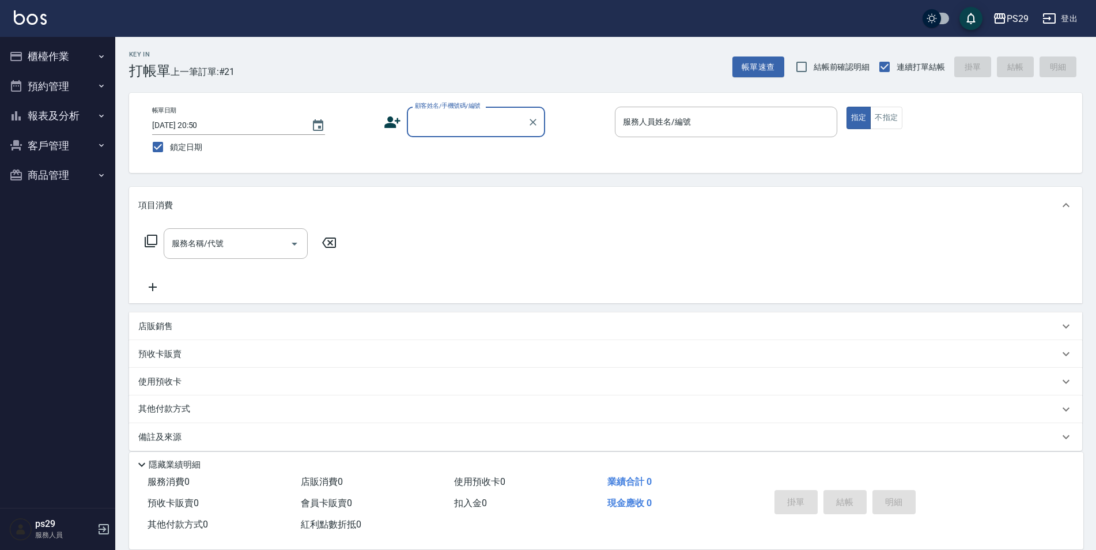
click at [30, 109] on button "報表及分析" at bounding box center [58, 116] width 106 height 30
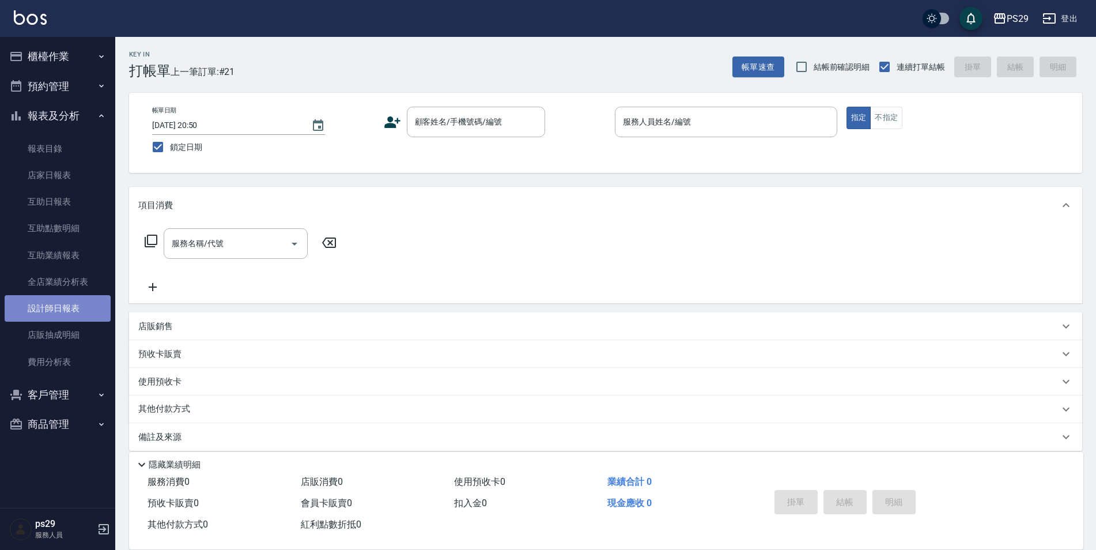
click at [52, 310] on link "設計師日報表" at bounding box center [58, 308] width 106 height 26
